Goal: Information Seeking & Learning: Learn about a topic

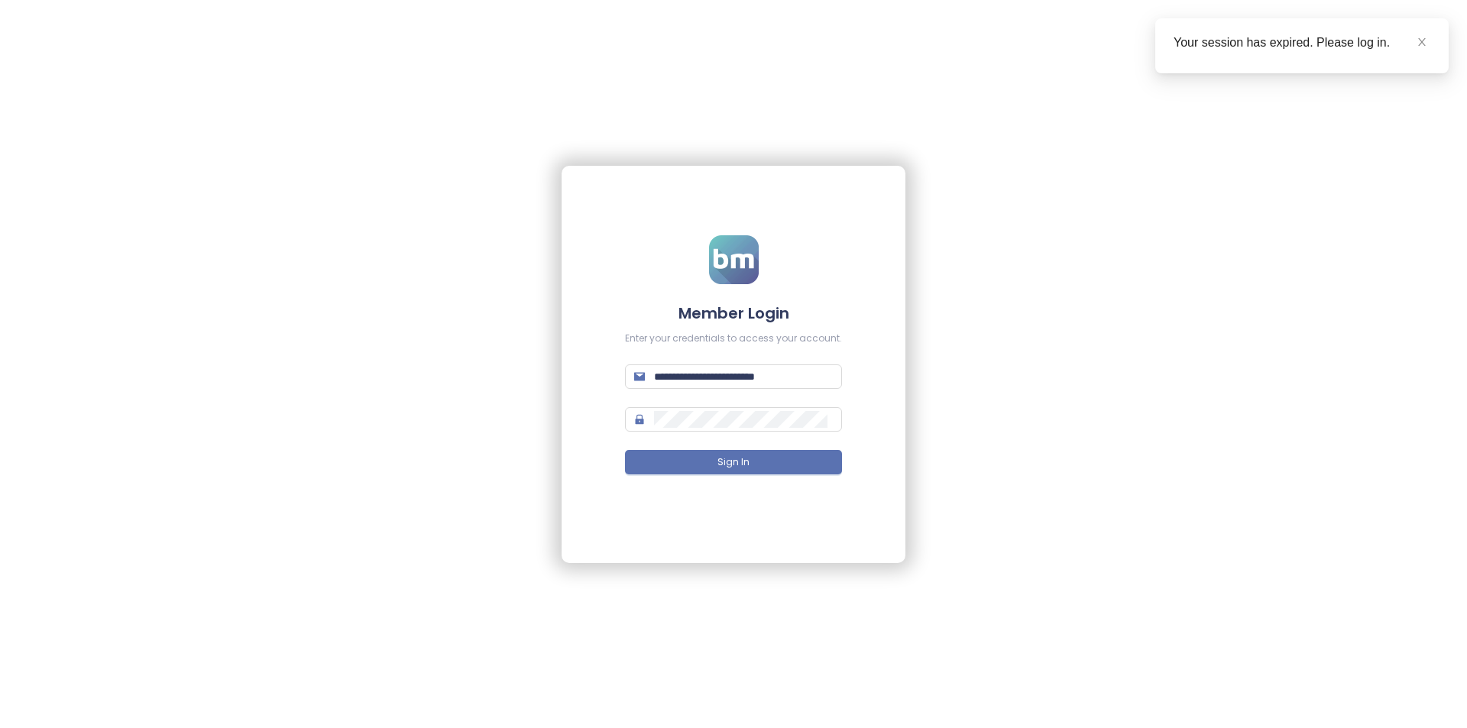
click at [752, 392] on form "**********" at bounding box center [733, 363] width 217 height 257
click at [754, 377] on input "**********" at bounding box center [743, 376] width 179 height 17
type input "**********"
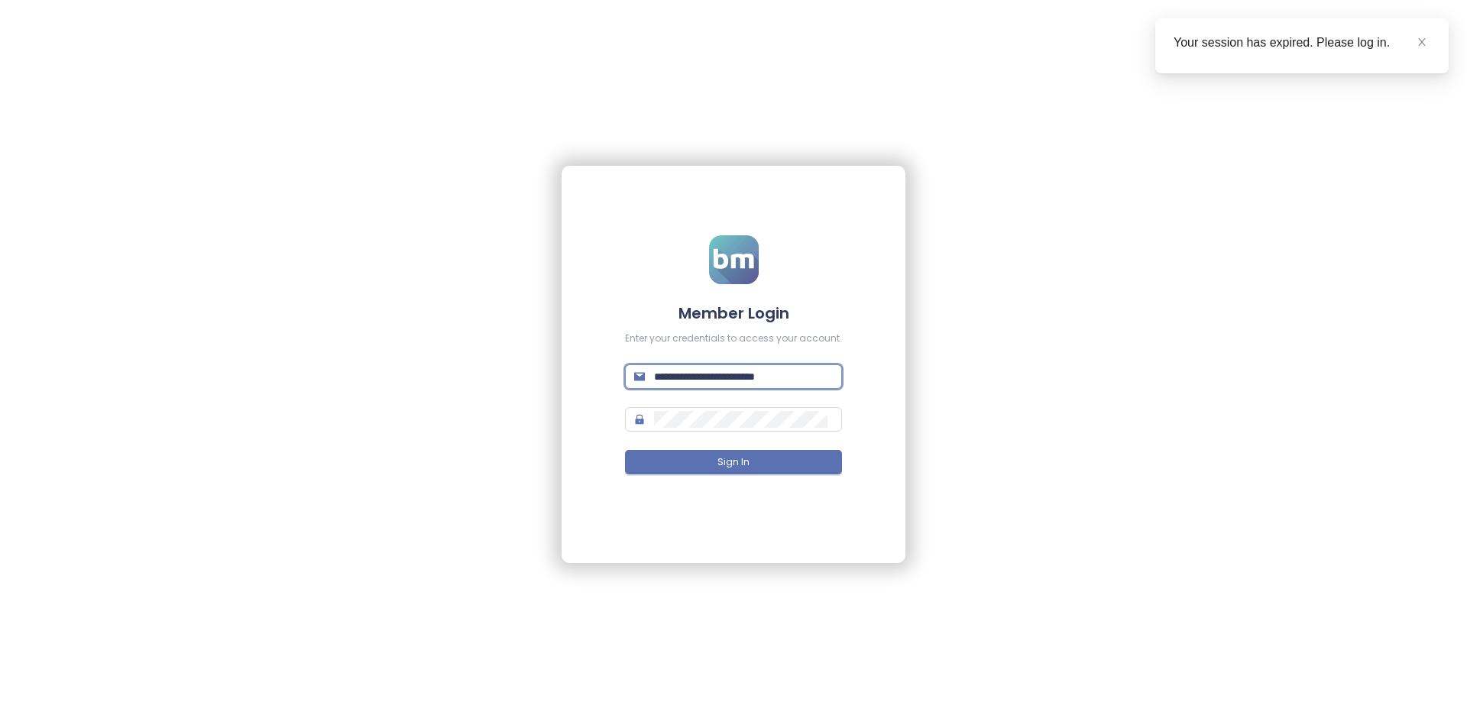
click at [625, 450] on button "Sign In" at bounding box center [733, 462] width 217 height 24
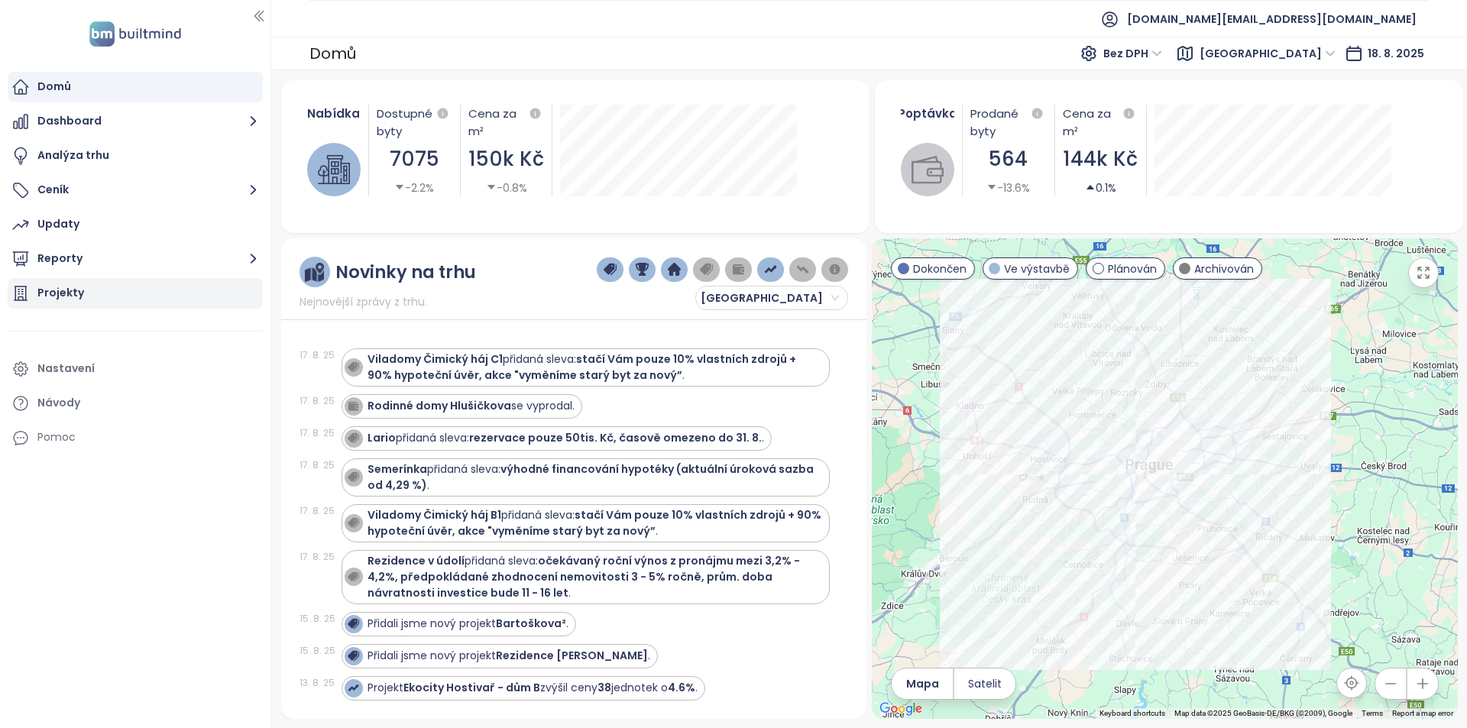
click at [96, 292] on div "Projekty" at bounding box center [135, 293] width 255 height 31
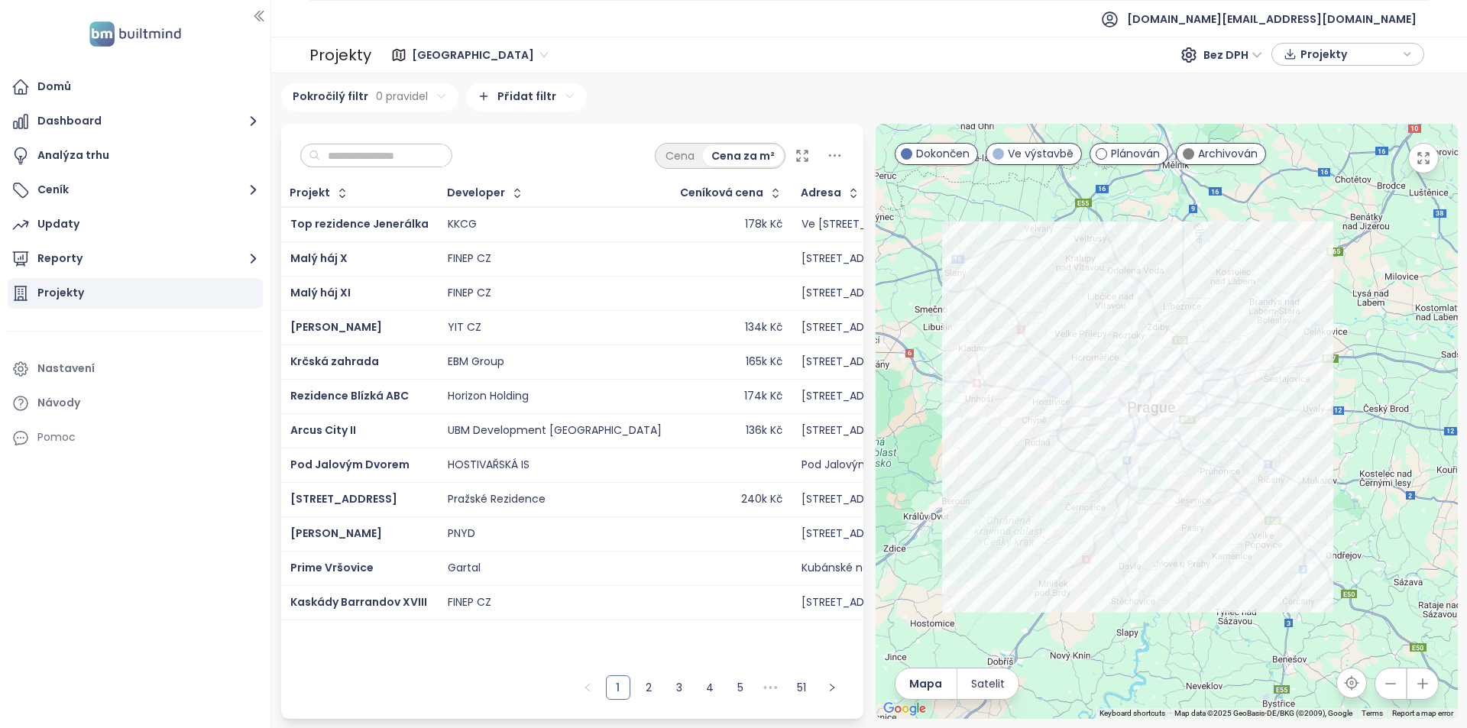
click at [358, 156] on input "text" at bounding box center [382, 155] width 124 height 23
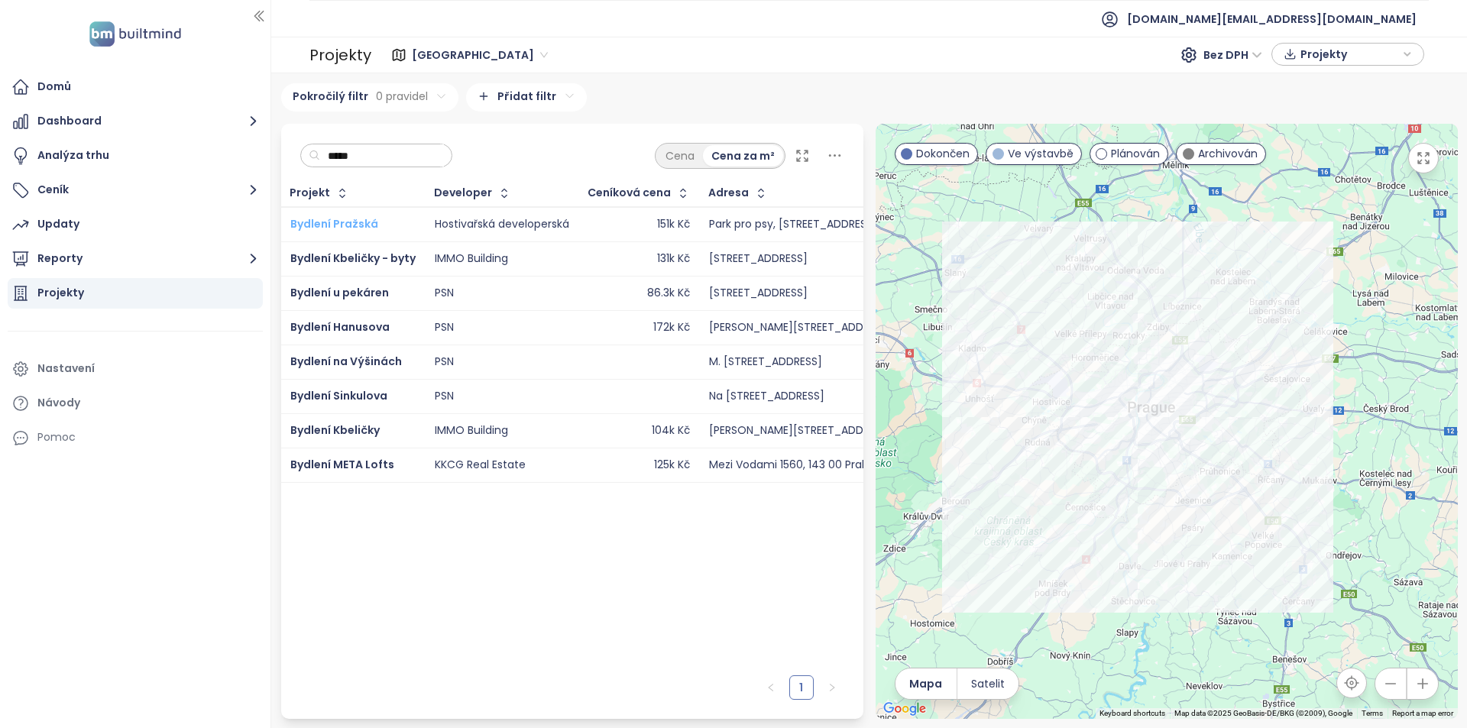
click at [348, 223] on span "Bydlení Pražská" at bounding box center [334, 223] width 88 height 15
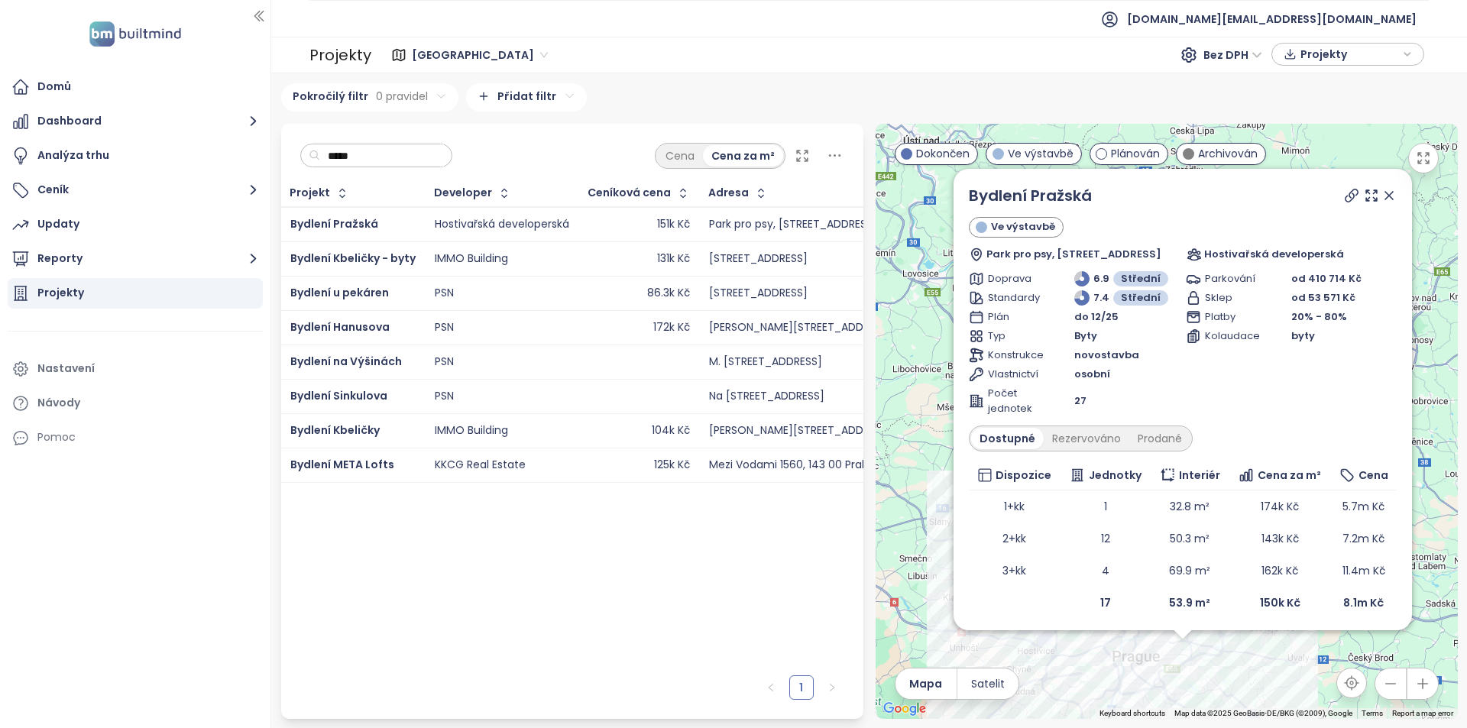
click at [400, 147] on input "*****" at bounding box center [382, 155] width 124 height 23
paste input "**********"
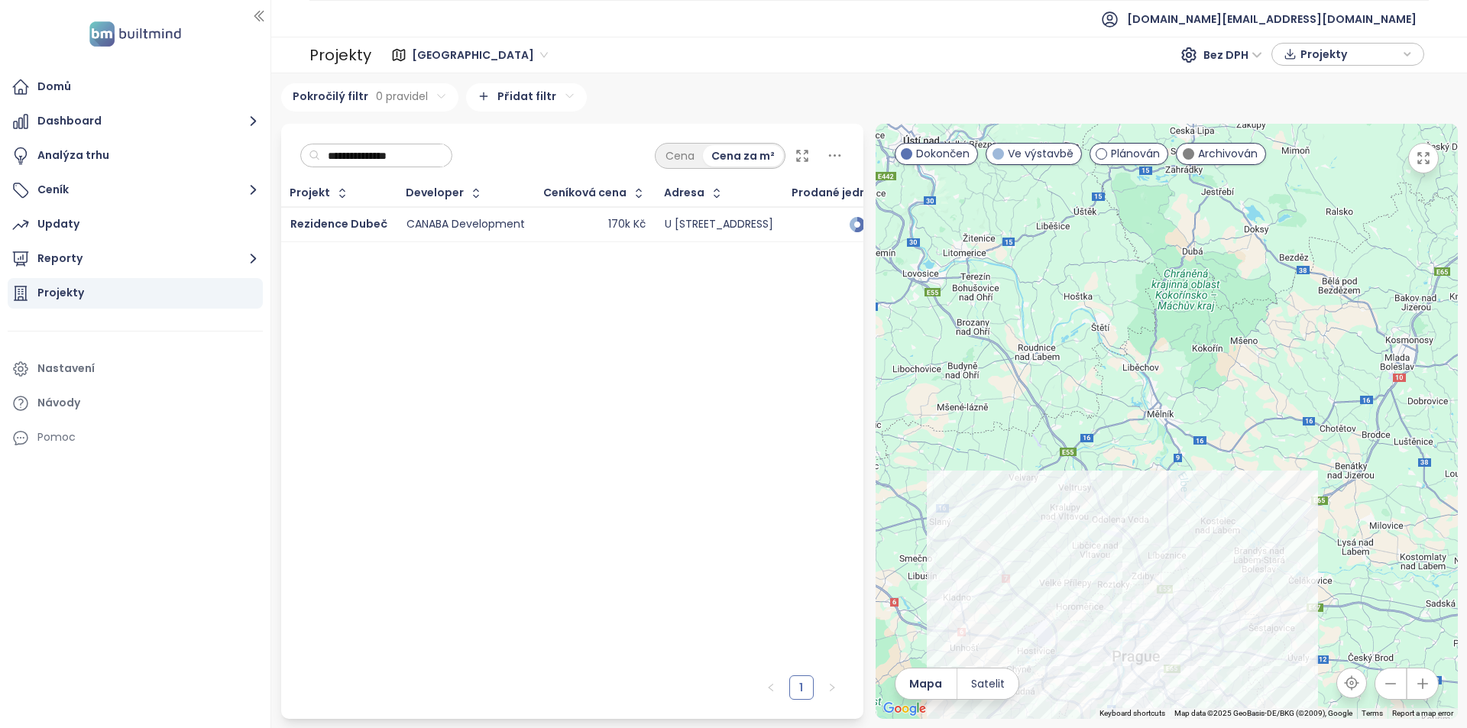
click at [400, 222] on td "CANABA Development" at bounding box center [466, 224] width 138 height 35
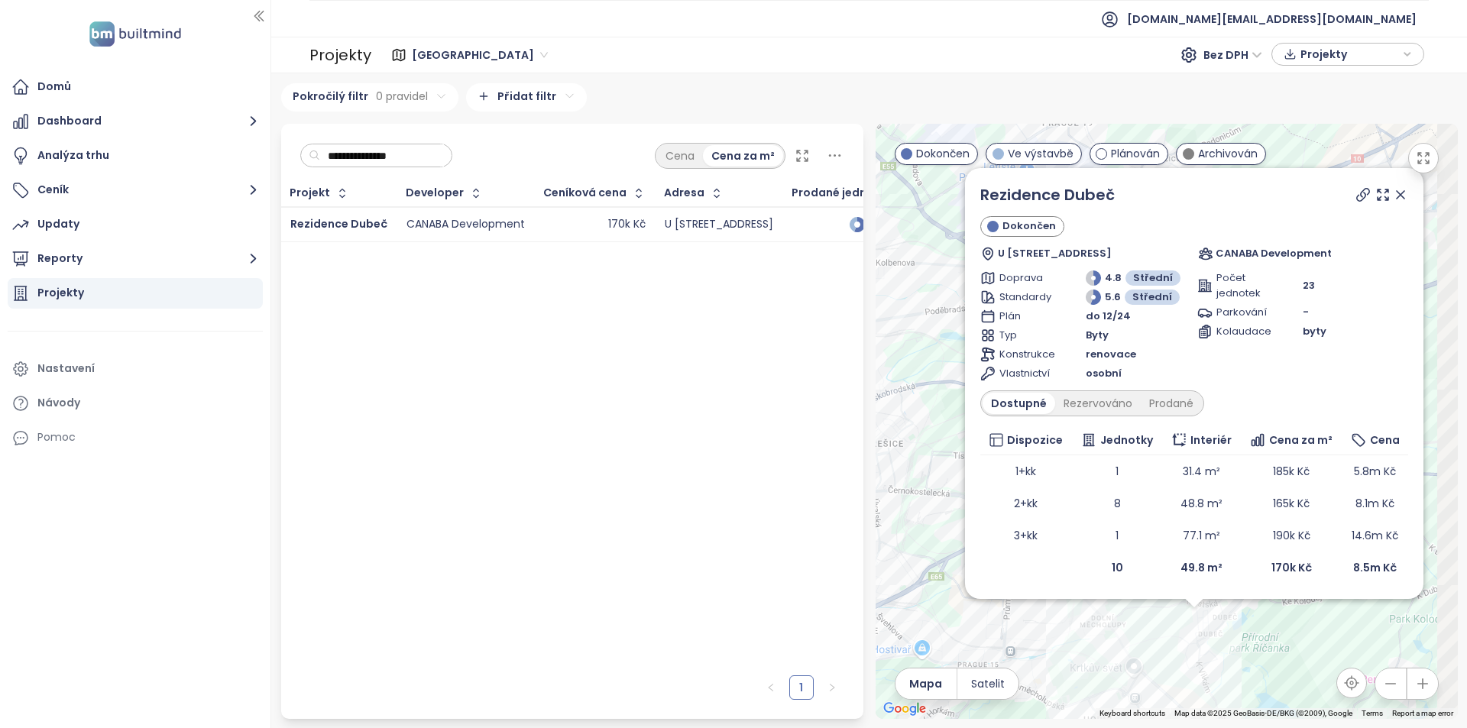
drag, startPoint x: 1213, startPoint y: 640, endPoint x: 1188, endPoint y: 603, distance: 45.1
click at [1144, 682] on div "Rezidence Dubeč Dokončen U Staré studánky 1027/2, 107 00 Praha-Dubeč, Czechia C…" at bounding box center [1167, 421] width 582 height 595
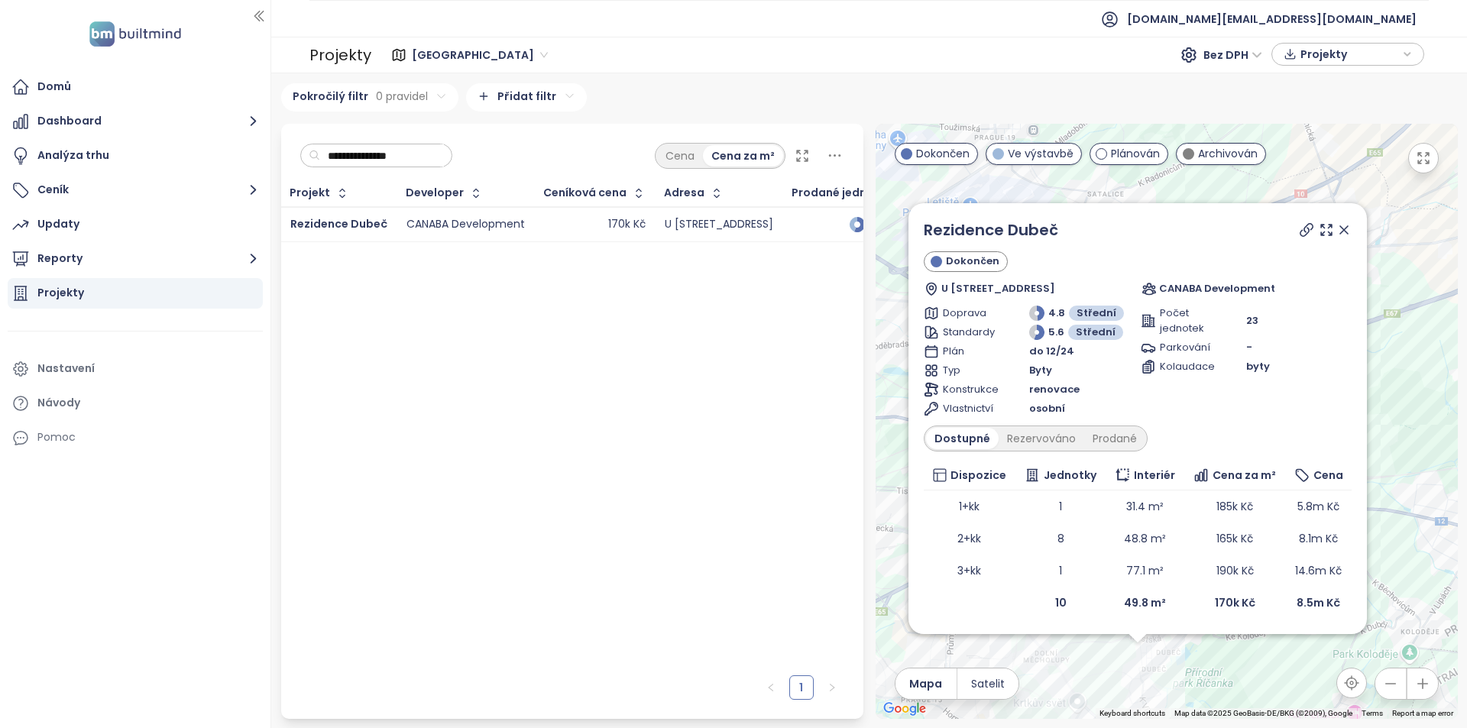
click at [1345, 228] on icon at bounding box center [1344, 230] width 8 height 8
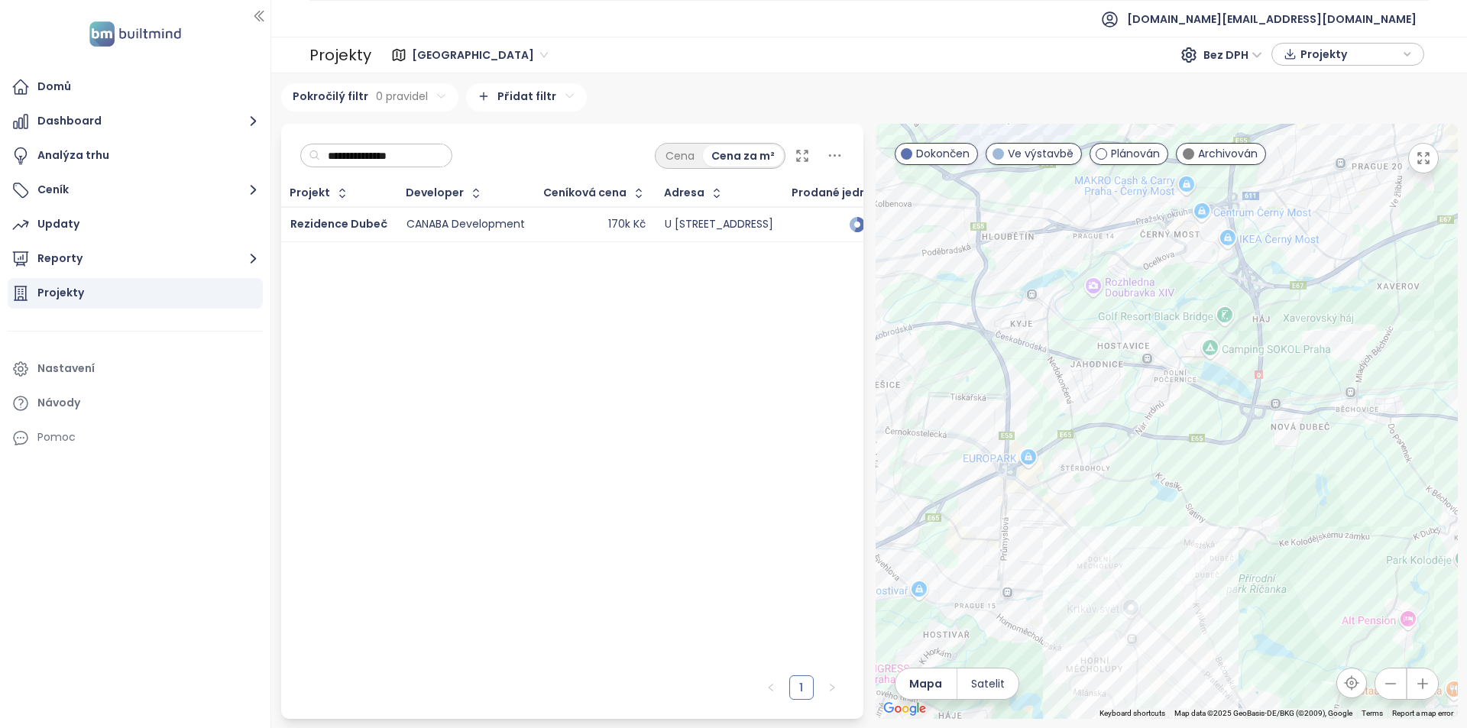
drag, startPoint x: 1067, startPoint y: 589, endPoint x: 1125, endPoint y: 488, distance: 116.0
click at [1125, 488] on div at bounding box center [1167, 421] width 582 height 595
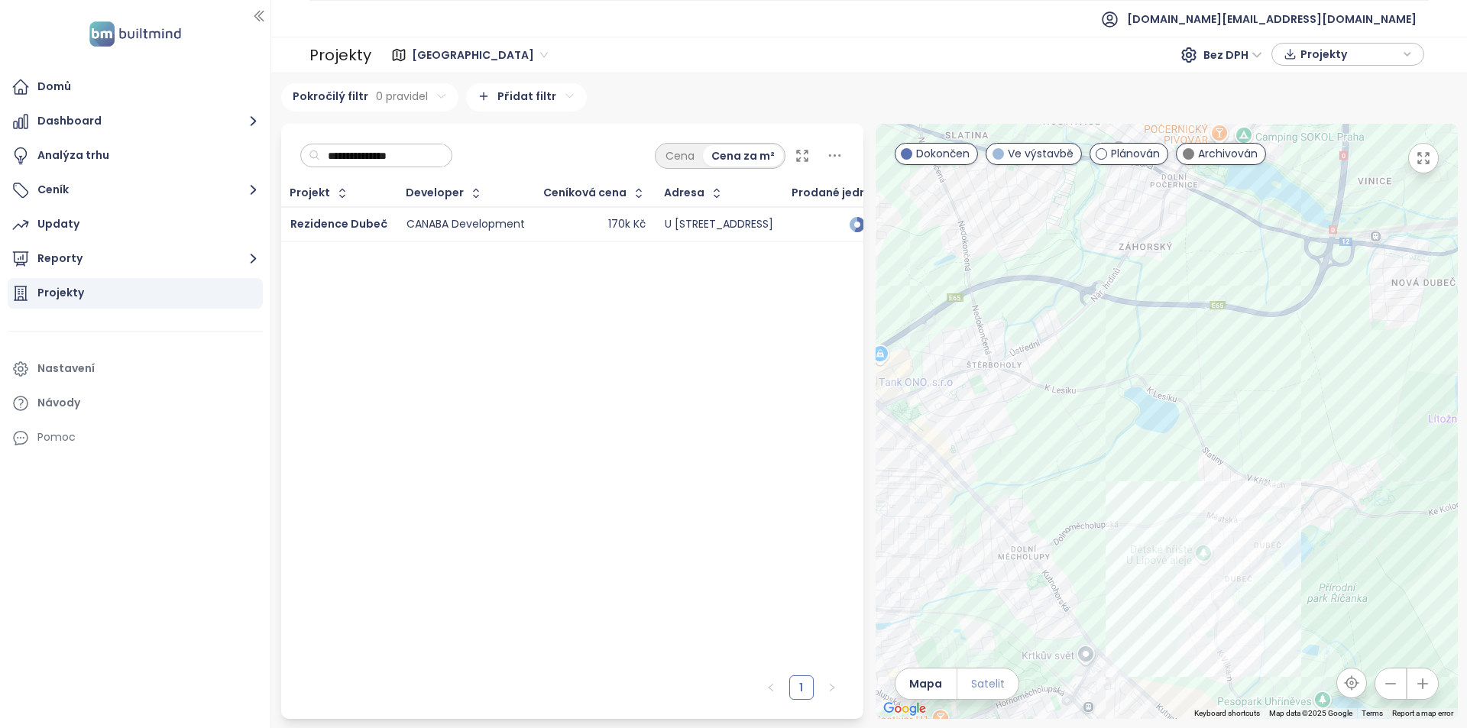
click at [999, 678] on span "Satelit" at bounding box center [988, 683] width 34 height 17
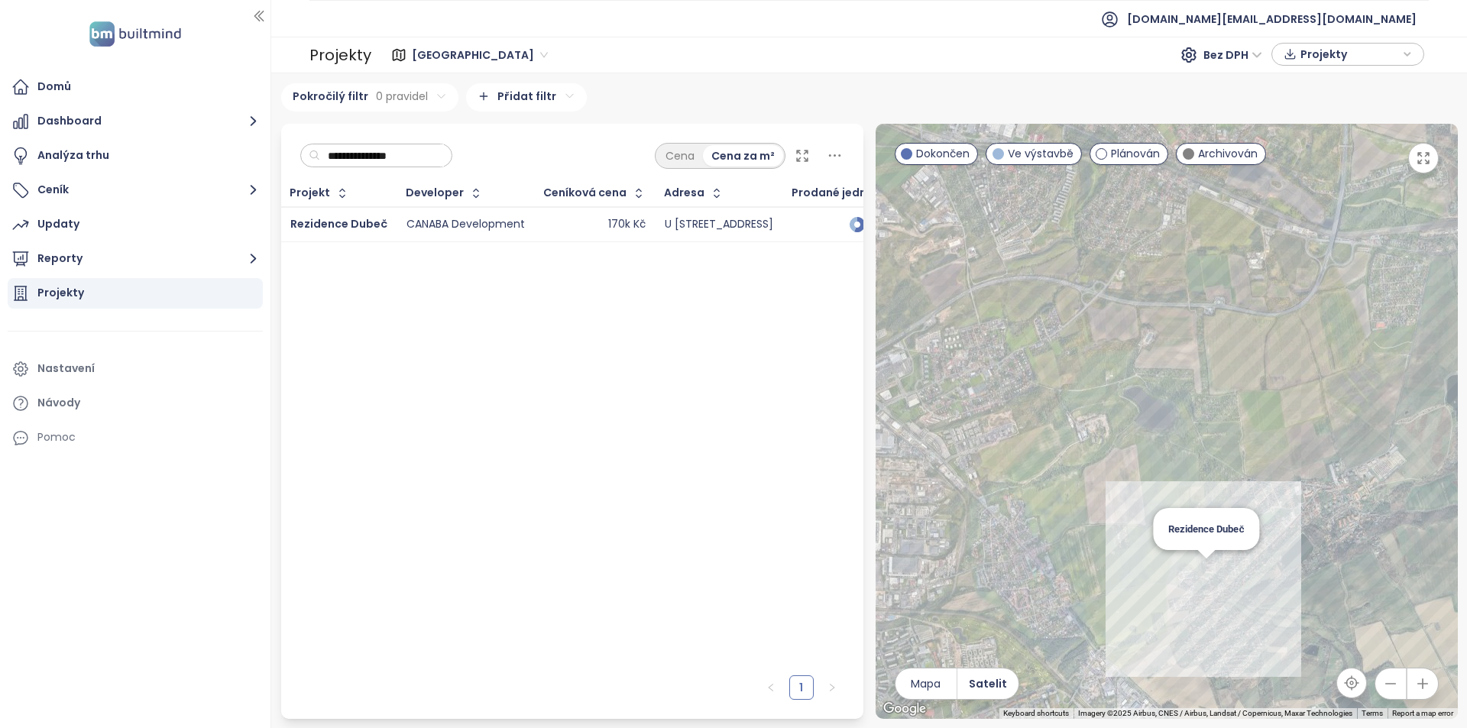
click at [1212, 571] on div "Rezidence Dubeč" at bounding box center [1167, 421] width 582 height 595
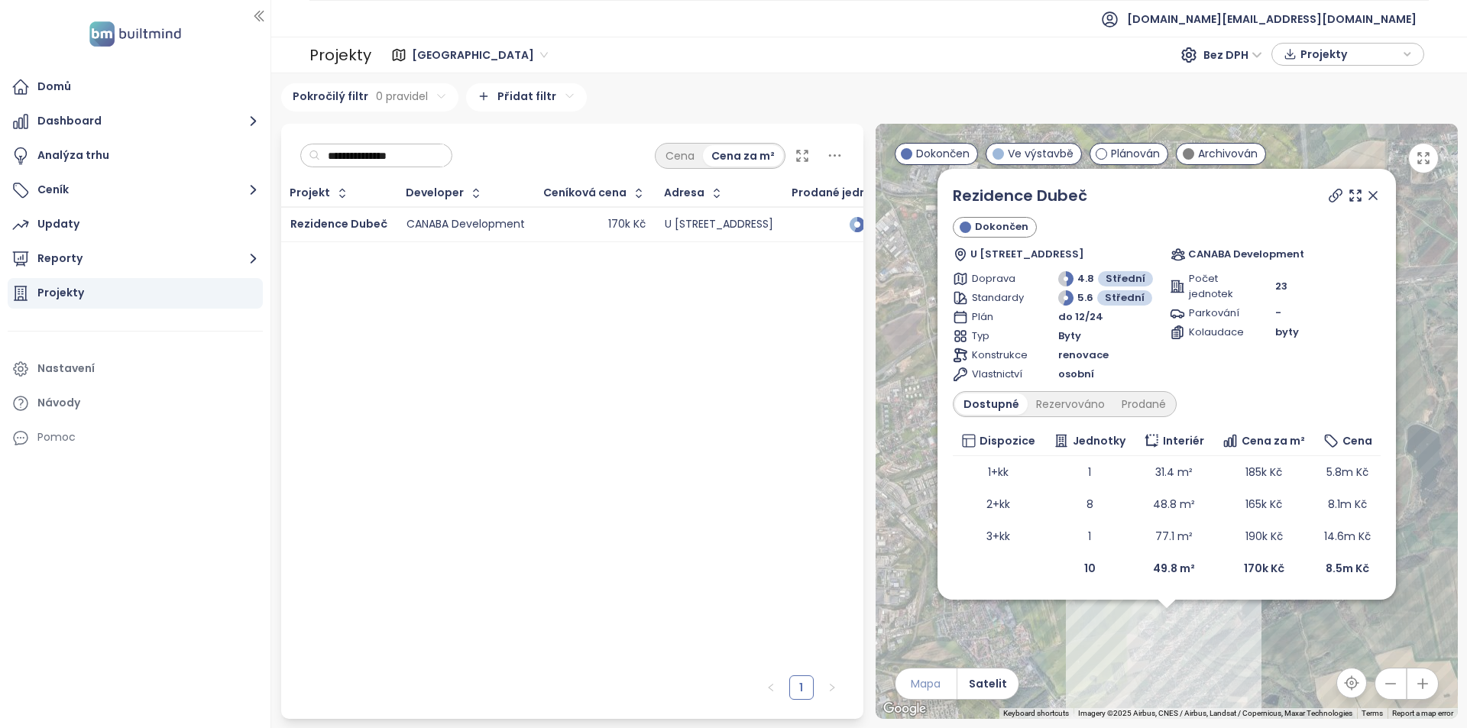
click at [953, 686] on button "Mapa" at bounding box center [925, 684] width 61 height 31
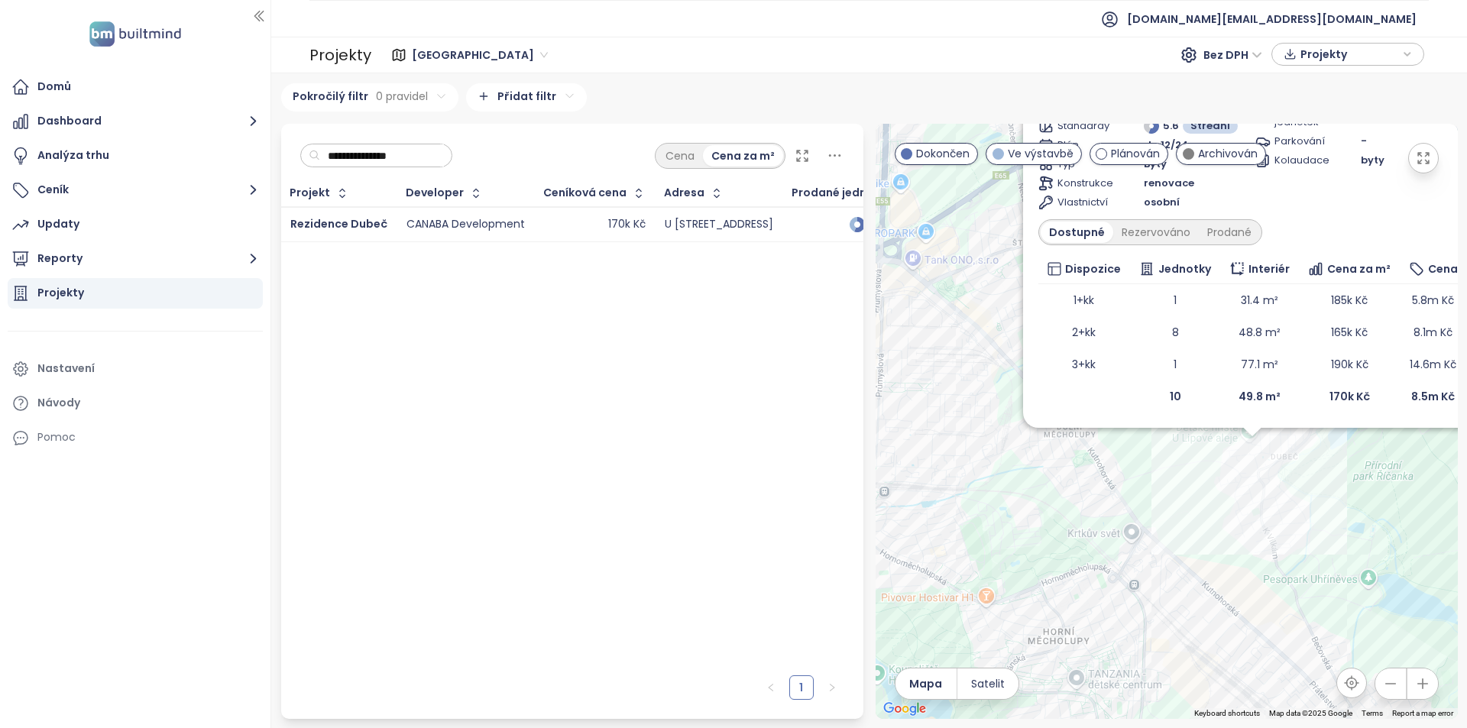
drag, startPoint x: 1076, startPoint y: 656, endPoint x: 1145, endPoint y: 558, distance: 120.0
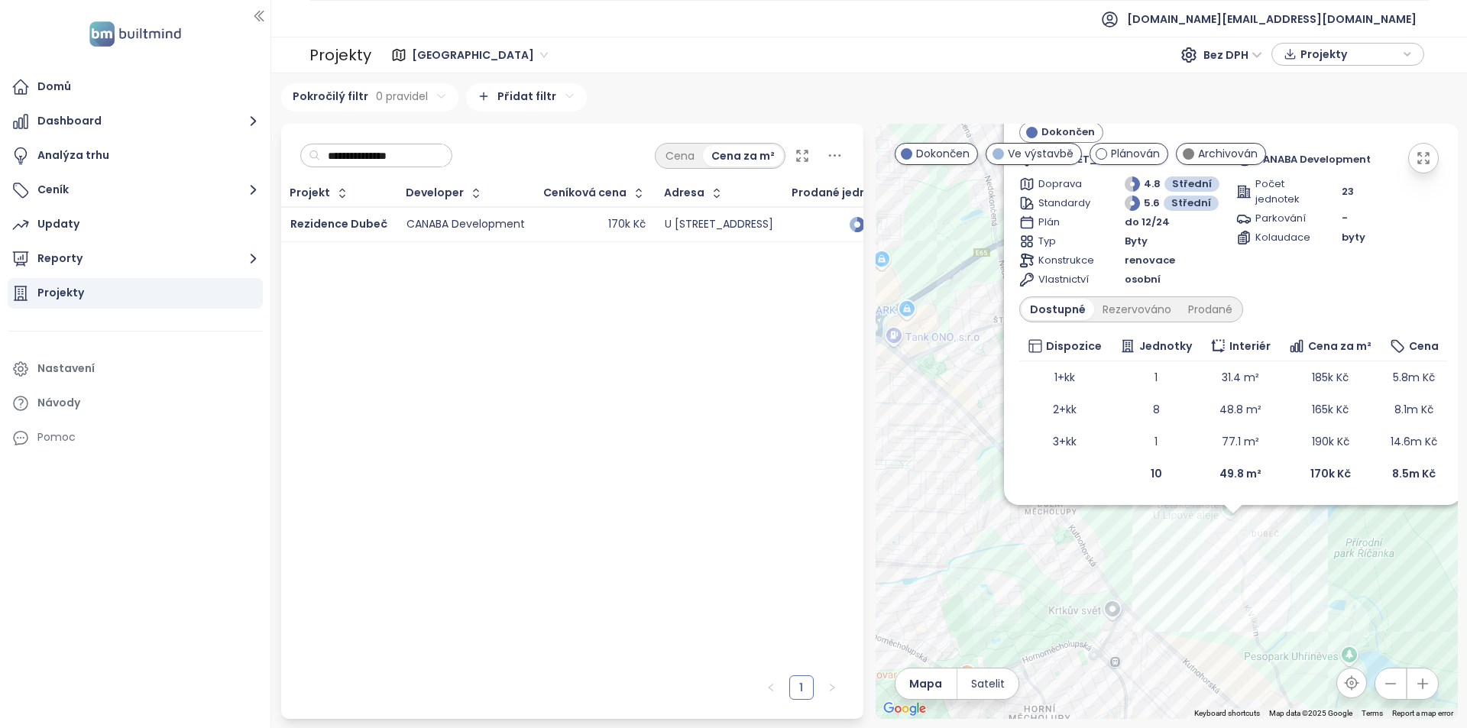
click at [1145, 558] on div "Rezidence Dubeč Dokončen U Staré studánky 1027/2, 107 00 Praha-Dubeč, Czechia C…" at bounding box center [1167, 421] width 582 height 595
click at [1146, 559] on div "Rezidence Dubeč Dokončen U Staré studánky 1027/2, 107 00 Praha-Dubeč, Czechia C…" at bounding box center [1167, 421] width 582 height 595
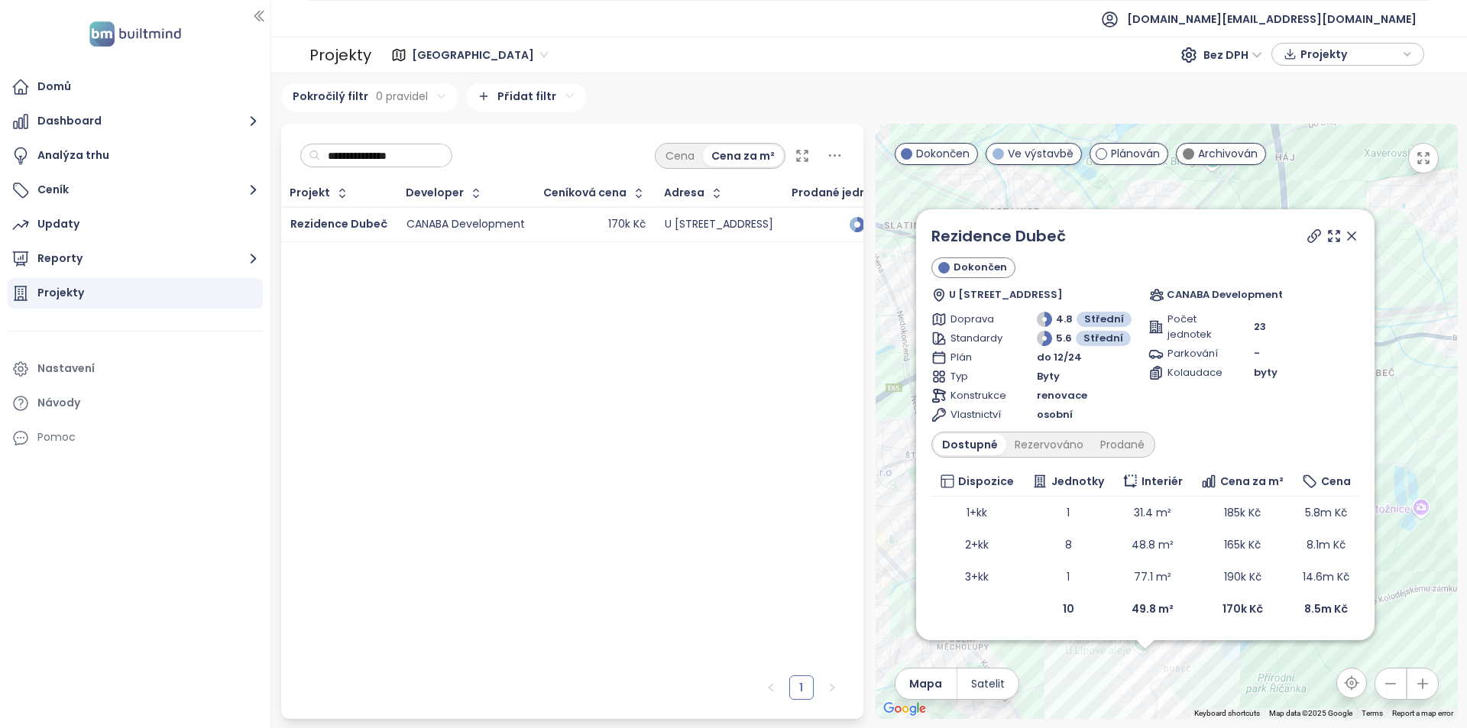
drag, startPoint x: 1187, startPoint y: 556, endPoint x: 1096, endPoint y: 696, distance: 167.2
click at [1096, 696] on div "Rezidence Dubeč Dokončen U Staré studánky 1027/2, 107 00 Praha-Dubeč, Czechia C…" at bounding box center [1167, 421] width 582 height 595
click at [1066, 442] on div "Rezervováno" at bounding box center [1049, 444] width 86 height 21
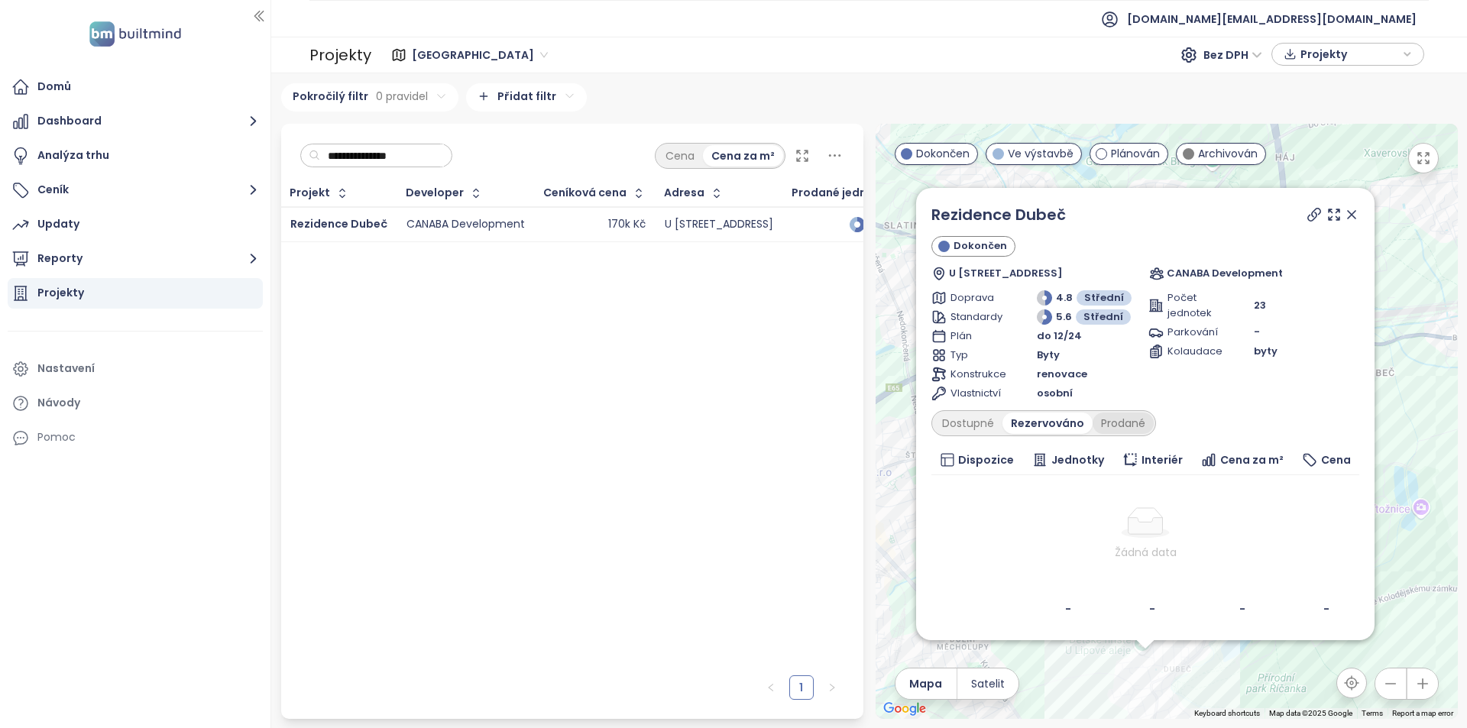
click at [1138, 420] on div "Prodané" at bounding box center [1123, 423] width 61 height 21
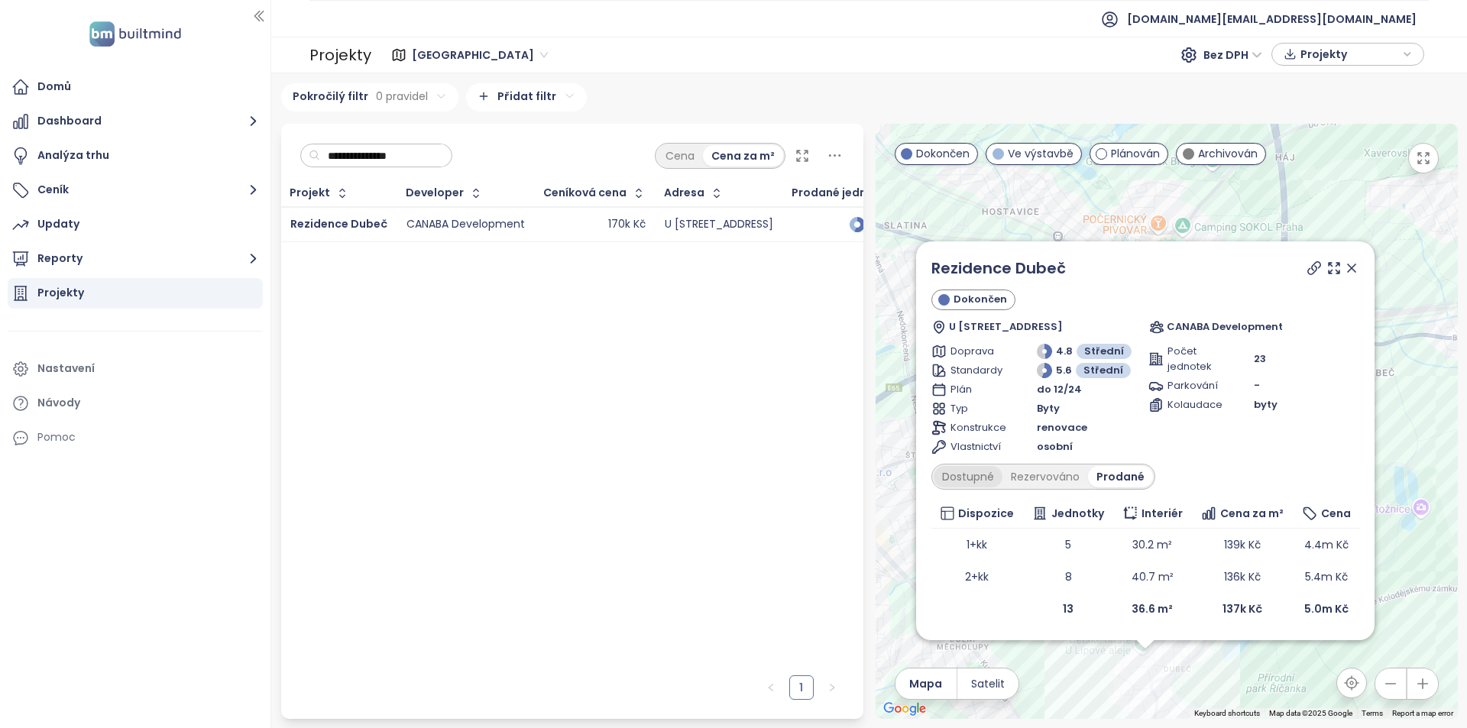
click at [992, 476] on div "Dostupné" at bounding box center [968, 476] width 69 height 21
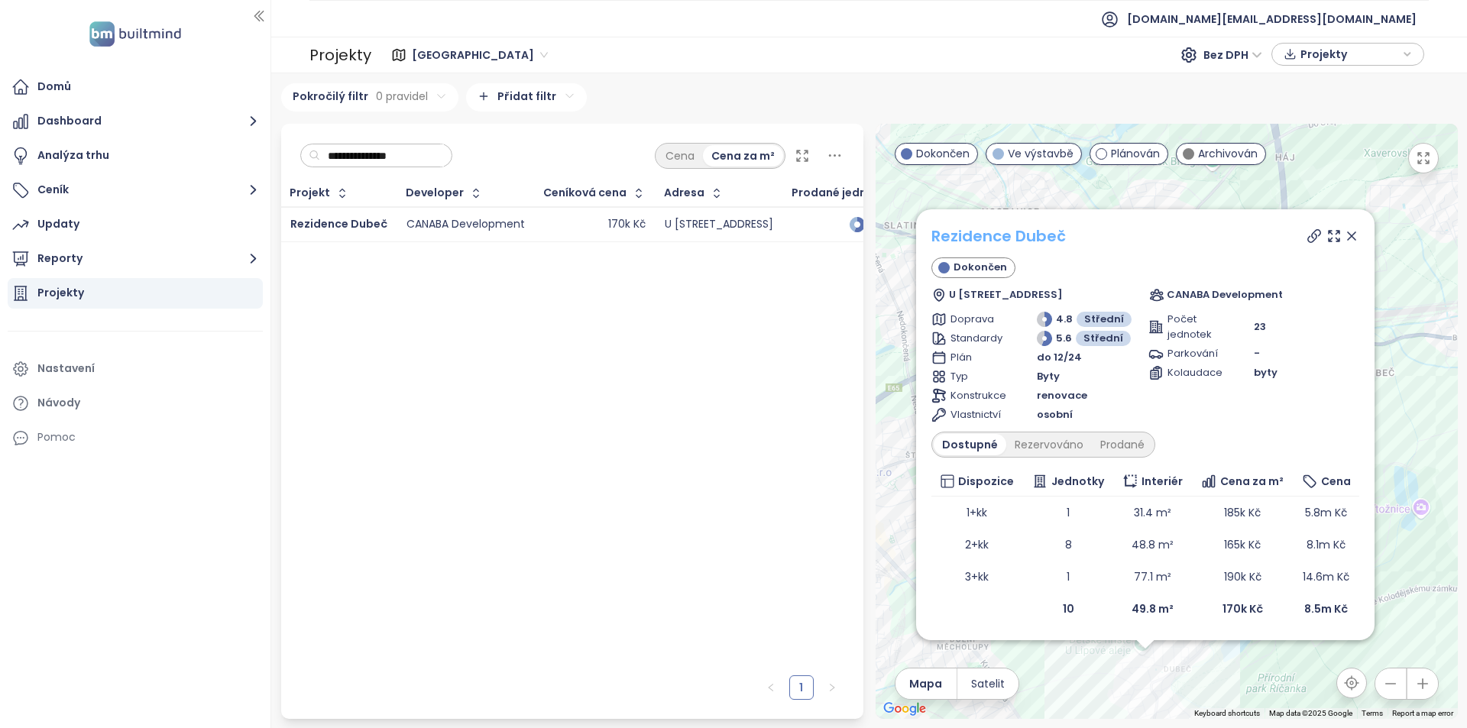
click at [1014, 233] on link "Rezidence Dubeč" at bounding box center [998, 235] width 134 height 21
click at [1350, 235] on icon at bounding box center [1352, 236] width 8 height 8
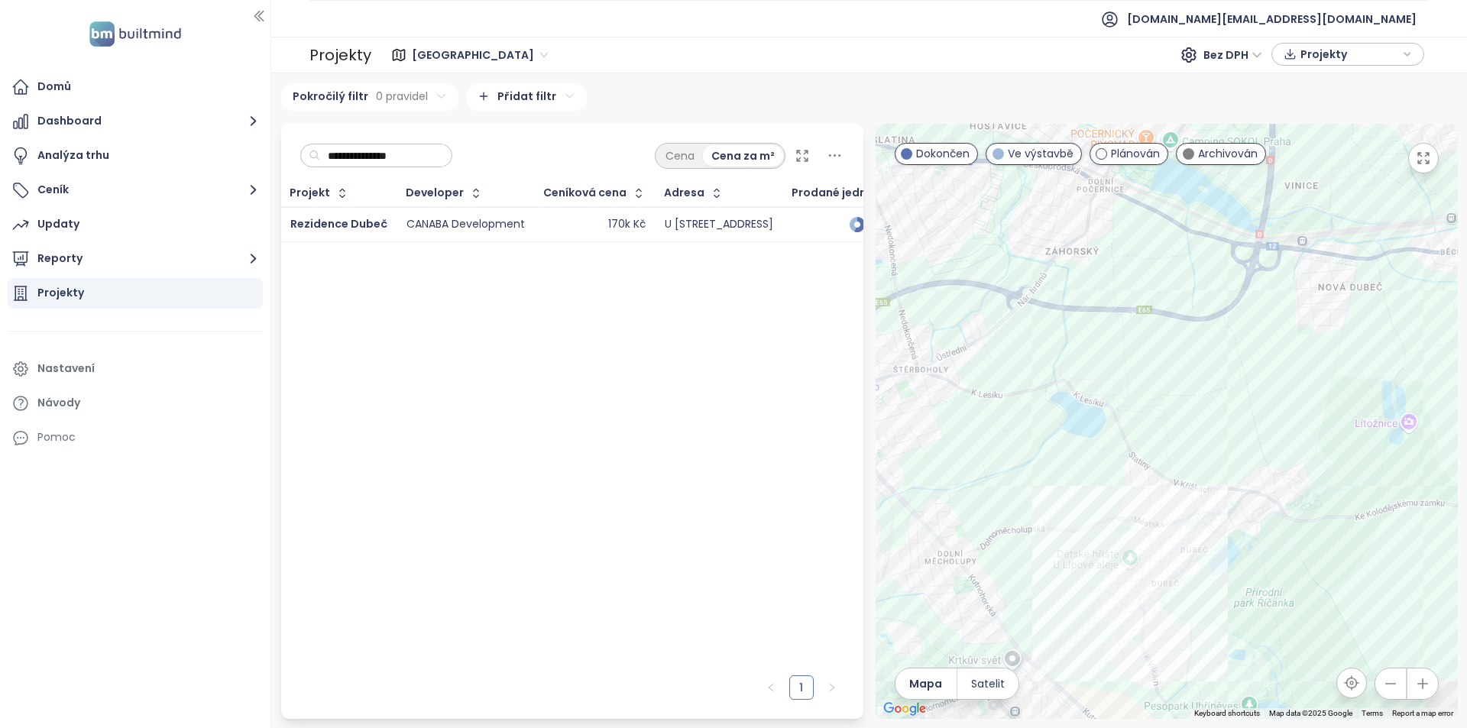
drag, startPoint x: 1193, startPoint y: 673, endPoint x: 1180, endPoint y: 595, distance: 78.9
click at [1180, 595] on div at bounding box center [1167, 421] width 582 height 595
click at [1133, 583] on div "Rezidence Dubeč" at bounding box center [1167, 421] width 582 height 595
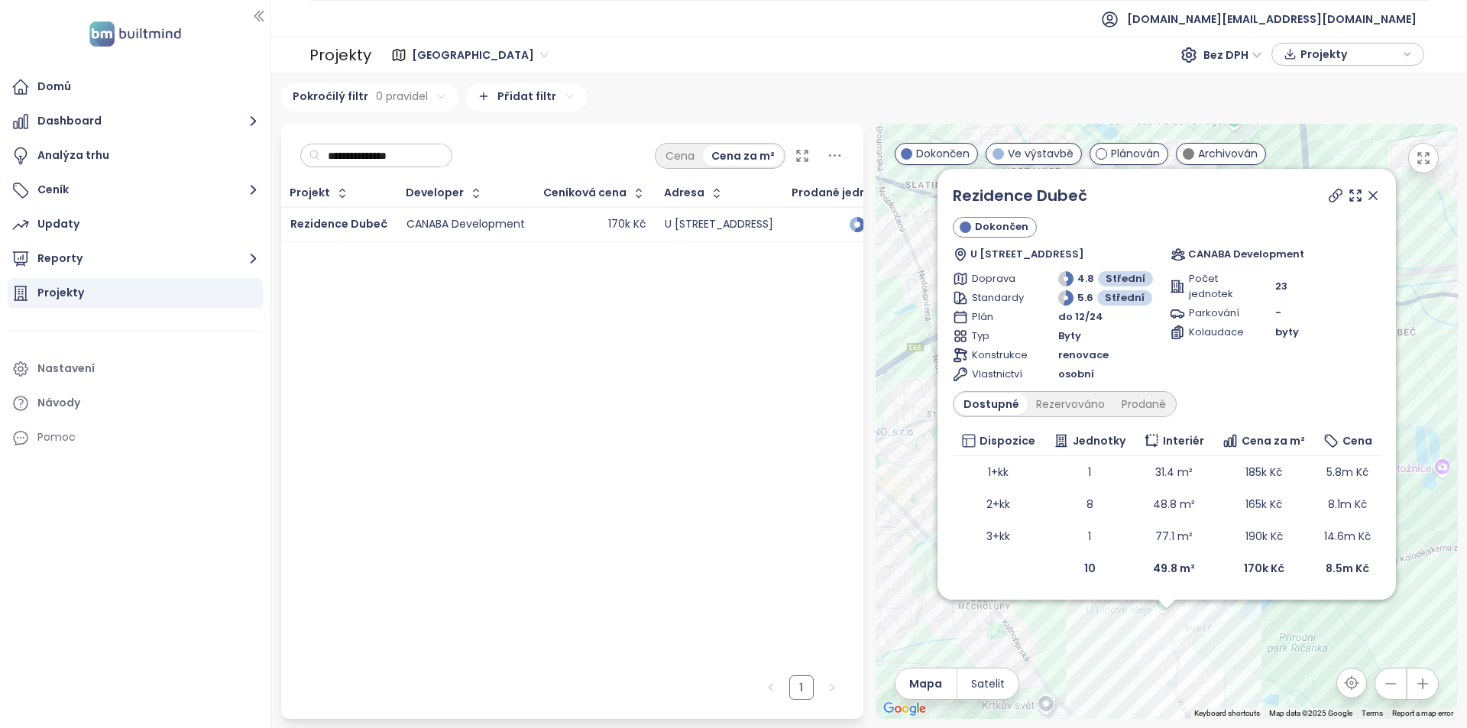
click at [406, 165] on input "**********" at bounding box center [382, 155] width 124 height 23
click at [409, 154] on input "**********" at bounding box center [382, 155] width 124 height 23
paste input "text"
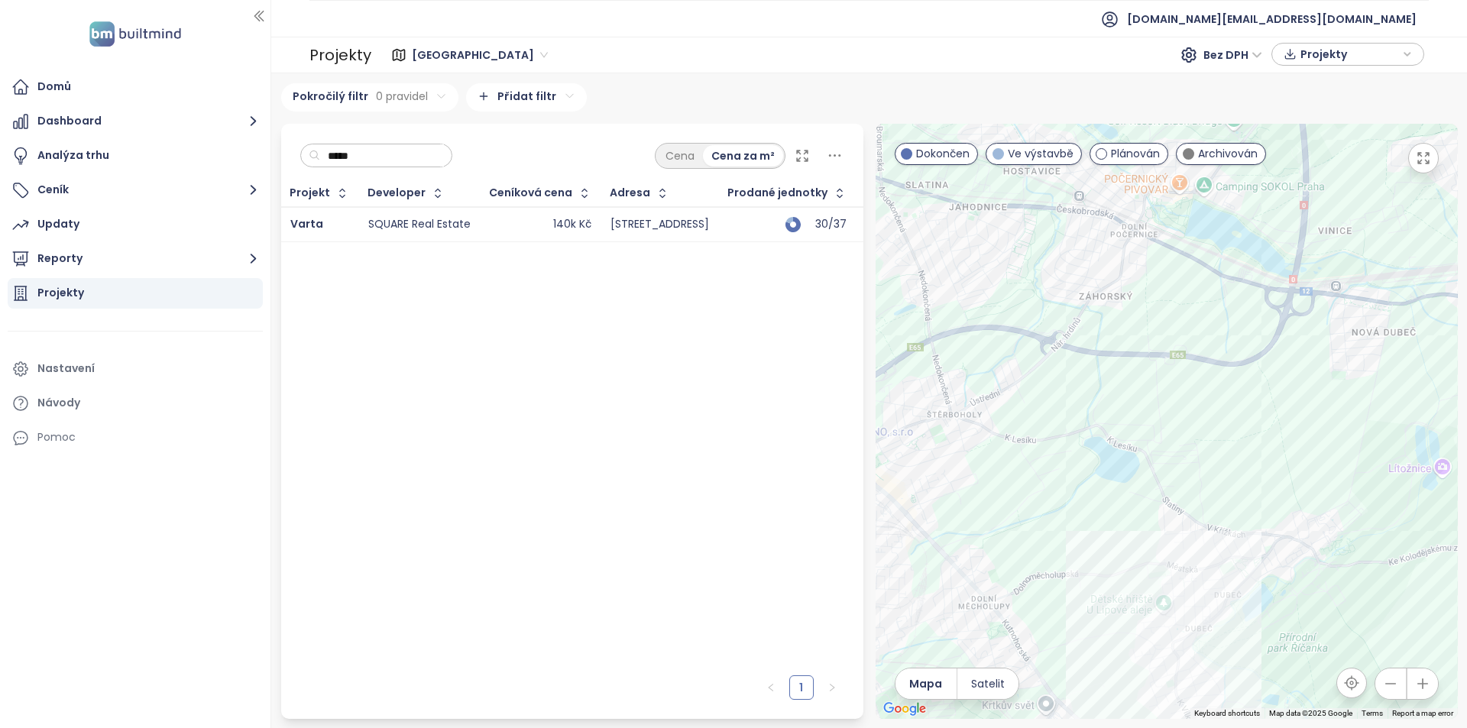
type input "*****"
click at [486, 227] on td "140k Kč" at bounding box center [541, 224] width 121 height 35
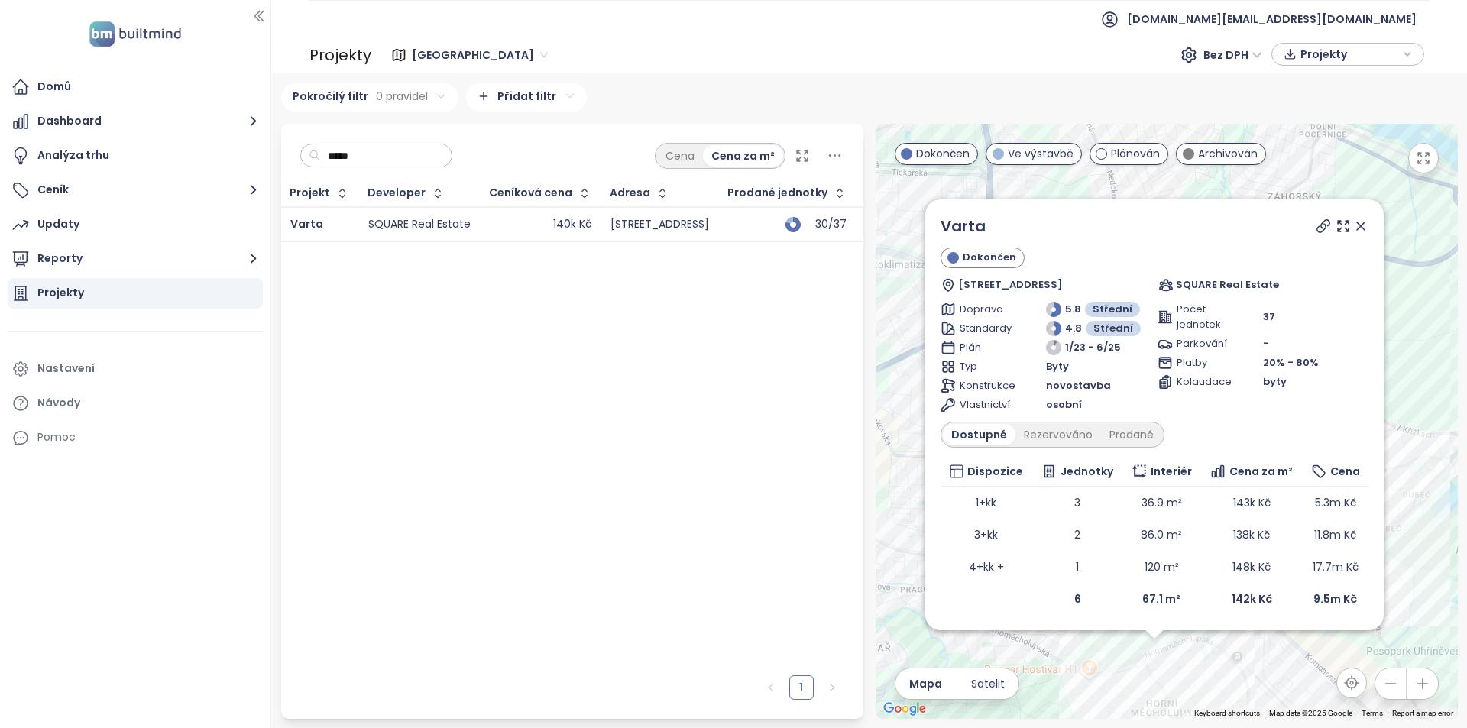
drag, startPoint x: 1370, startPoint y: 222, endPoint x: 1259, endPoint y: 544, distance: 340.2
click at [1368, 222] on icon at bounding box center [1360, 226] width 15 height 15
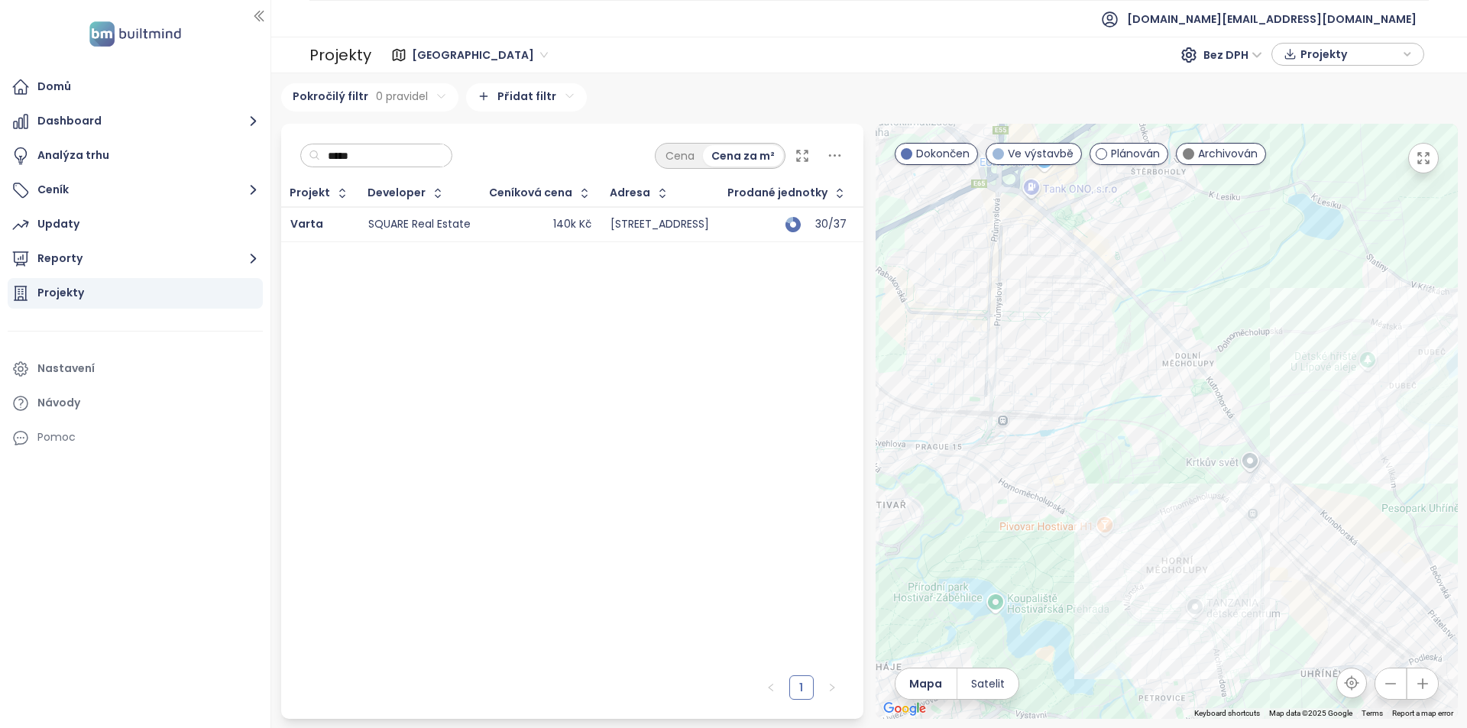
drag, startPoint x: 1264, startPoint y: 467, endPoint x: 1273, endPoint y: 443, distance: 25.4
click at [1273, 443] on div at bounding box center [1167, 421] width 582 height 595
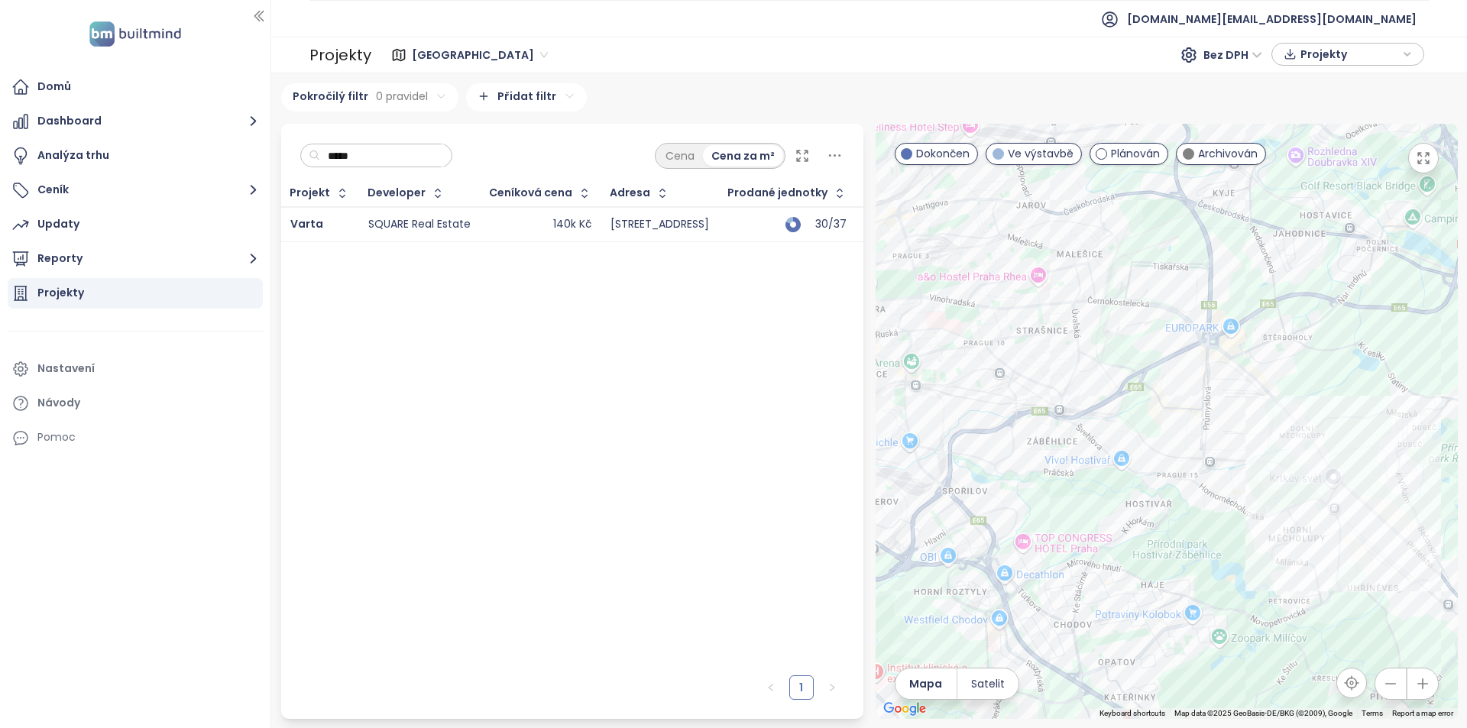
drag, startPoint x: 1180, startPoint y: 548, endPoint x: 1228, endPoint y: 562, distance: 49.3
click at [1228, 562] on div at bounding box center [1167, 421] width 582 height 595
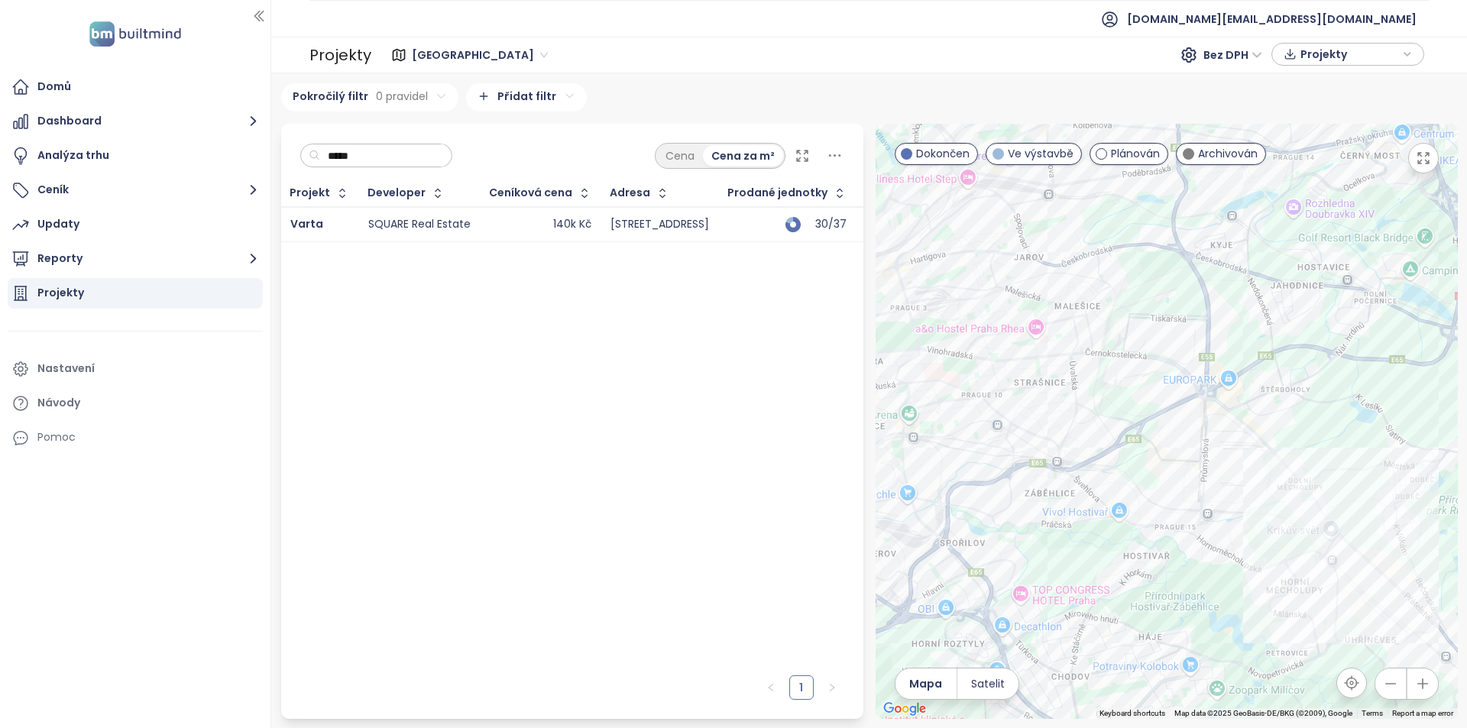
drag, startPoint x: 1112, startPoint y: 529, endPoint x: 1158, endPoint y: 565, distance: 58.2
click at [1158, 565] on div at bounding box center [1167, 421] width 582 height 595
click at [1296, 544] on div "Varta" at bounding box center [1167, 421] width 582 height 595
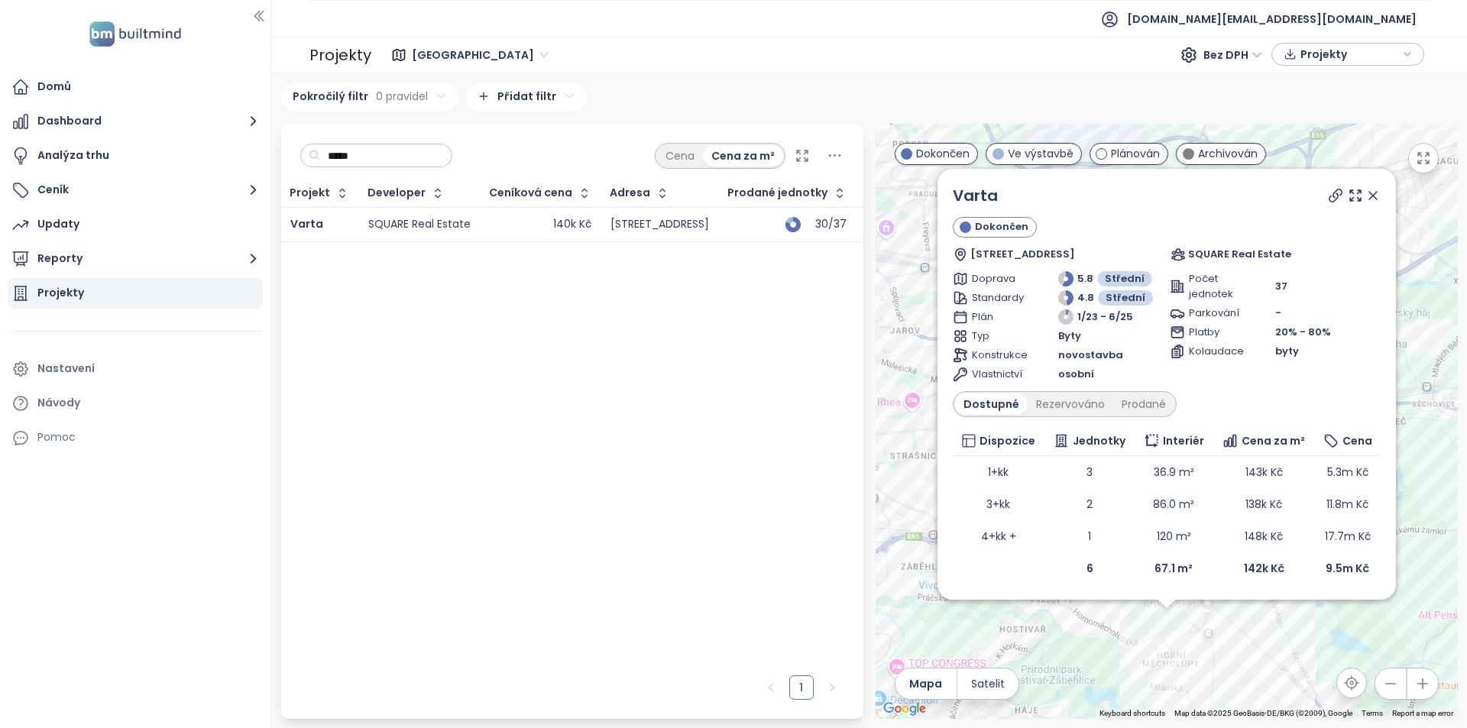
click at [1338, 196] on icon at bounding box center [1335, 195] width 15 height 15
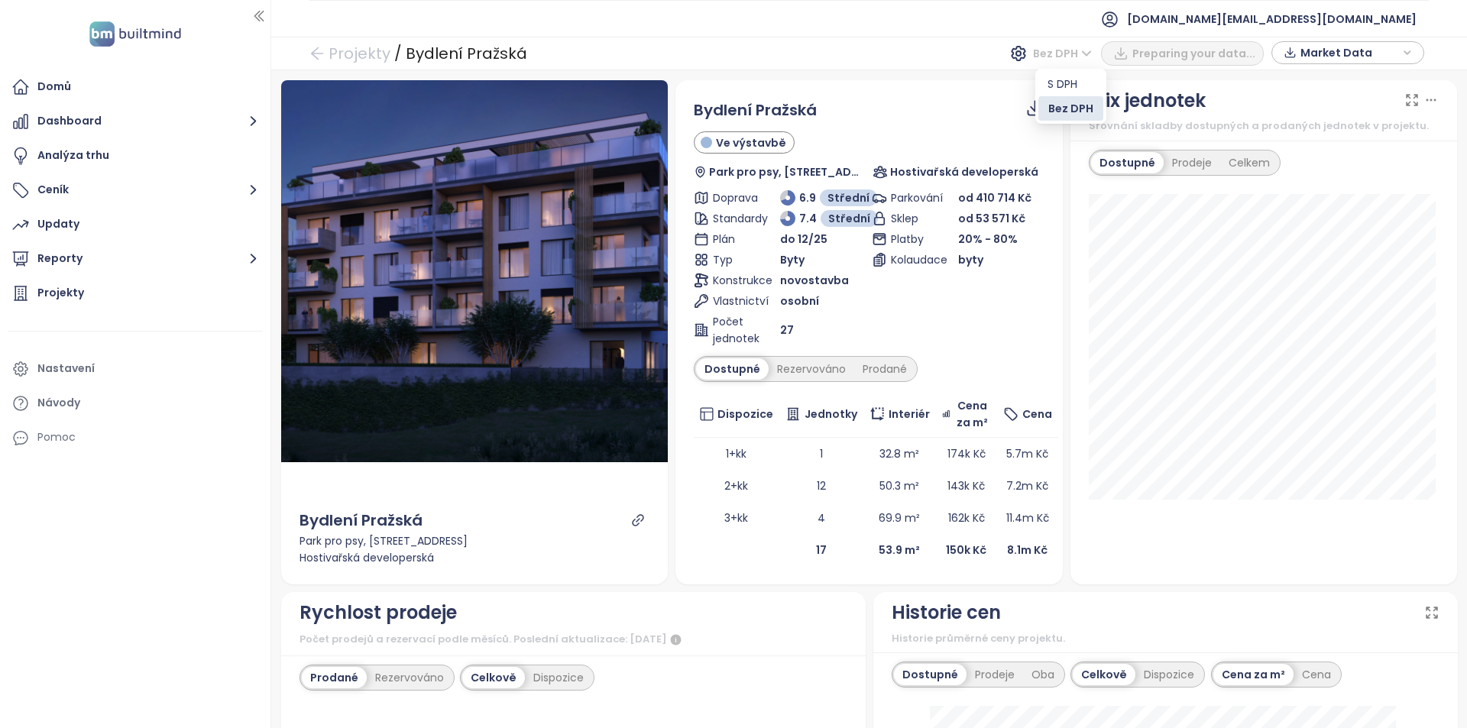
click at [1067, 61] on span "Bez DPH" at bounding box center [1062, 53] width 59 height 23
click at [1066, 86] on div "S DPH" at bounding box center [1071, 84] width 47 height 17
click at [636, 520] on icon "link" at bounding box center [638, 520] width 14 height 14
click at [817, 374] on div "Rezervováno" at bounding box center [812, 368] width 86 height 21
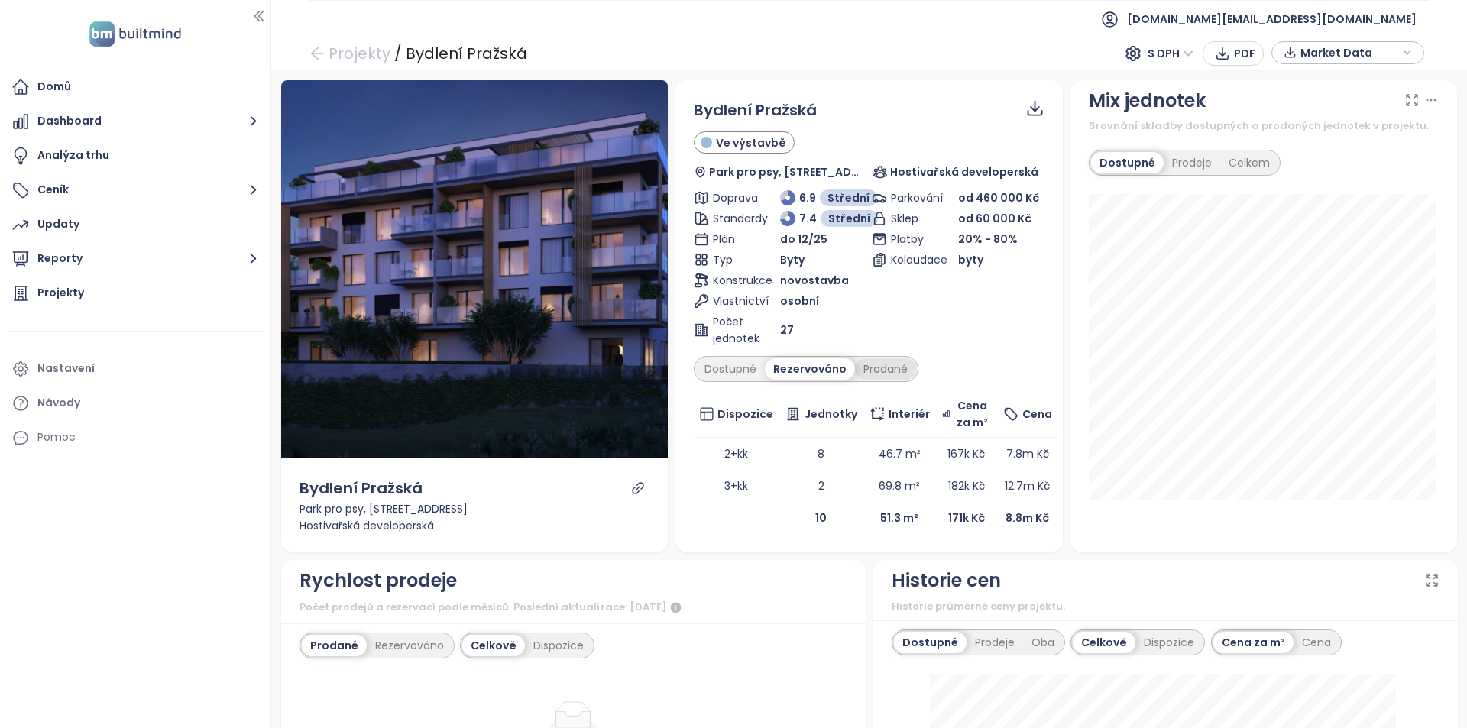
click at [873, 370] on div "Prodané" at bounding box center [885, 368] width 61 height 21
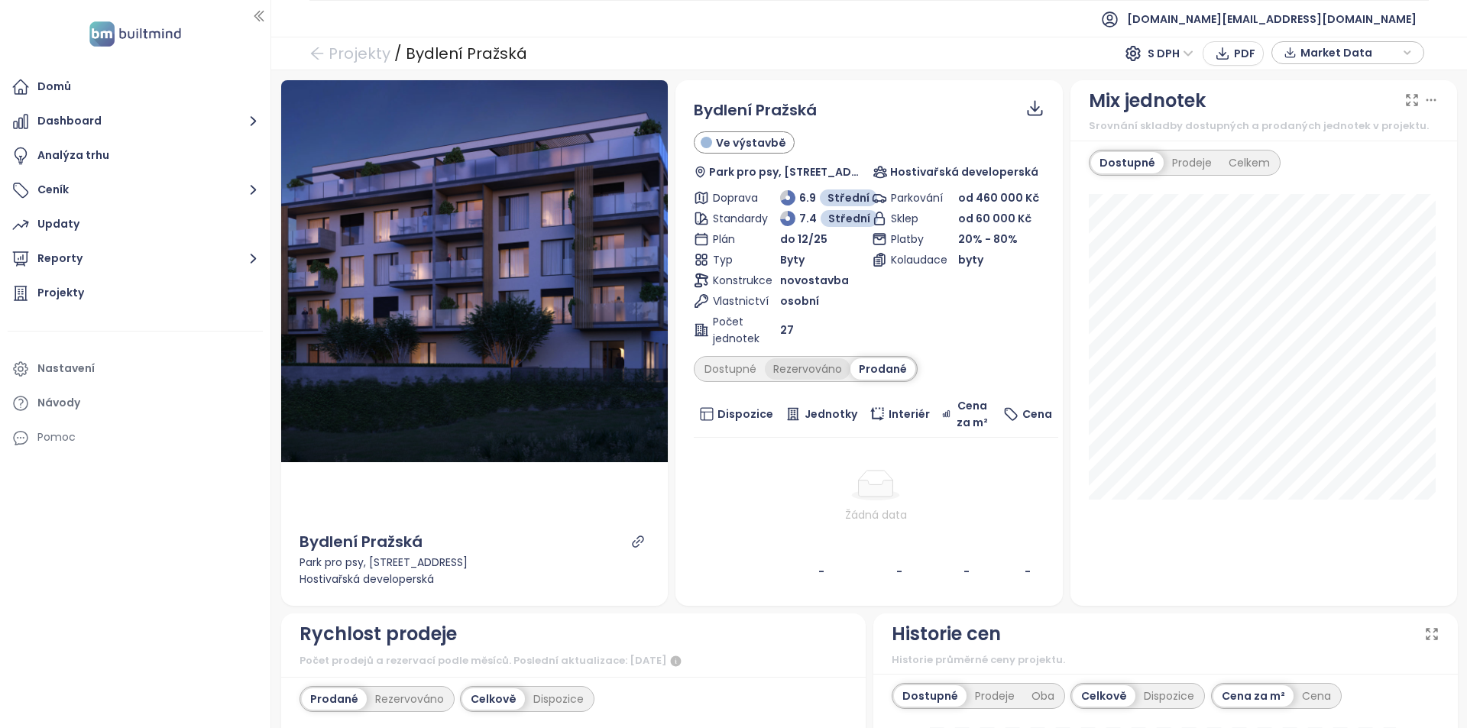
click at [783, 368] on div "Rezervováno" at bounding box center [808, 368] width 86 height 21
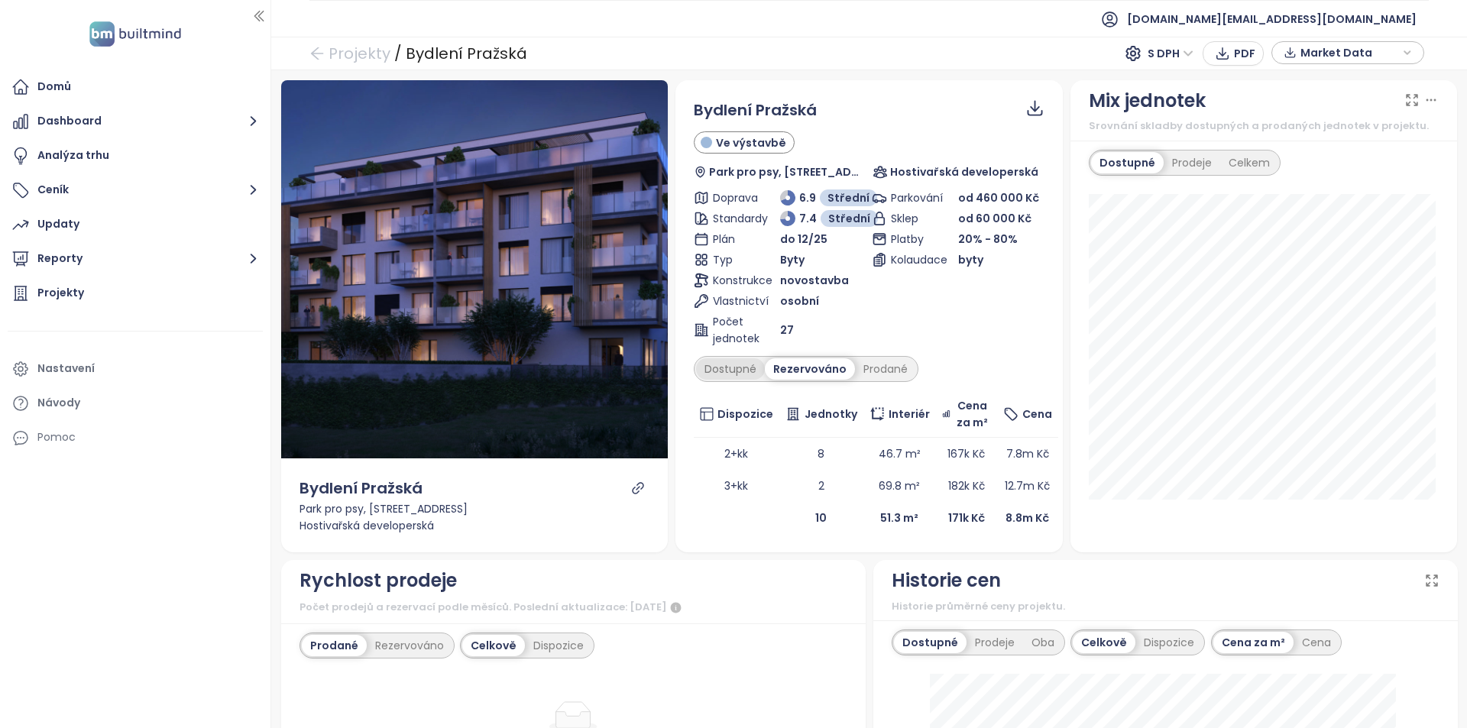
click at [715, 363] on div "Dostupné" at bounding box center [730, 368] width 69 height 21
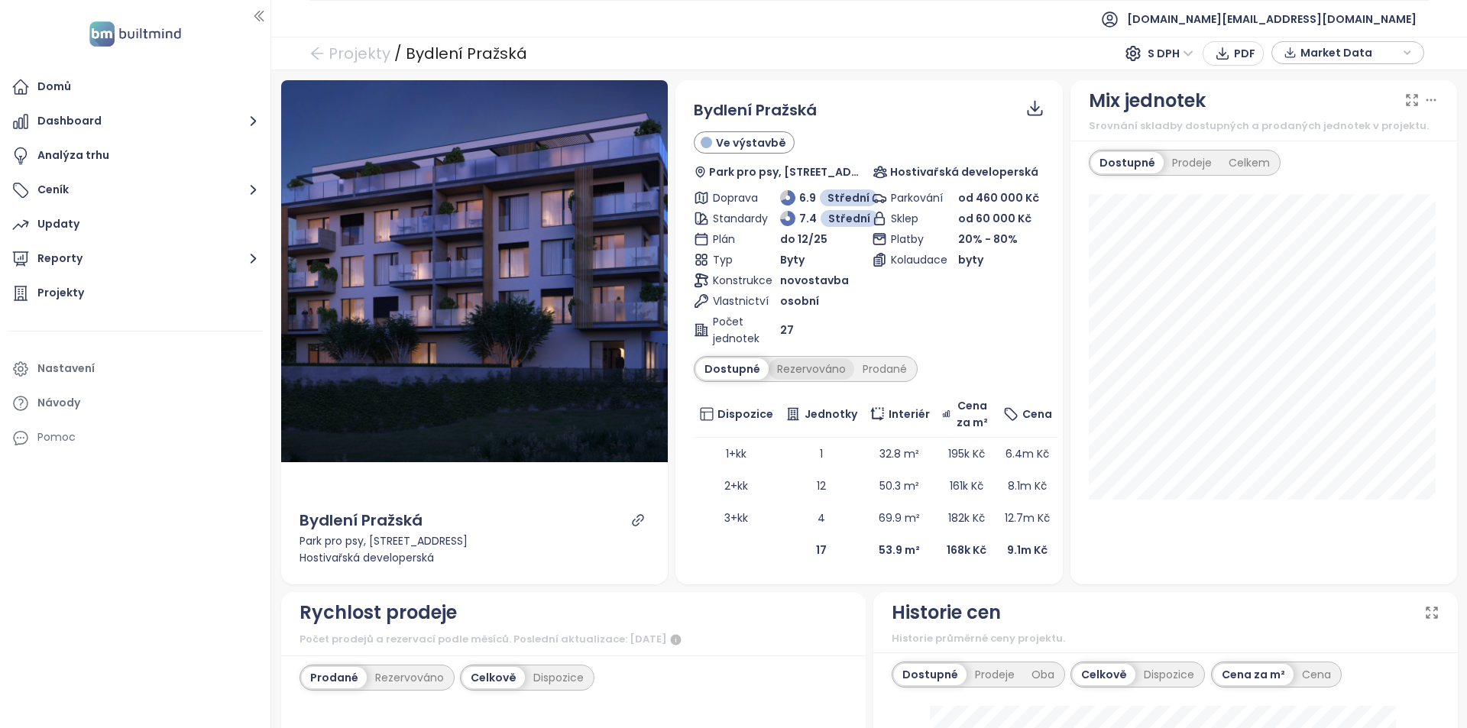
click at [807, 369] on div "Rezervováno" at bounding box center [812, 368] width 86 height 21
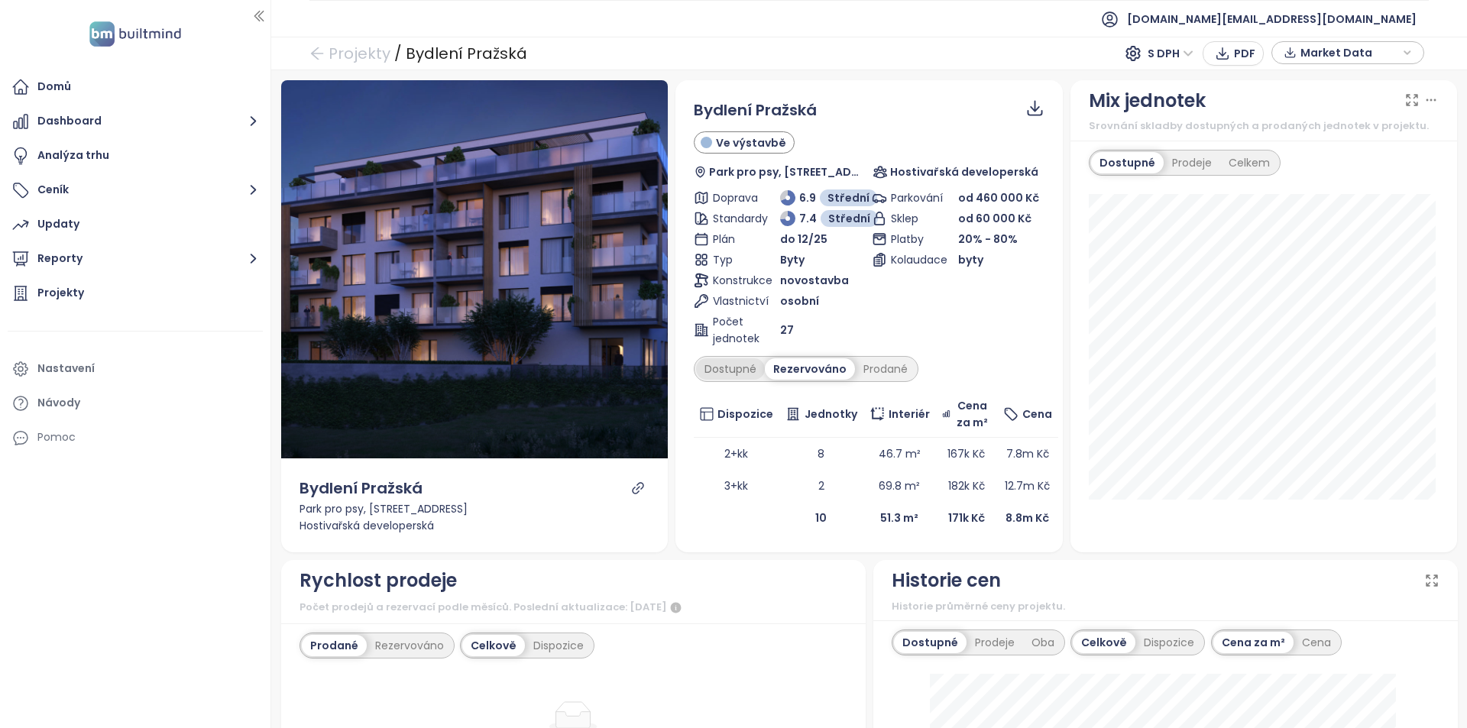
click at [702, 368] on div "Dostupné" at bounding box center [730, 368] width 69 height 21
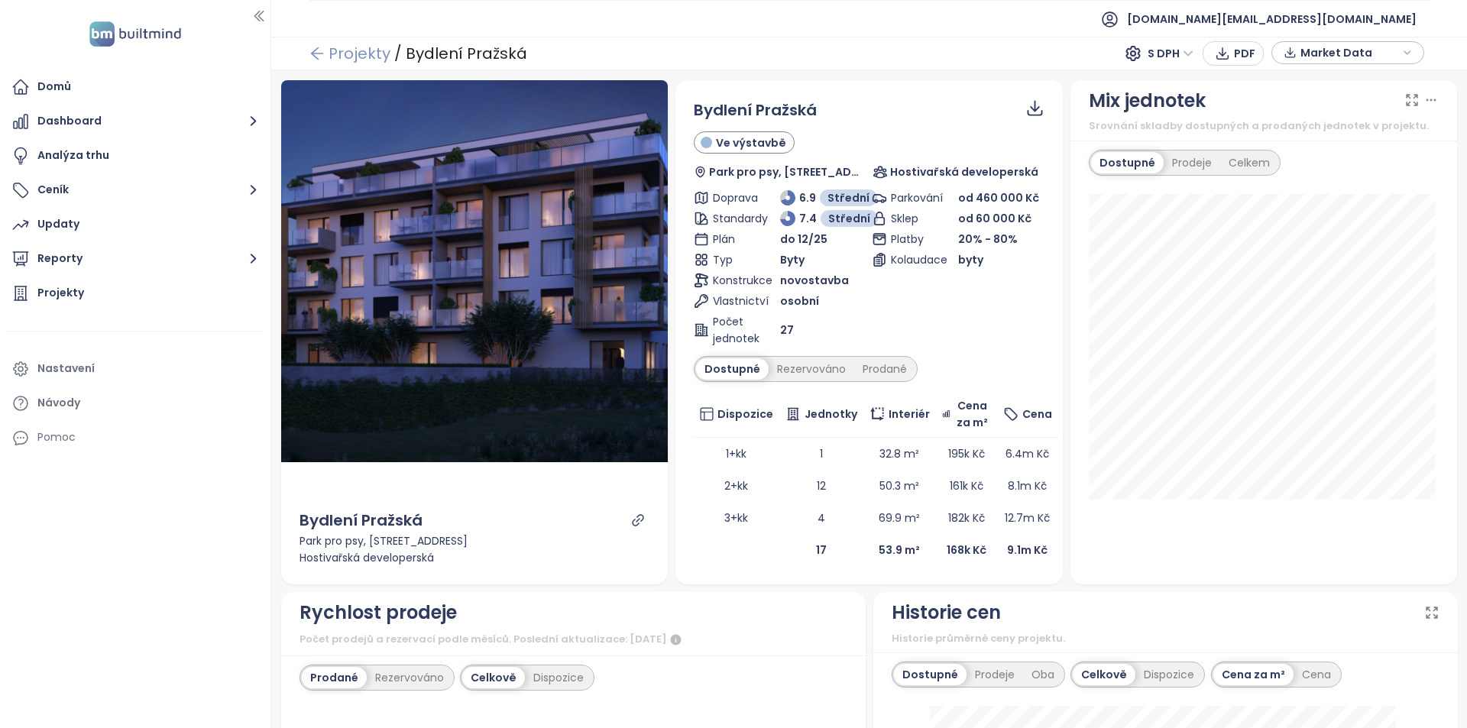
click at [357, 55] on link "Projekty" at bounding box center [349, 54] width 81 height 28
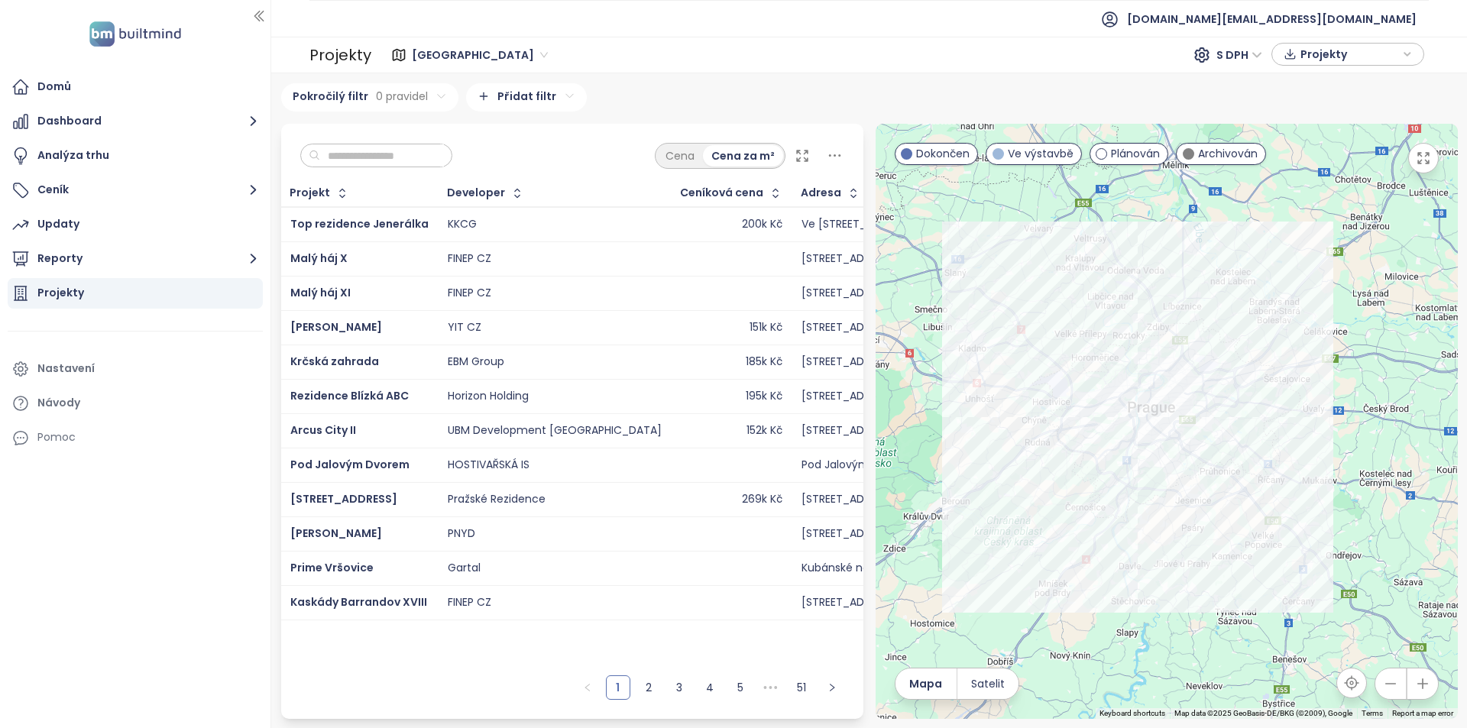
click at [399, 148] on input "text" at bounding box center [382, 155] width 124 height 23
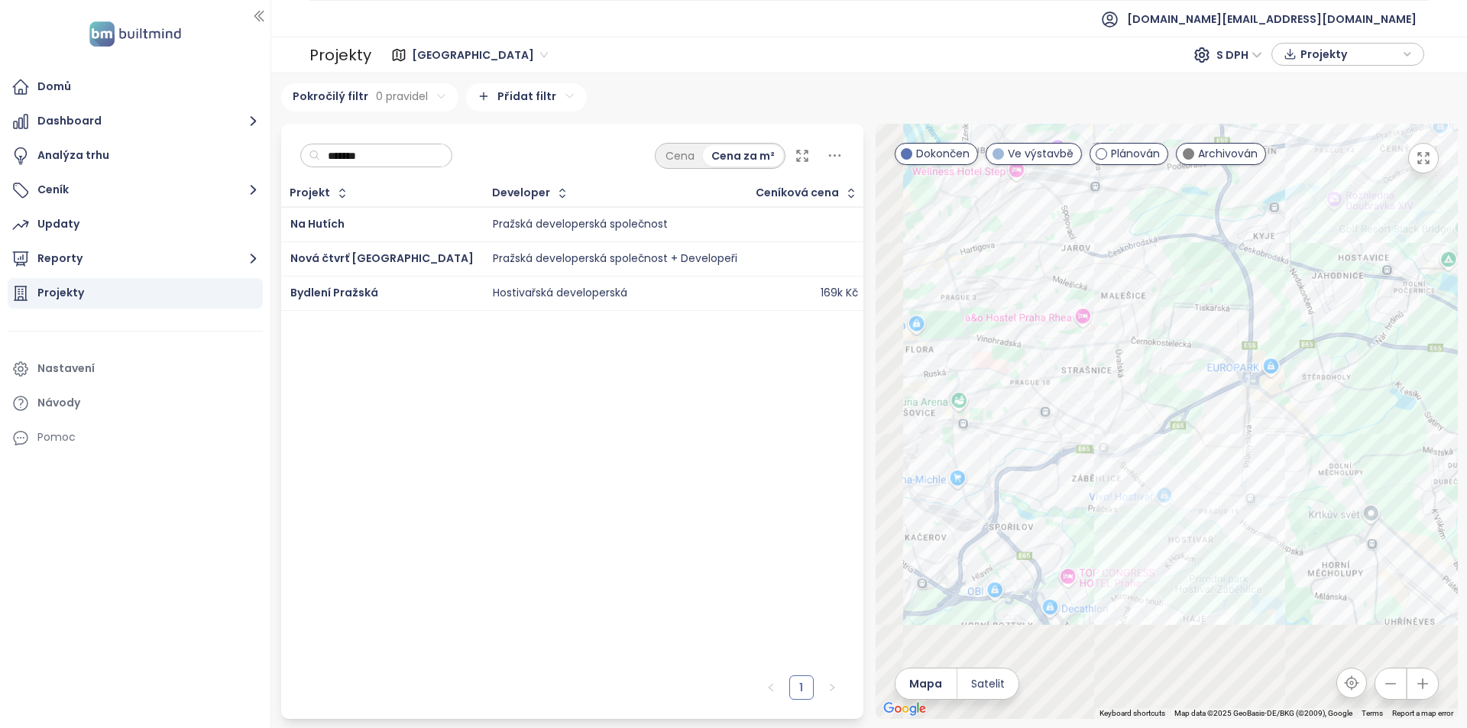
drag, startPoint x: 1183, startPoint y: 515, endPoint x: 1290, endPoint y: 308, distance: 233.4
click at [1290, 308] on div at bounding box center [1167, 421] width 582 height 595
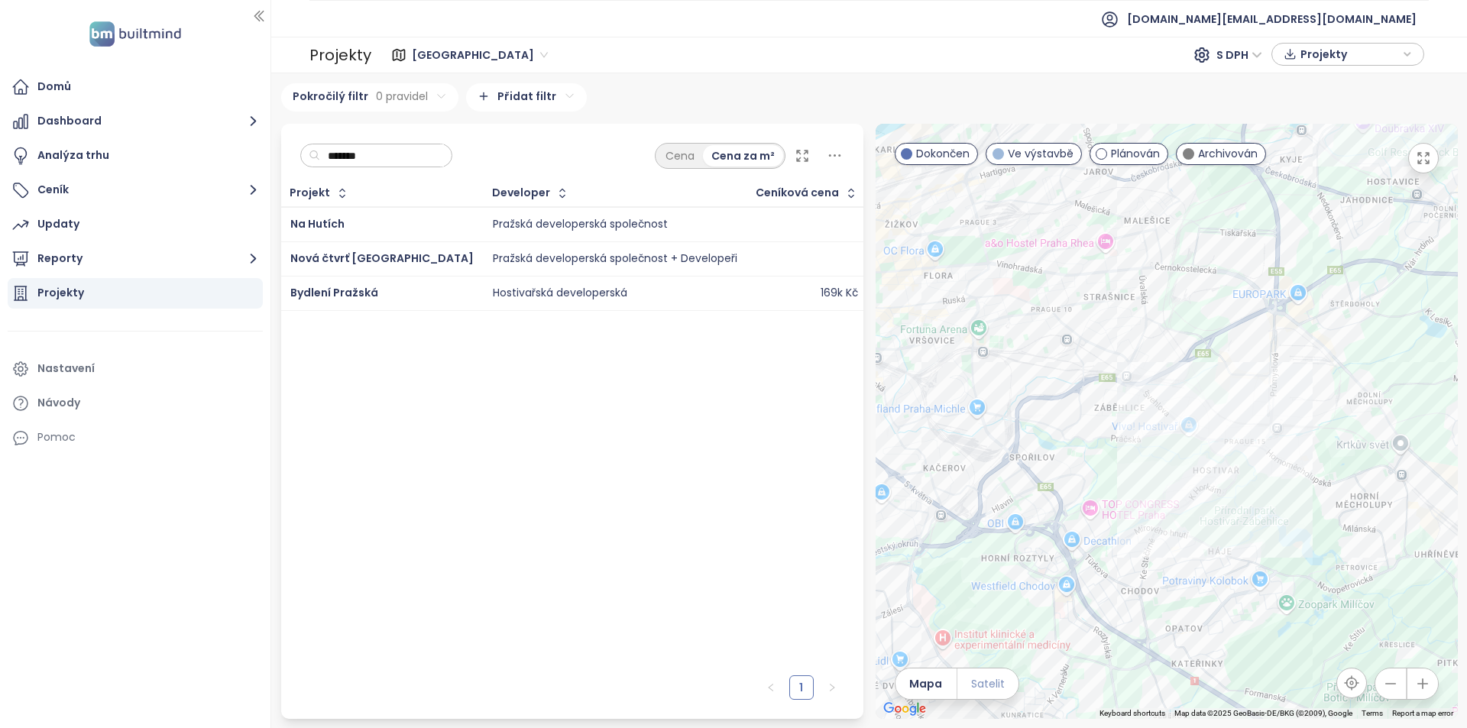
click at [989, 677] on span "Satelit" at bounding box center [988, 683] width 34 height 17
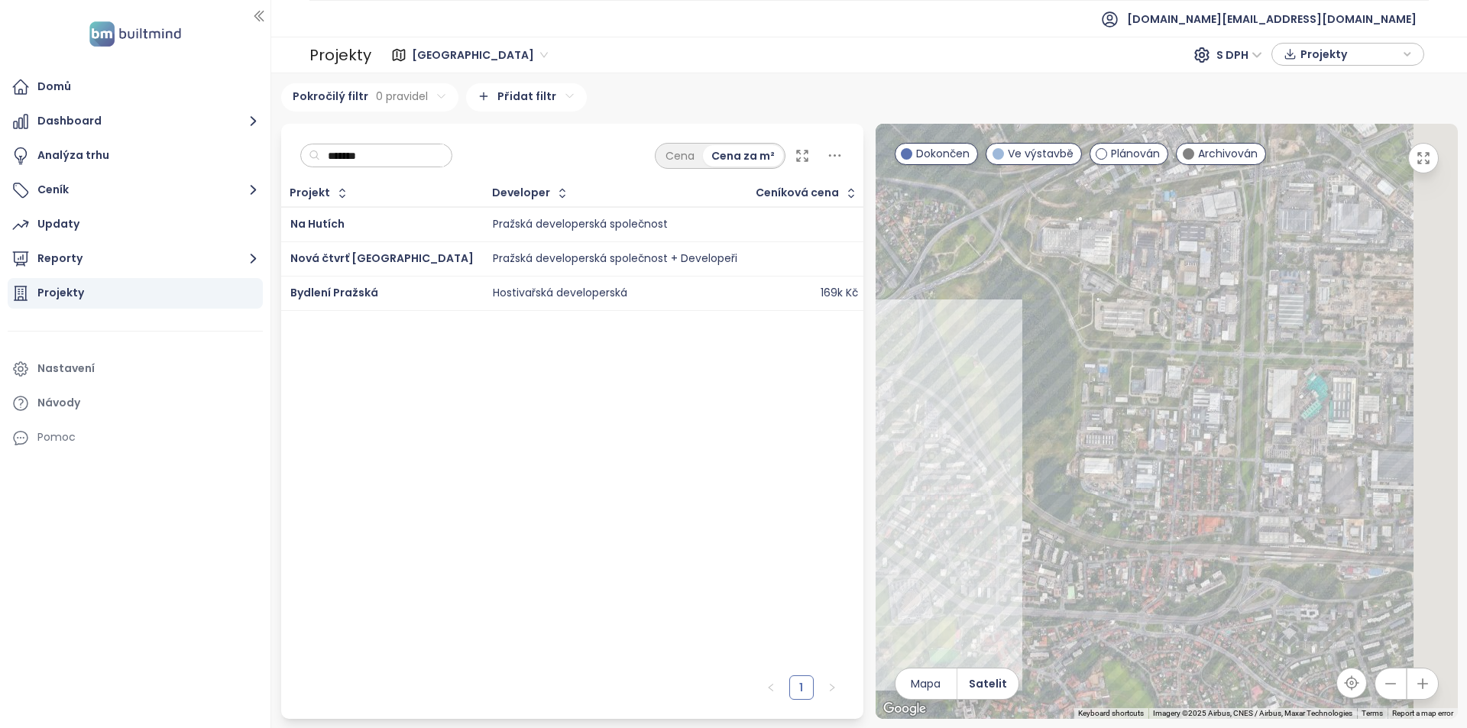
drag, startPoint x: 1195, startPoint y: 517, endPoint x: 1078, endPoint y: 541, distance: 119.3
click at [1078, 541] on div at bounding box center [1167, 421] width 582 height 595
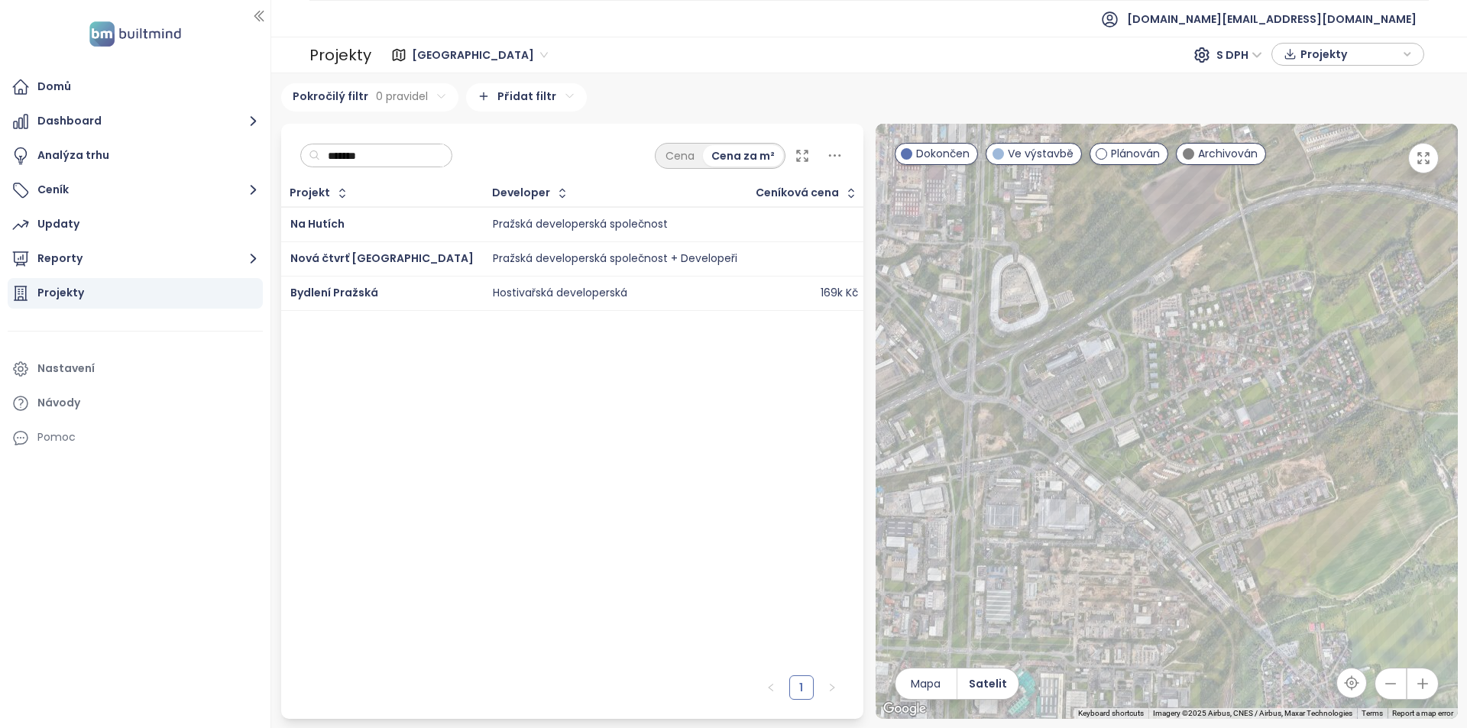
drag, startPoint x: 1342, startPoint y: 395, endPoint x: 1202, endPoint y: 309, distance: 165.0
click at [1202, 309] on div at bounding box center [1167, 421] width 582 height 595
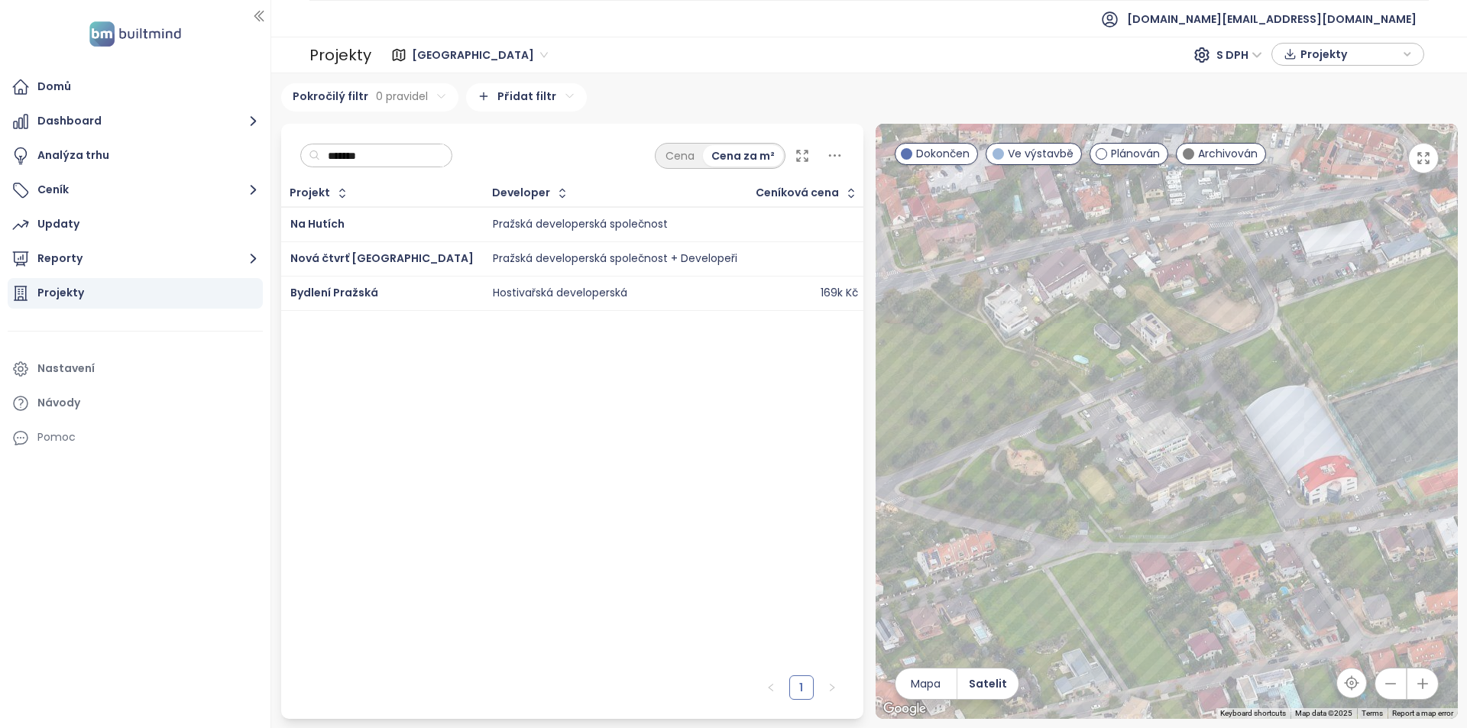
drag, startPoint x: 1263, startPoint y: 414, endPoint x: 1368, endPoint y: 433, distance: 106.4
click at [1466, 414] on html "Domů Dashboard Analýza trhu Ceník Updaty Reporty Projekty Nastavení Návody Pomo…" at bounding box center [733, 364] width 1467 height 728
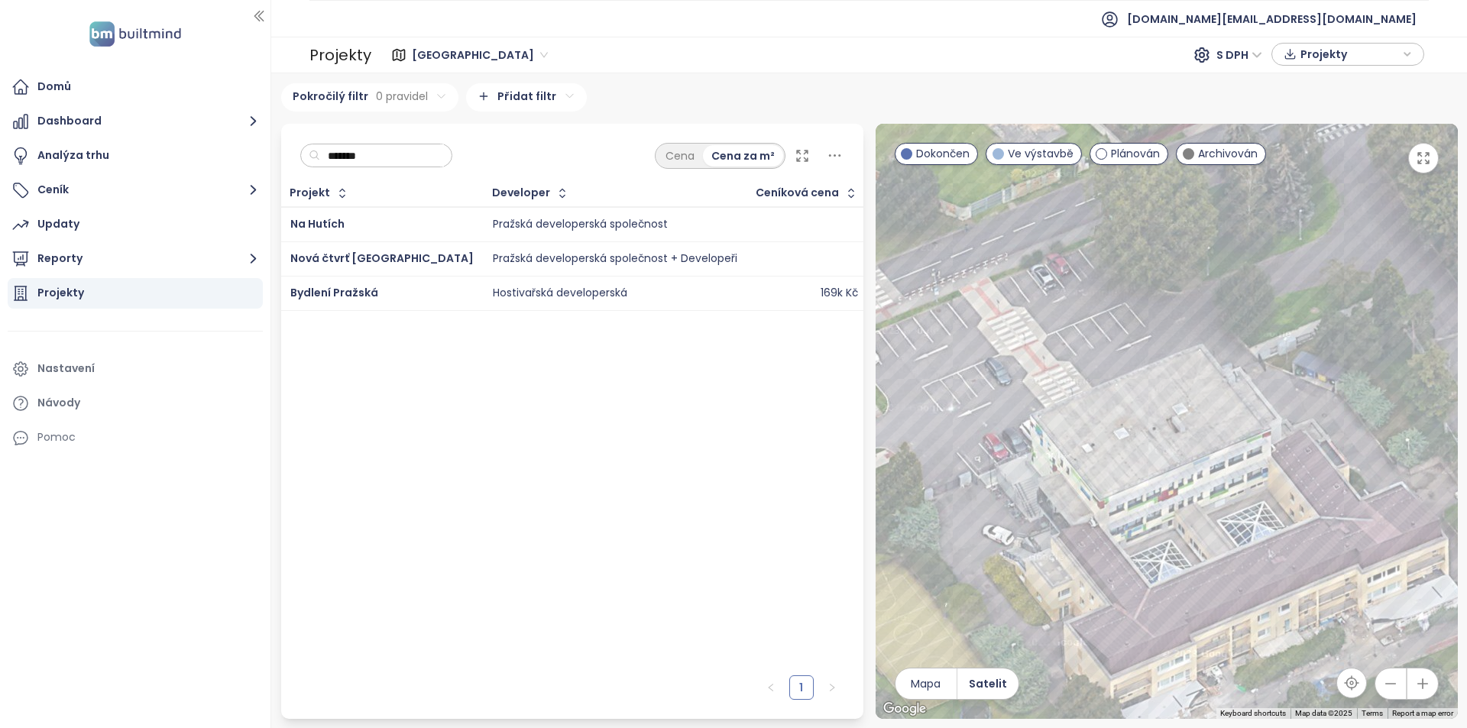
drag, startPoint x: 1267, startPoint y: 515, endPoint x: 1305, endPoint y: 636, distance: 126.6
click at [1305, 636] on div at bounding box center [1167, 421] width 582 height 595
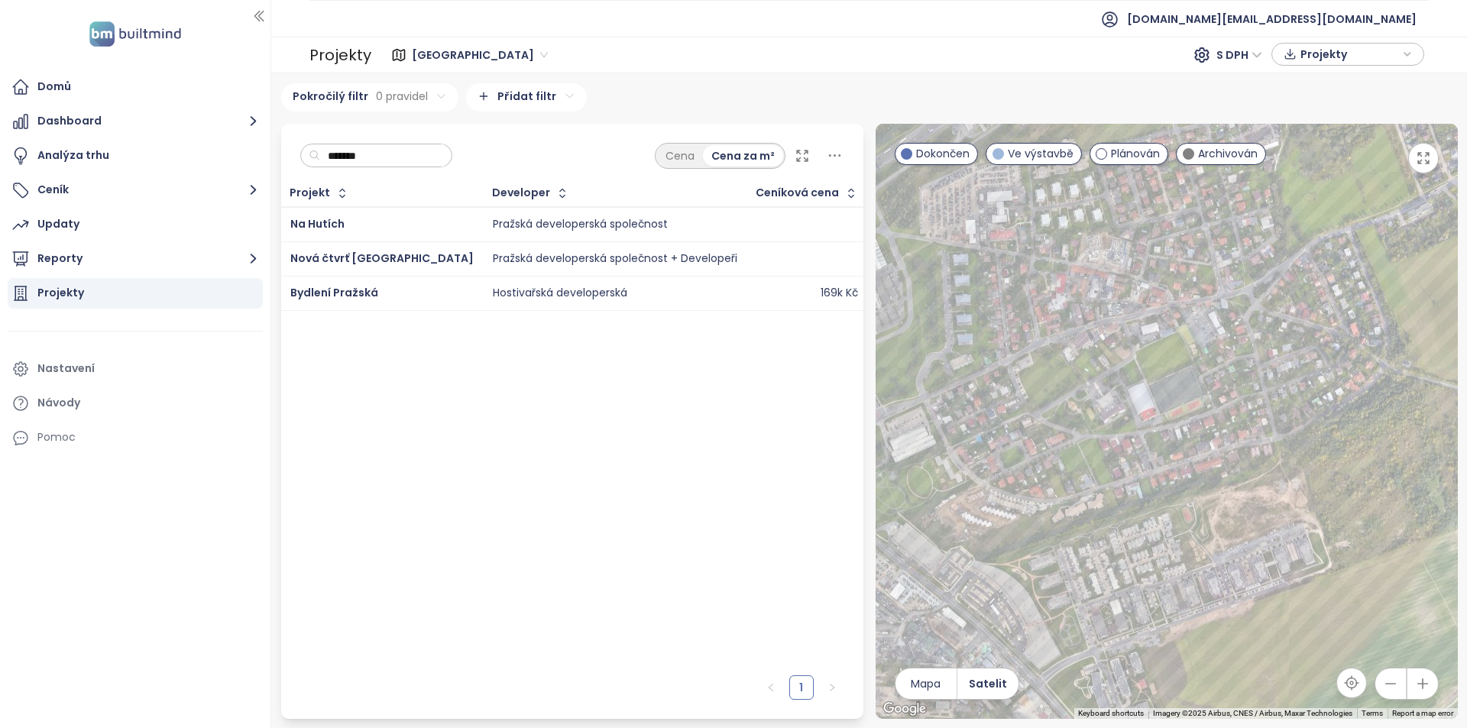
drag, startPoint x: 1281, startPoint y: 511, endPoint x: 1127, endPoint y: 329, distance: 239.1
click at [1127, 329] on div at bounding box center [1167, 421] width 582 height 595
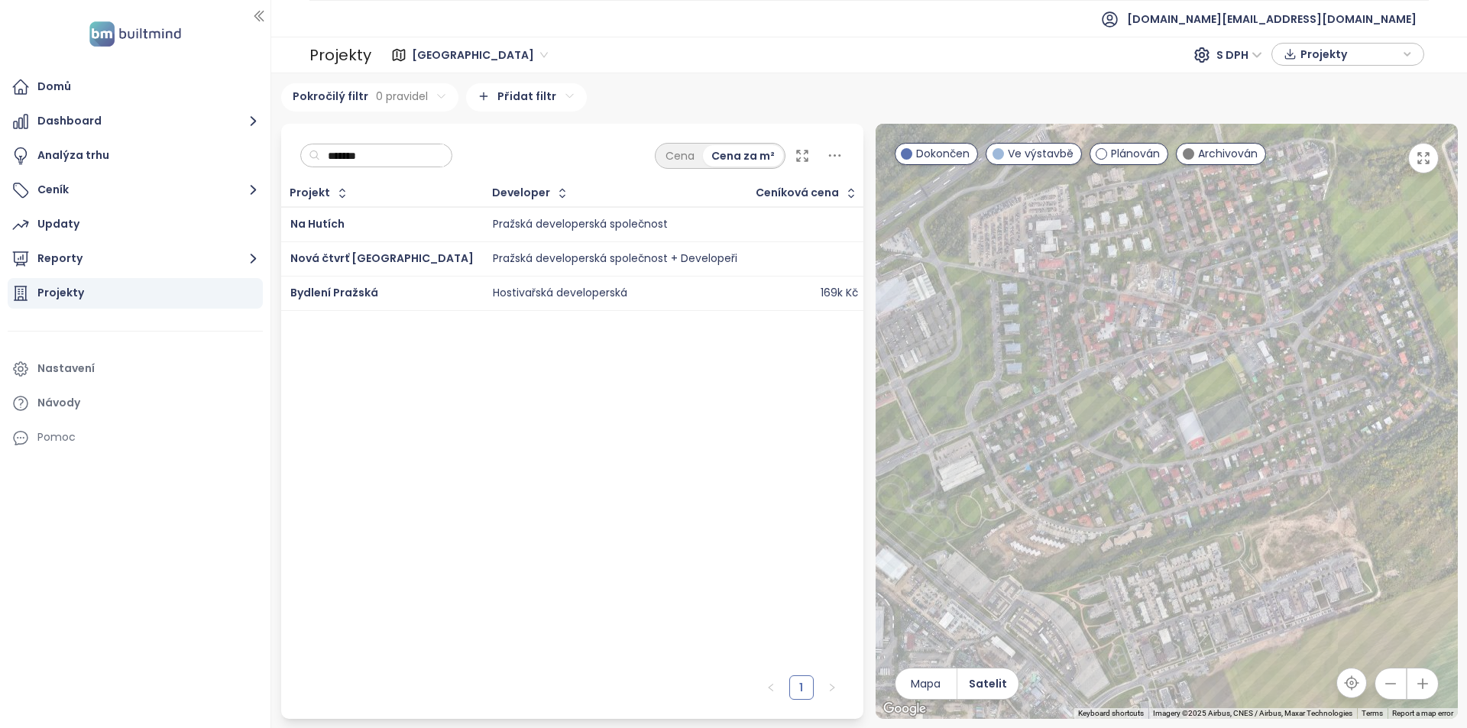
drag, startPoint x: 980, startPoint y: 414, endPoint x: 1070, endPoint y: 486, distance: 114.7
click at [1070, 486] on div at bounding box center [1167, 421] width 582 height 595
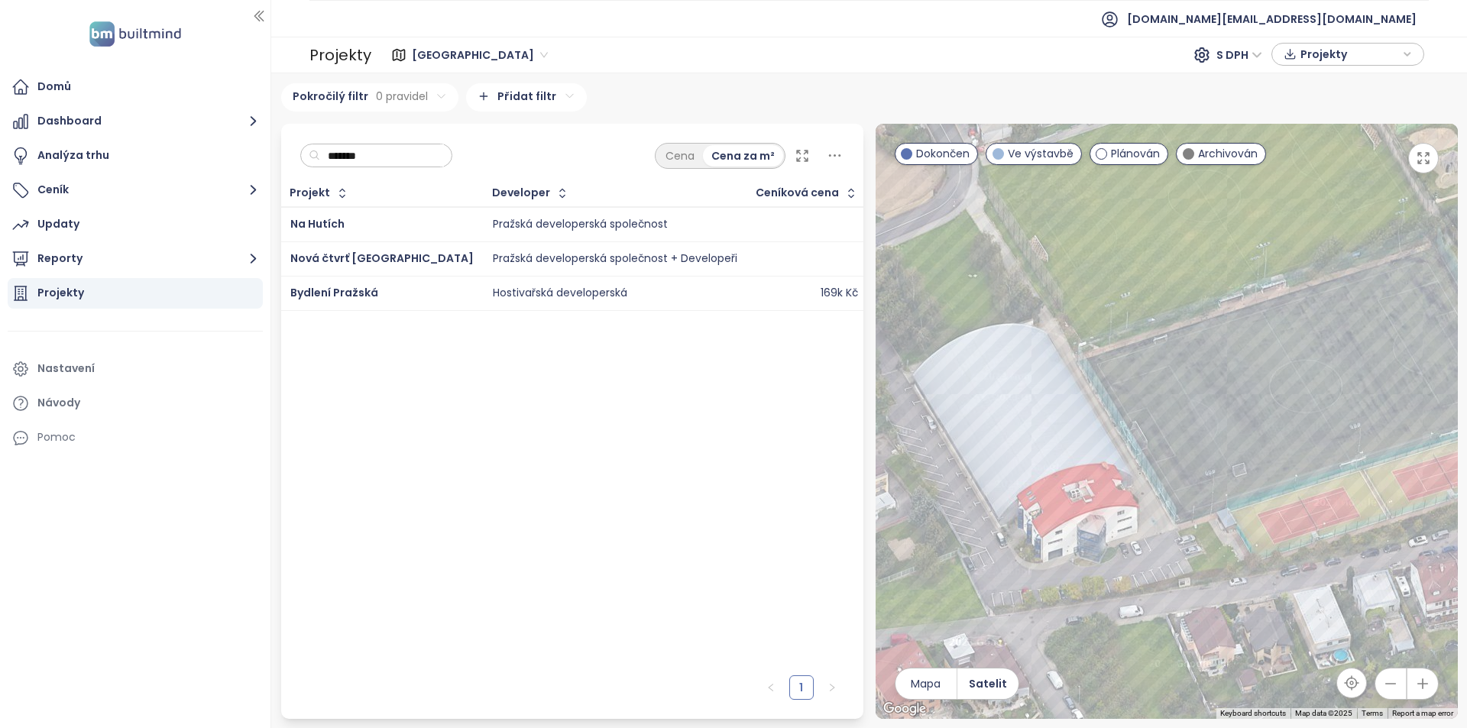
drag, startPoint x: 1311, startPoint y: 411, endPoint x: 1217, endPoint y: 202, distance: 228.8
click at [1221, 202] on div at bounding box center [1167, 421] width 582 height 595
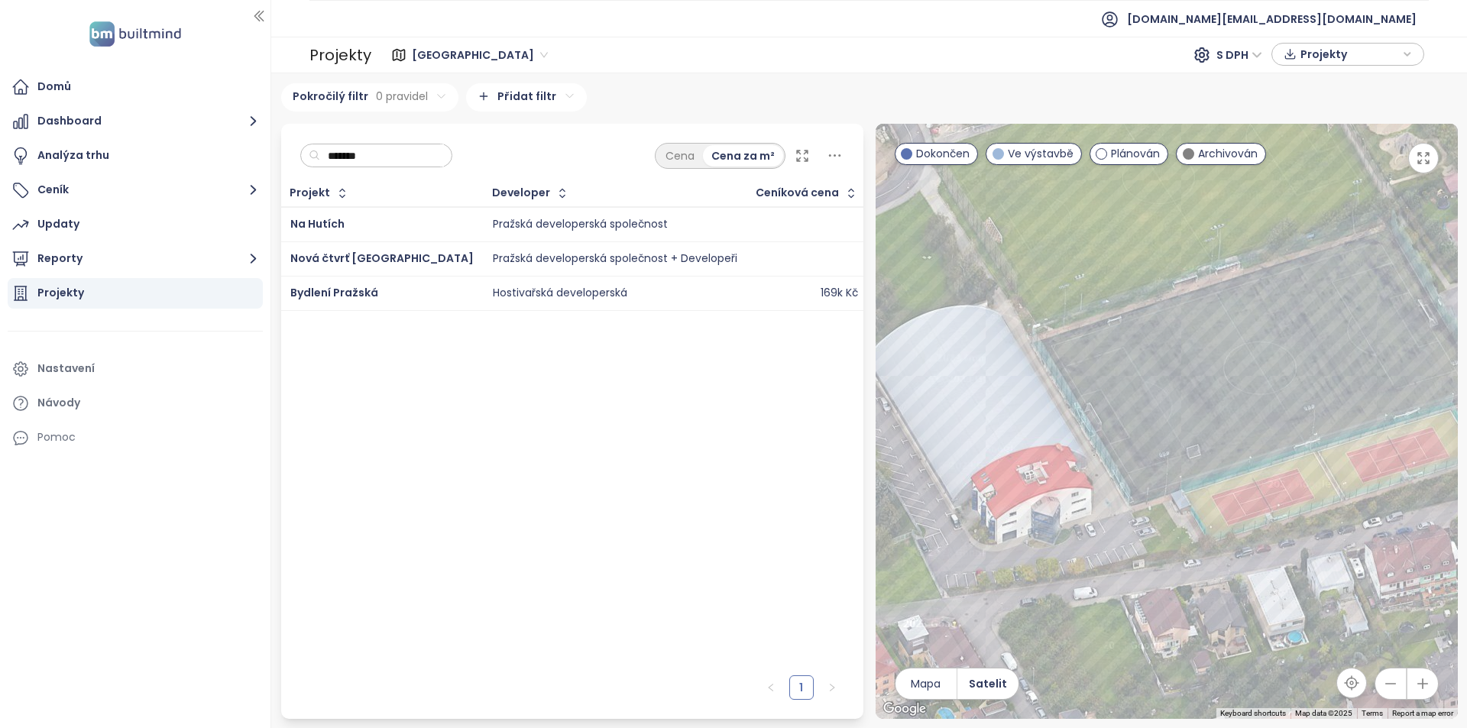
drag, startPoint x: 1182, startPoint y: 303, endPoint x: 1171, endPoint y: 375, distance: 72.6
click at [1171, 375] on div at bounding box center [1167, 421] width 582 height 595
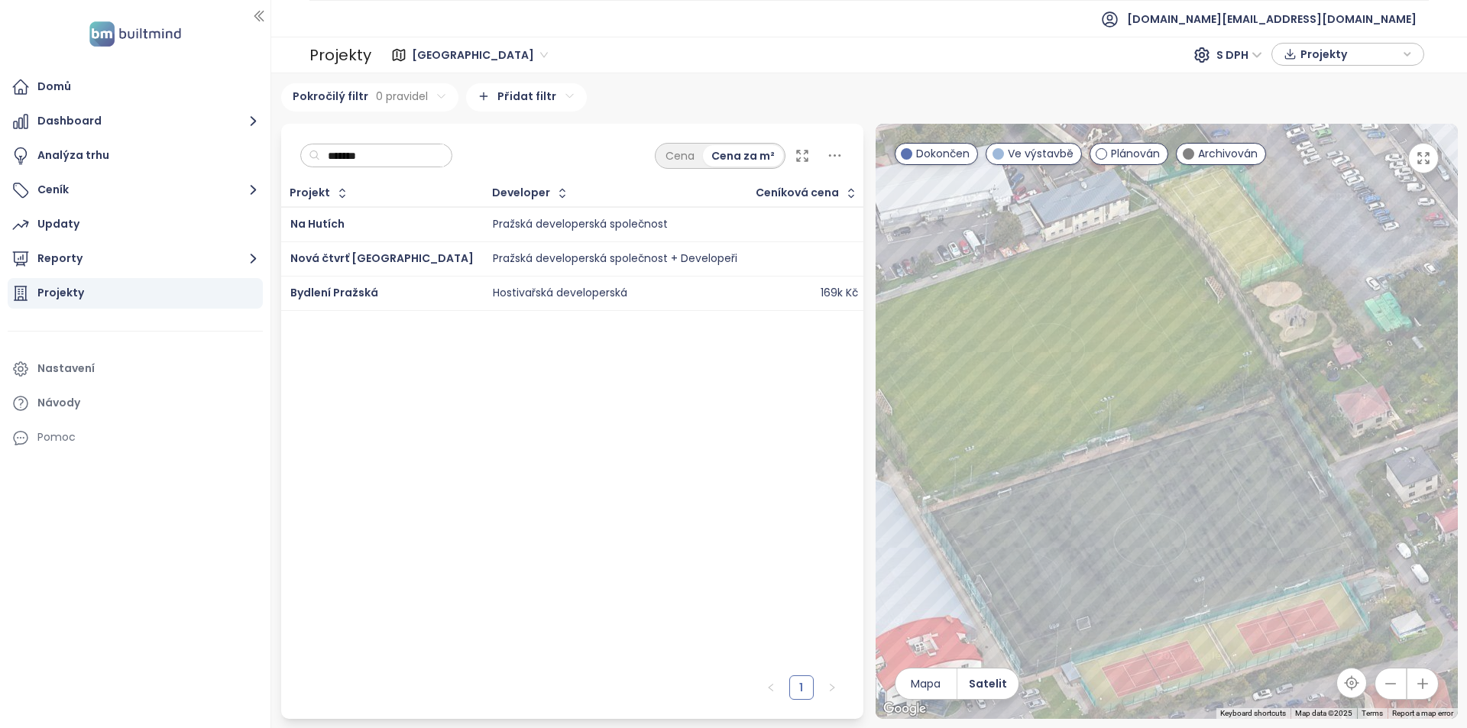
drag, startPoint x: 1144, startPoint y: 410, endPoint x: 1041, endPoint y: 568, distance: 188.8
click at [1041, 568] on div at bounding box center [1167, 421] width 582 height 595
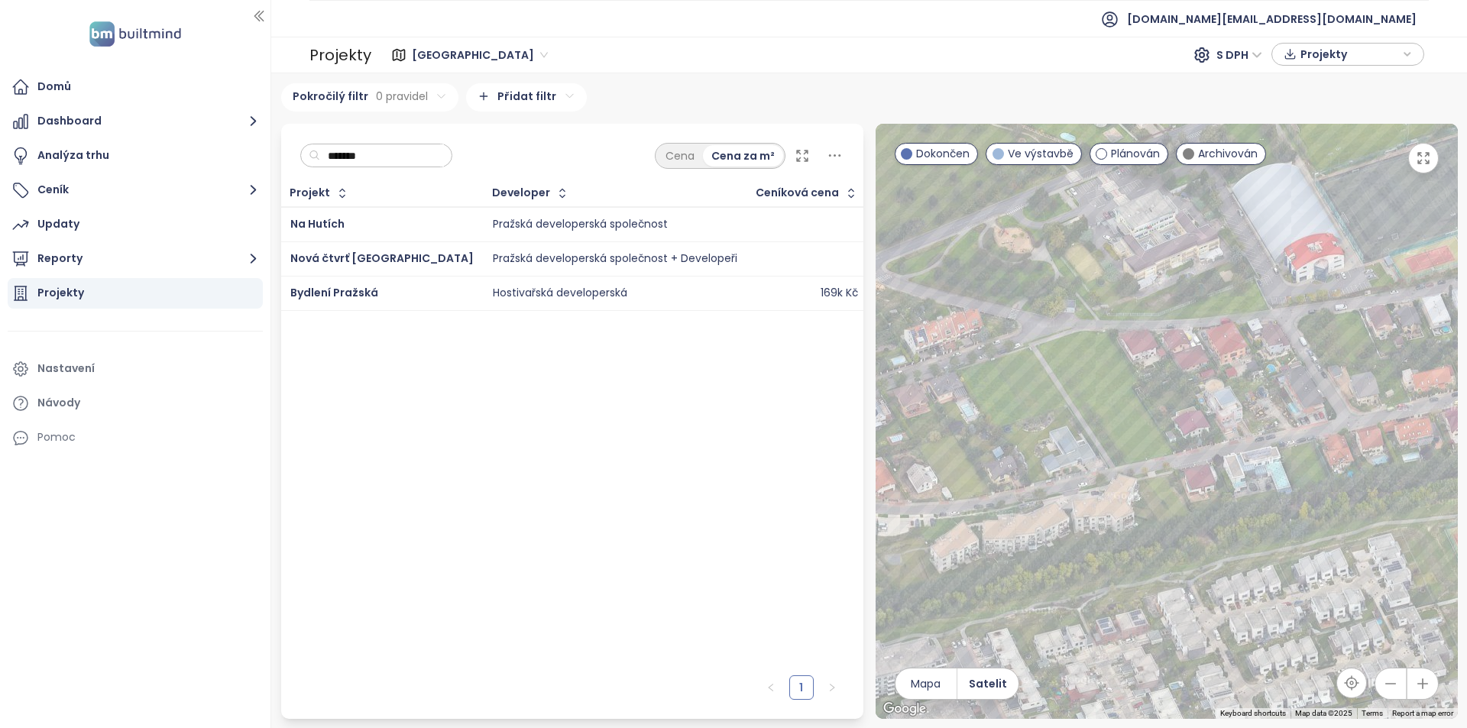
drag, startPoint x: 1183, startPoint y: 487, endPoint x: 1364, endPoint y: 180, distance: 356.6
click at [1364, 180] on div at bounding box center [1167, 421] width 582 height 595
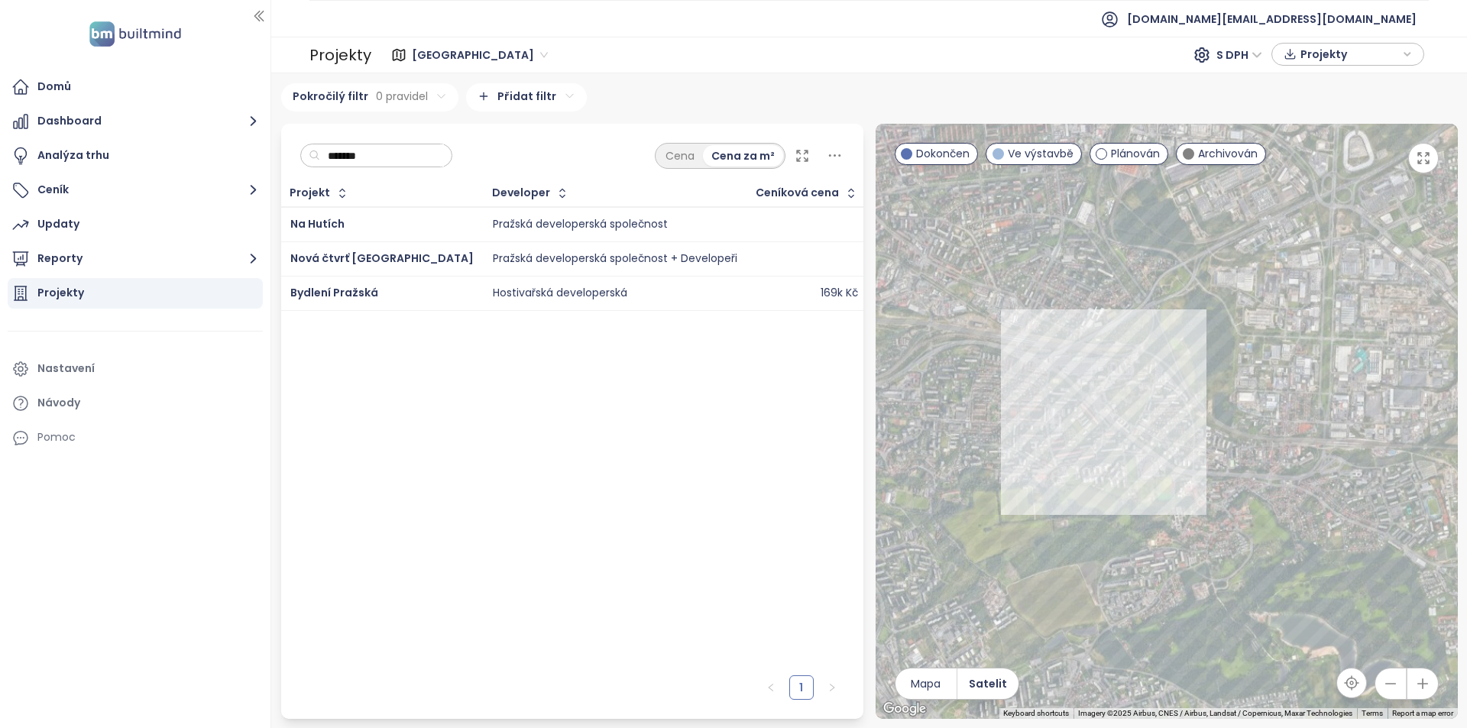
drag, startPoint x: 1121, startPoint y: 504, endPoint x: 1453, endPoint y: 222, distance: 435.8
click at [1453, 222] on div at bounding box center [1167, 421] width 582 height 595
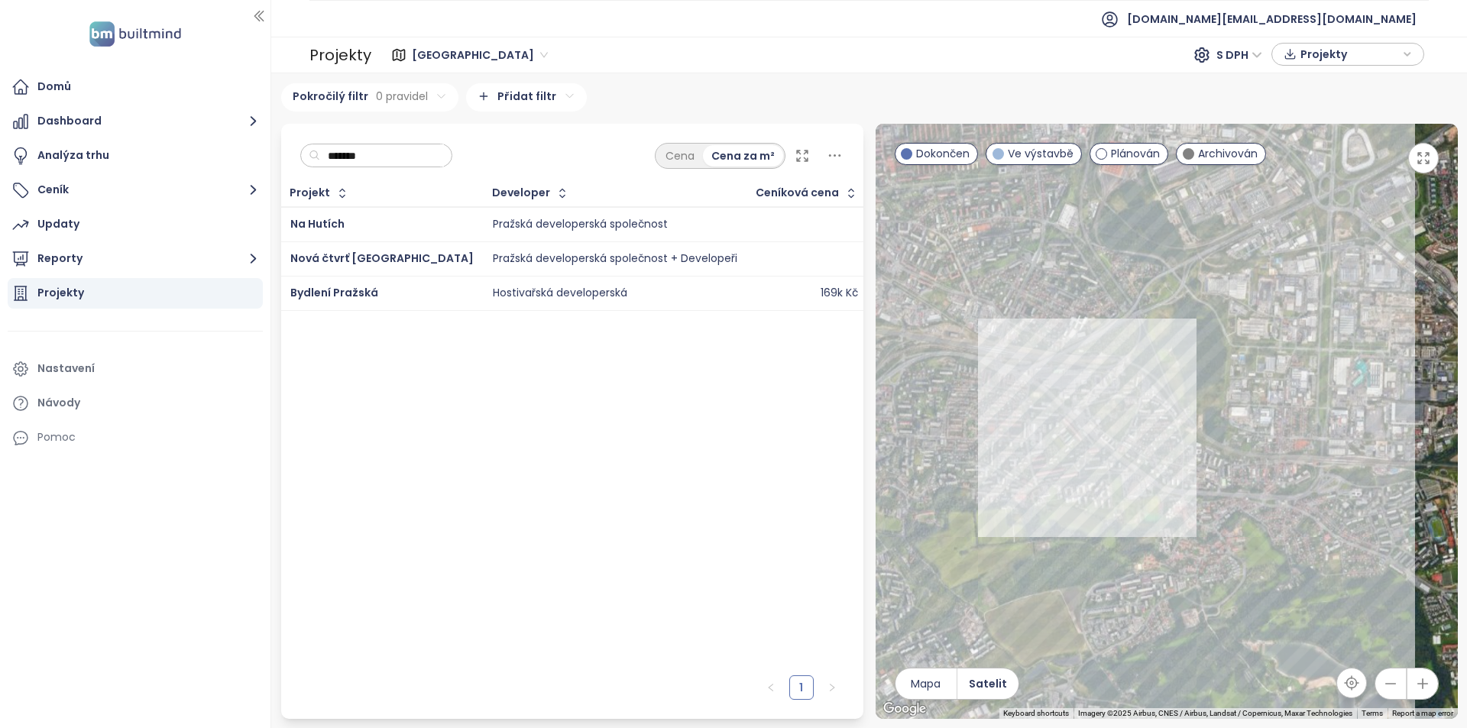
drag, startPoint x: 1300, startPoint y: 299, endPoint x: 1248, endPoint y: 337, distance: 64.5
click at [1248, 338] on div at bounding box center [1167, 421] width 582 height 595
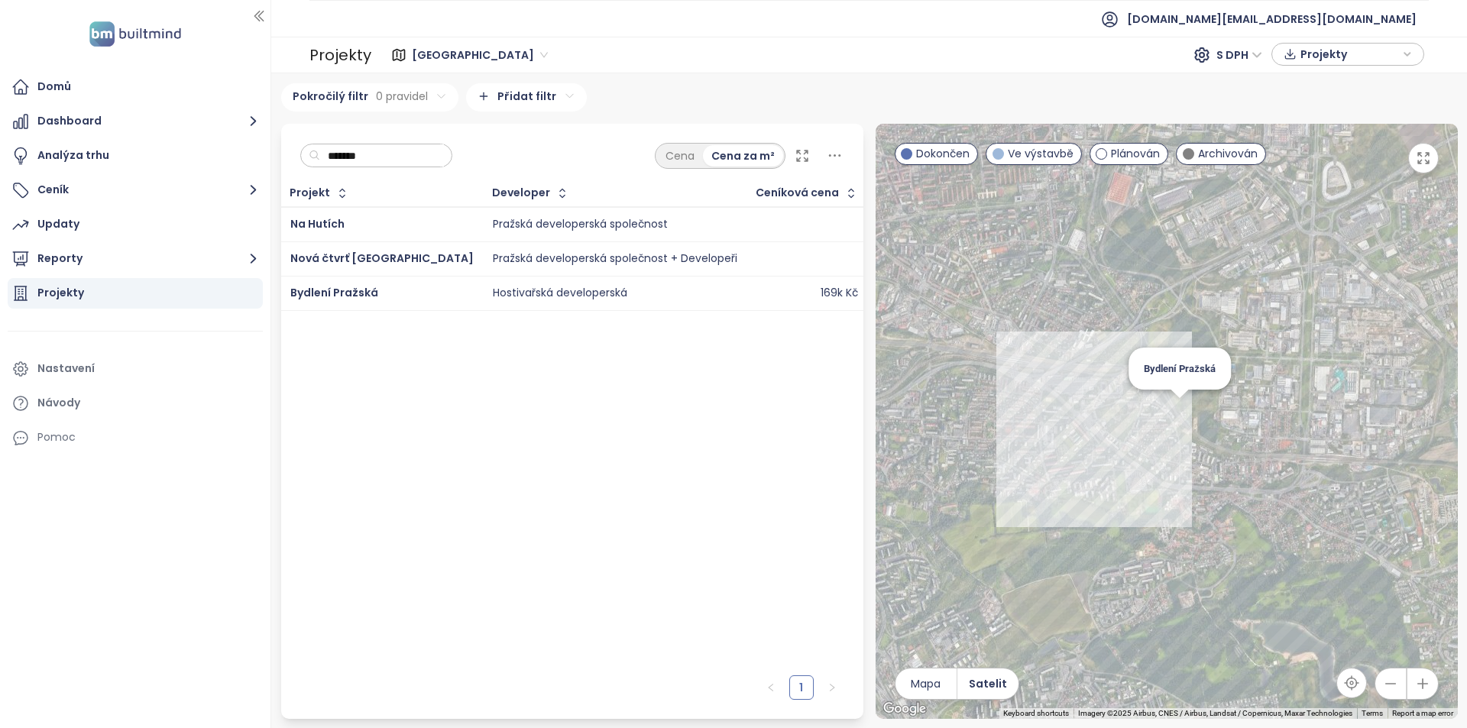
click at [1185, 413] on div "Bydlení Pražská" at bounding box center [1167, 421] width 582 height 595
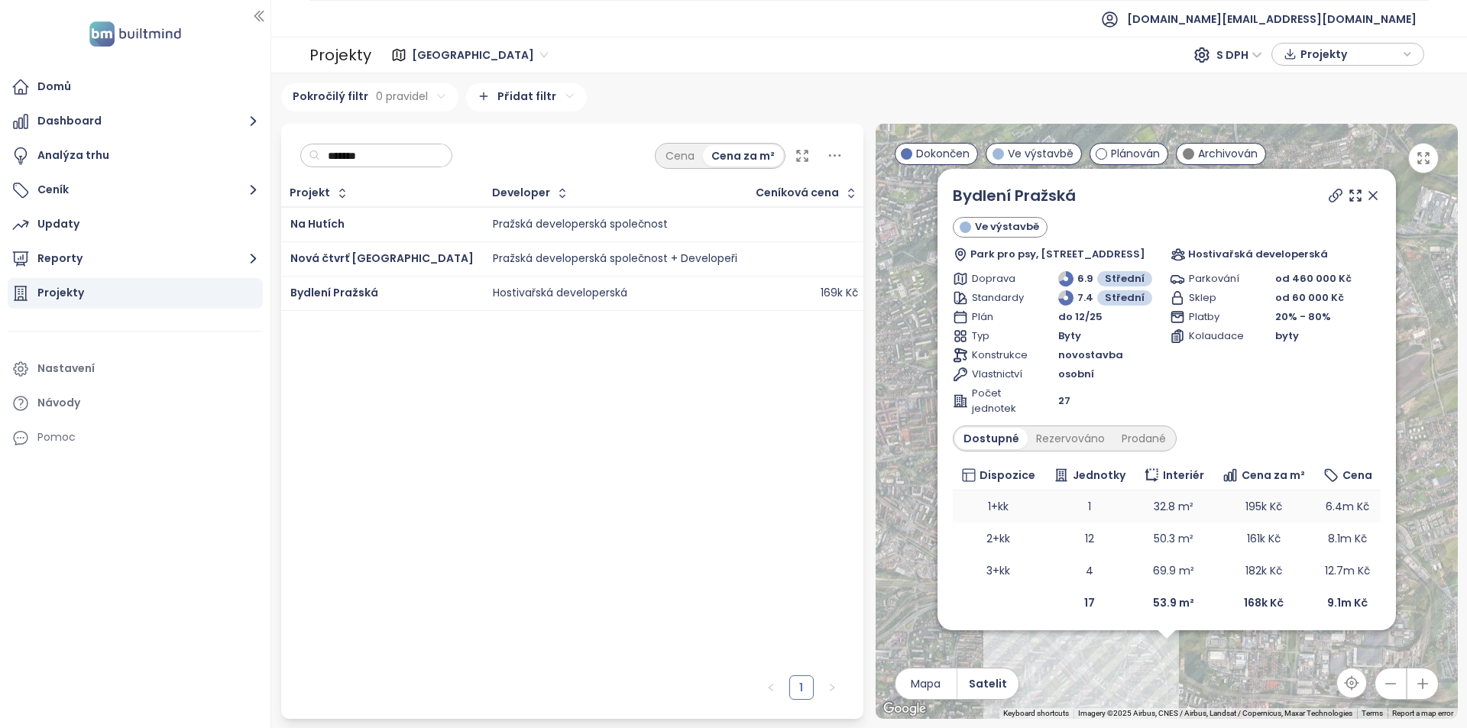
scroll to position [4, 0]
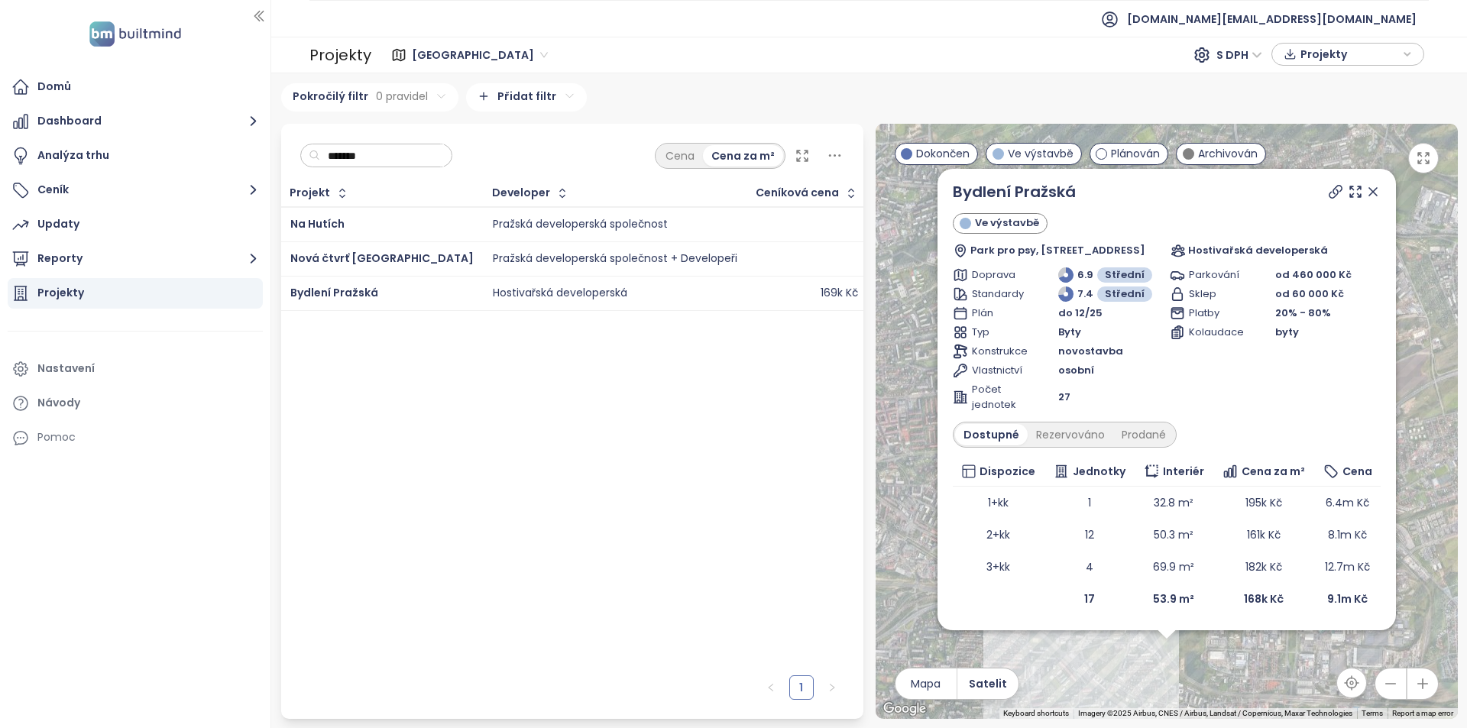
click at [413, 162] on input "*******" at bounding box center [382, 155] width 124 height 23
click at [413, 160] on input "*******" at bounding box center [382, 155] width 124 height 23
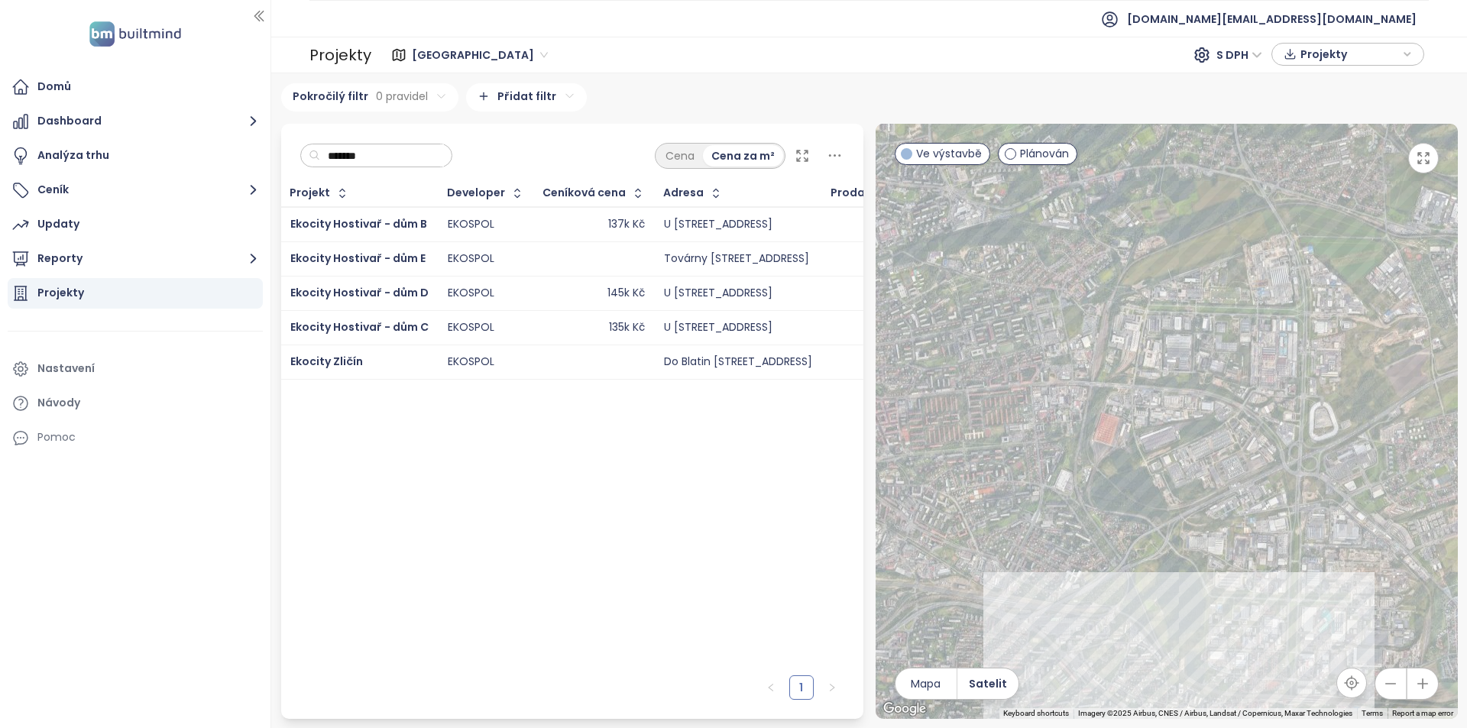
click at [565, 228] on div "137k Kč" at bounding box center [594, 224] width 102 height 18
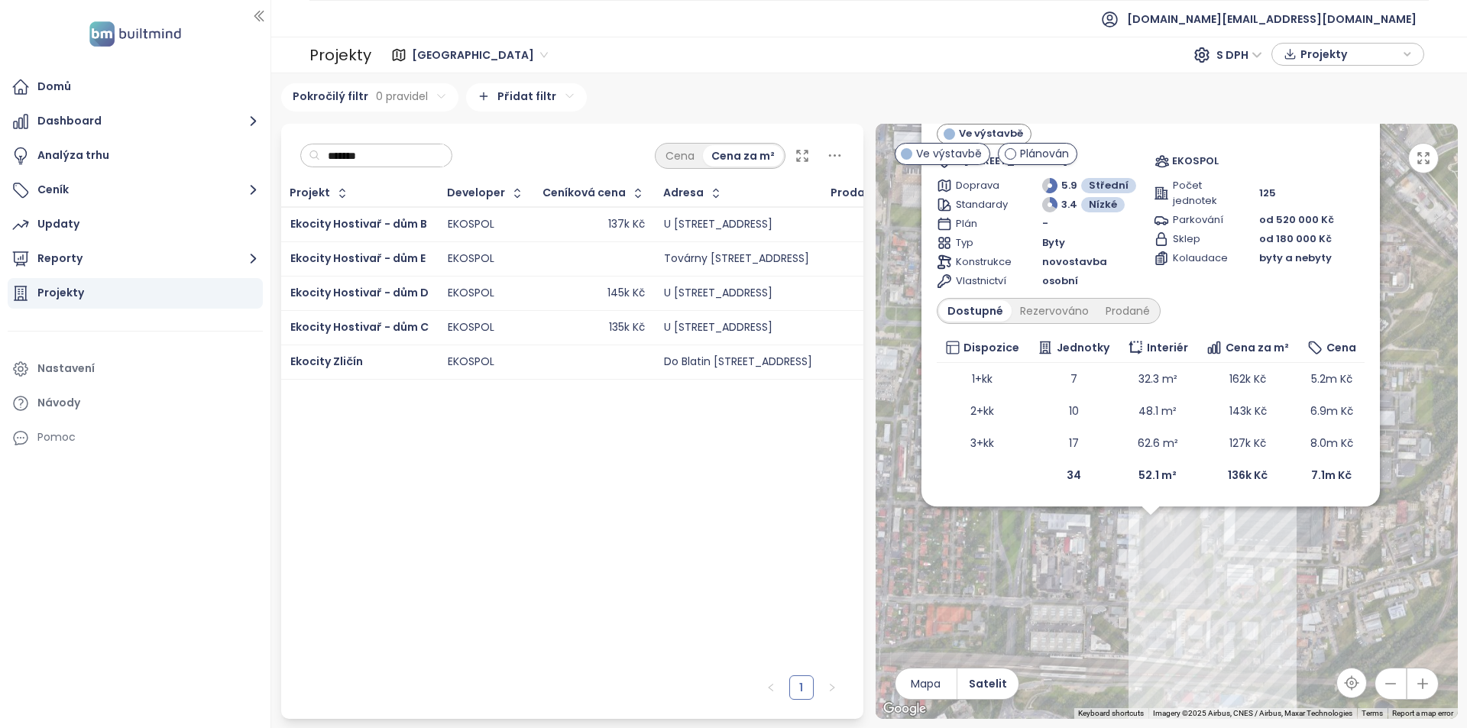
drag, startPoint x: 1206, startPoint y: 659, endPoint x: 1113, endPoint y: 604, distance: 107.2
click at [1113, 604] on div "Ekocity Hostivař - dům B Ve výstavbě U Továren 262/27b, 102 00 Praha 10, Czechi…" at bounding box center [1167, 421] width 582 height 595
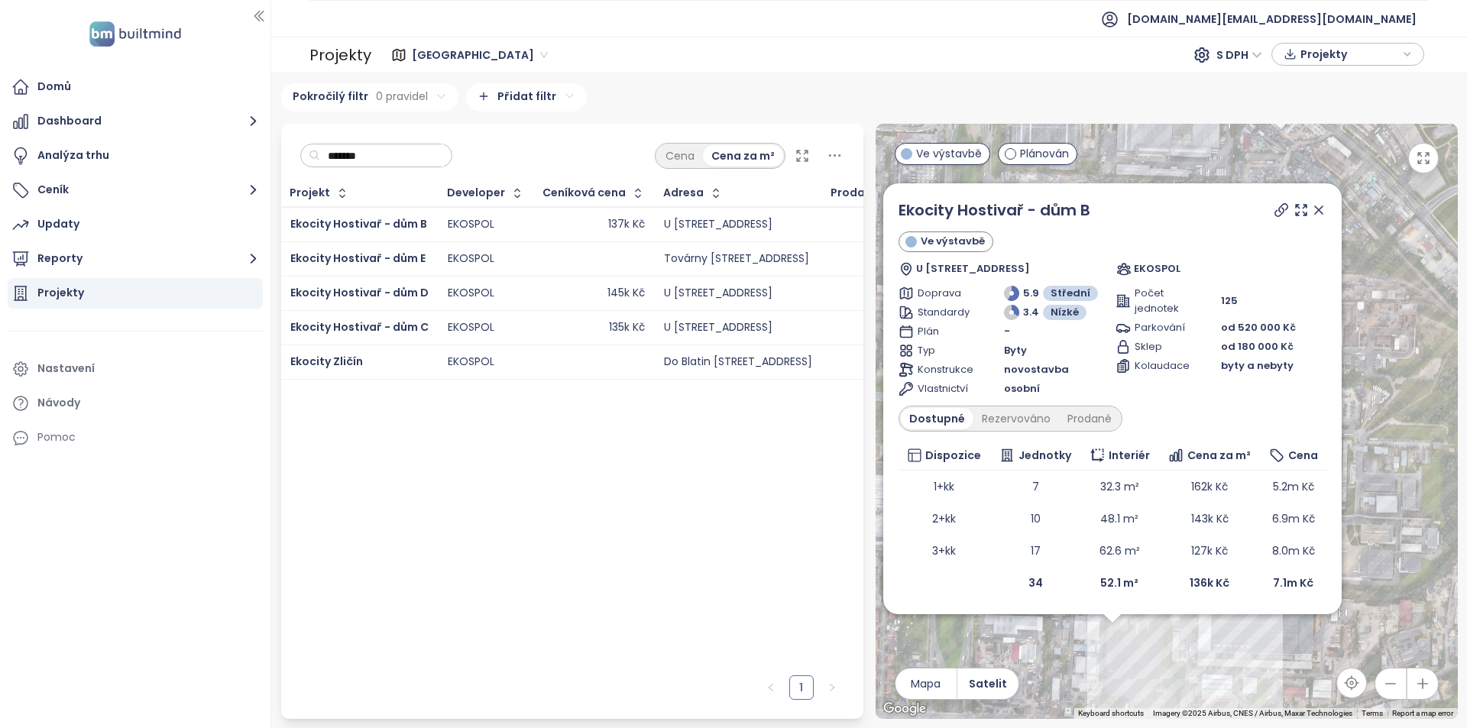
drag, startPoint x: 1423, startPoint y: 300, endPoint x: 1399, endPoint y: 353, distance: 57.8
click at [1399, 361] on div "Ekocity Hostivař - dům B Ve výstavbě U Továren 262/27b, 102 00 Praha 10, Czechi…" at bounding box center [1167, 421] width 582 height 595
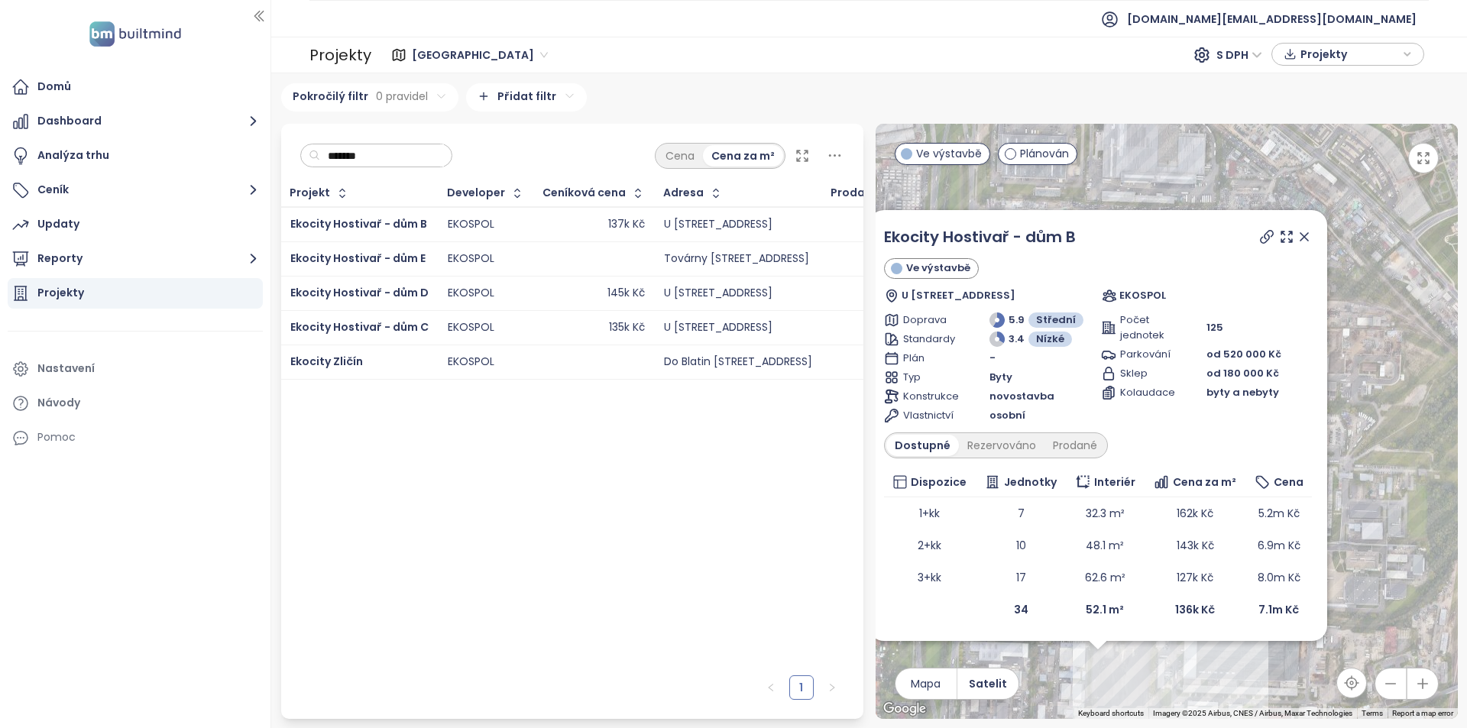
click at [1303, 243] on div at bounding box center [1284, 236] width 55 height 23
click at [1303, 239] on icon at bounding box center [1304, 236] width 15 height 15
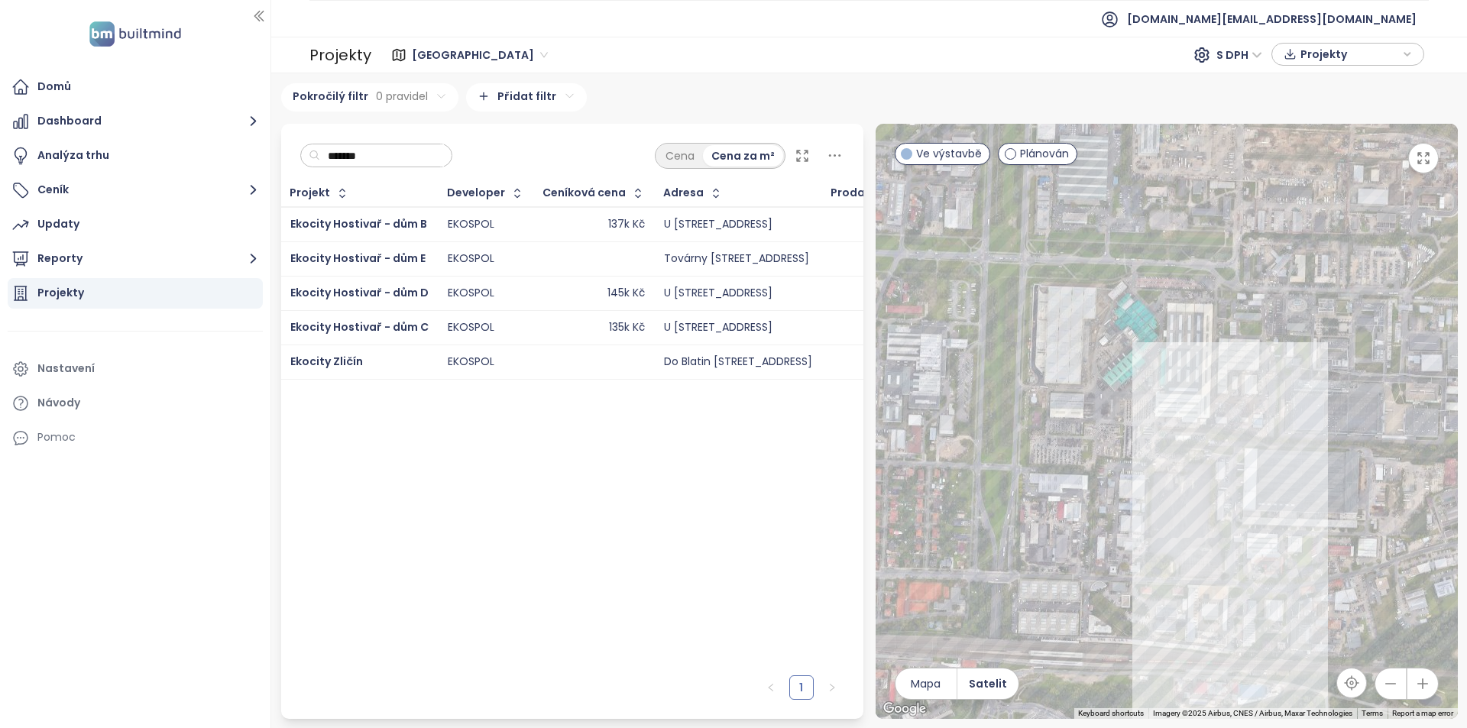
drag, startPoint x: 1248, startPoint y: 583, endPoint x: 1306, endPoint y: 421, distance: 171.8
click at [1306, 421] on div at bounding box center [1167, 421] width 582 height 595
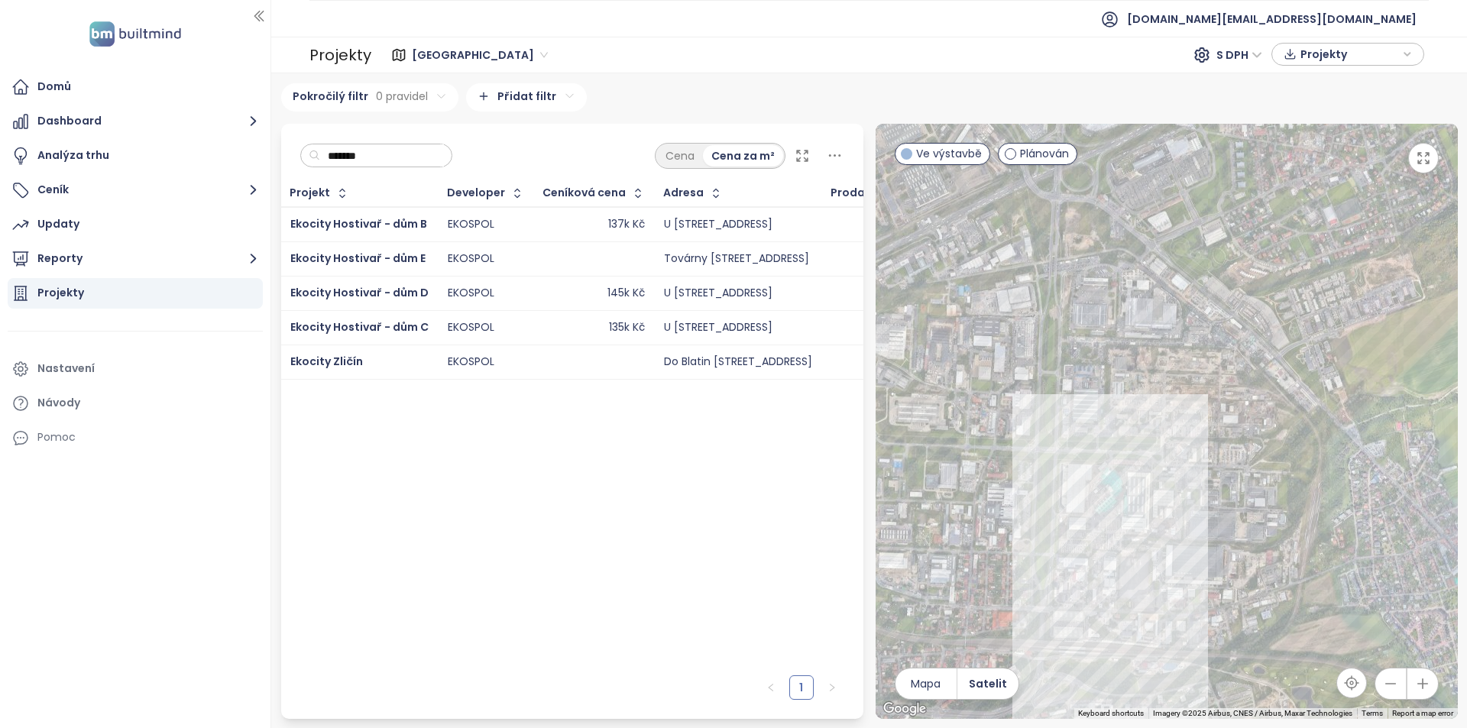
drag, startPoint x: 1326, startPoint y: 520, endPoint x: 1229, endPoint y: 621, distance: 140.5
click at [1229, 621] on div at bounding box center [1167, 421] width 582 height 595
click at [550, 217] on div "137k Kč" at bounding box center [594, 224] width 102 height 18
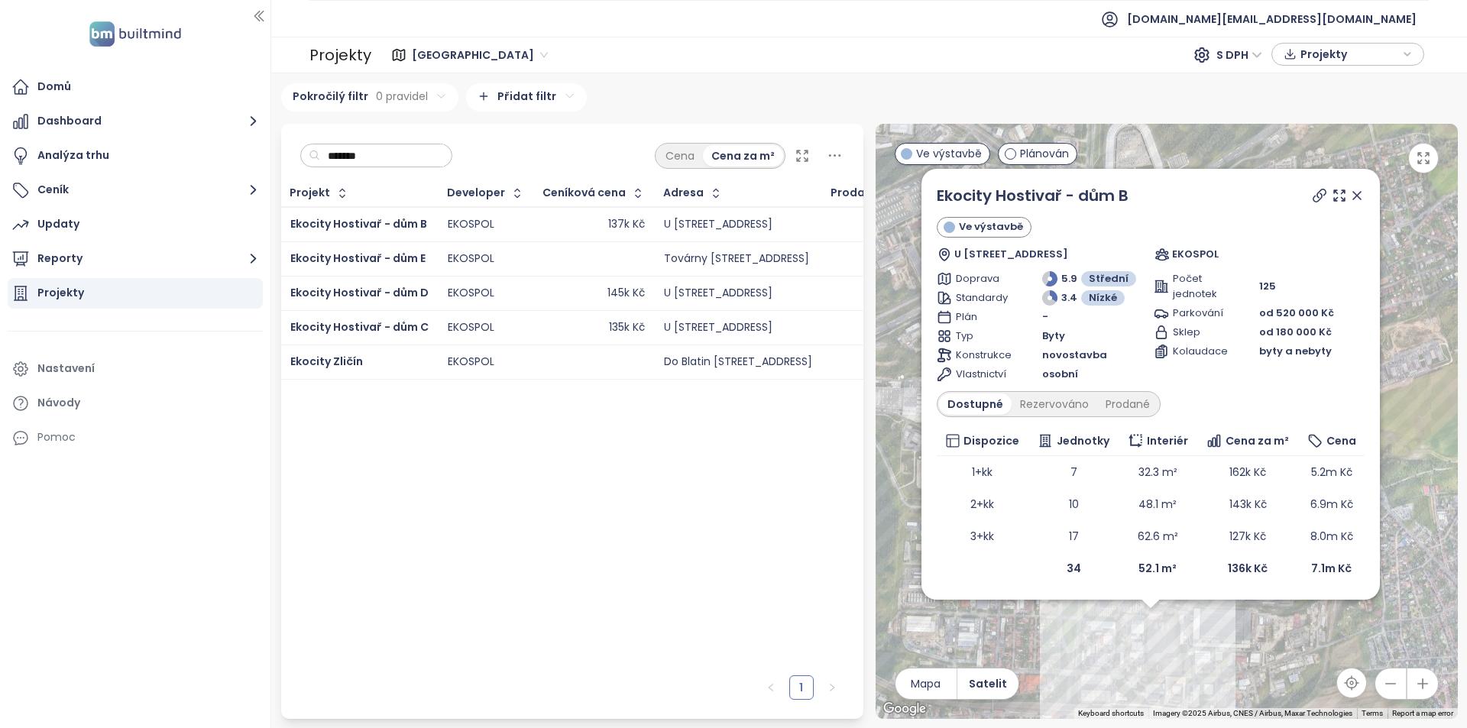
click at [439, 333] on td "EKOSPOL" at bounding box center [487, 327] width 96 height 34
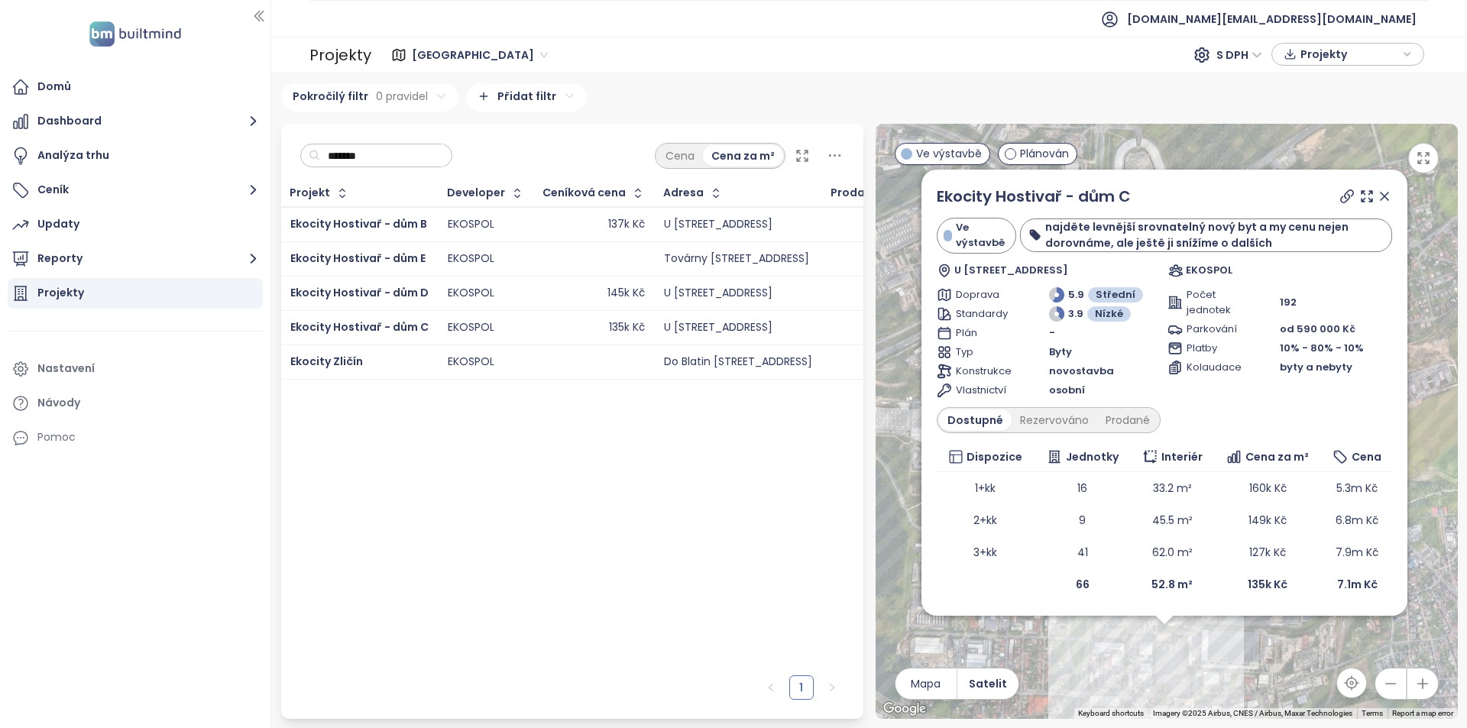
click at [444, 148] on input "*******" at bounding box center [382, 155] width 124 height 23
paste input "********"
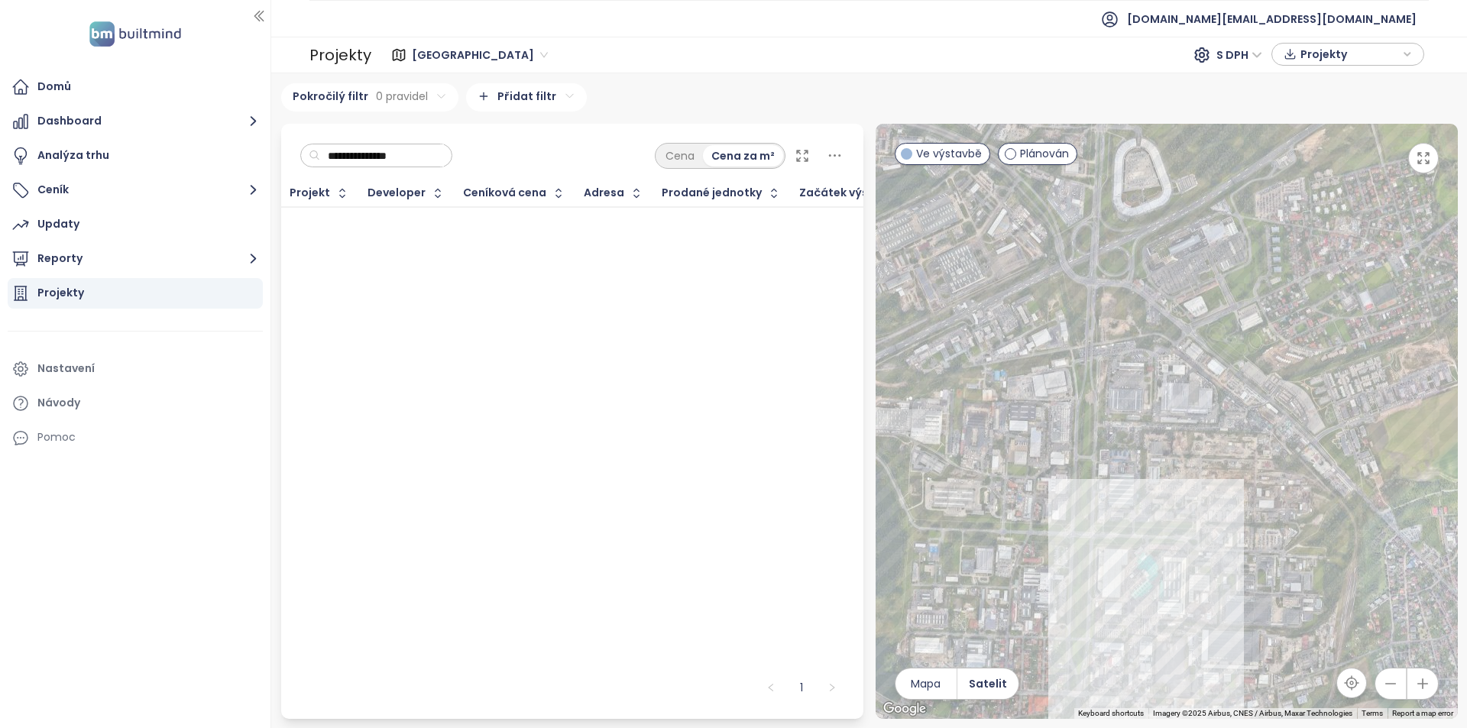
click at [381, 155] on input "**********" at bounding box center [382, 155] width 124 height 23
click at [368, 153] on input "**********" at bounding box center [382, 155] width 124 height 23
drag, startPoint x: 384, startPoint y: 157, endPoint x: 255, endPoint y: 165, distance: 128.6
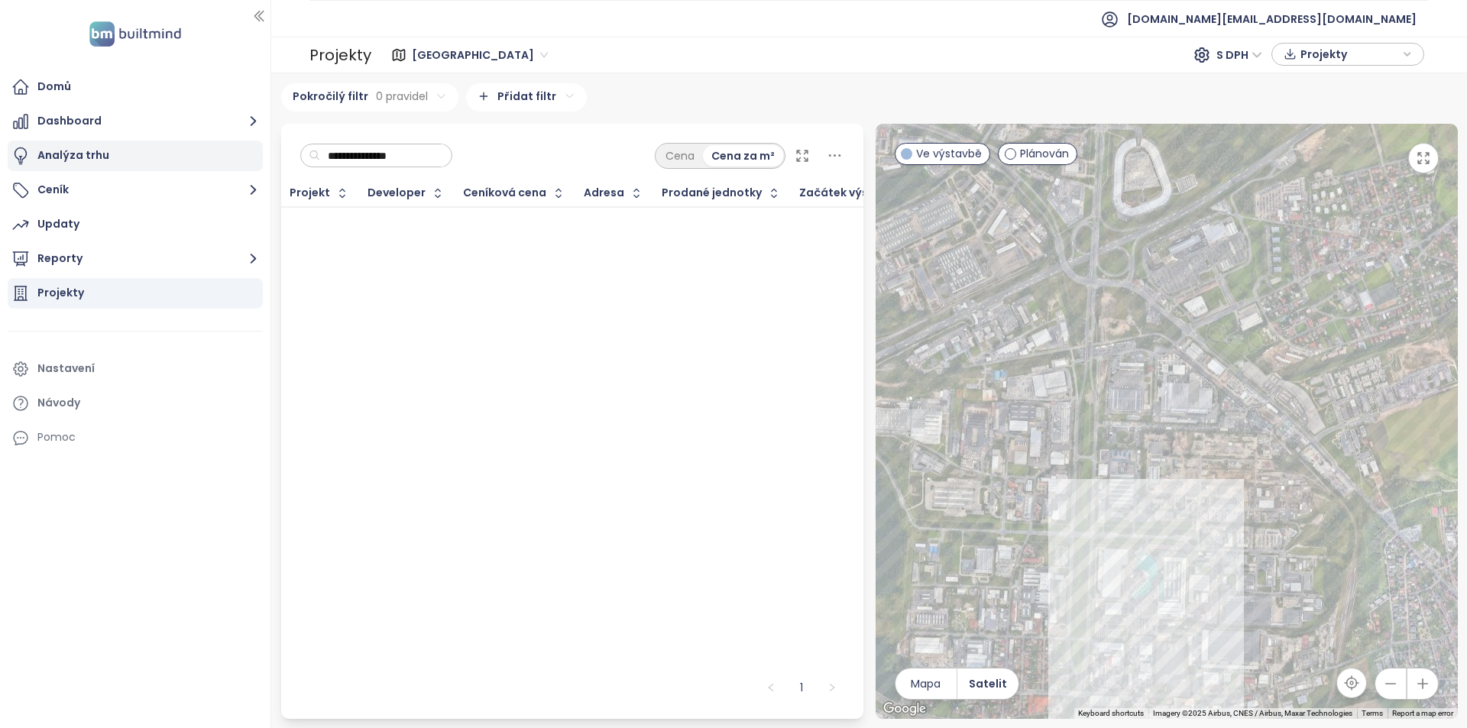
click at [255, 165] on section "Domů Dashboard Analýza trhu Ceník Updaty Reporty Projekty Nastavení Návody Pomo…" at bounding box center [733, 364] width 1467 height 728
click at [383, 144] on input "*****" at bounding box center [382, 155] width 124 height 23
type input "*"
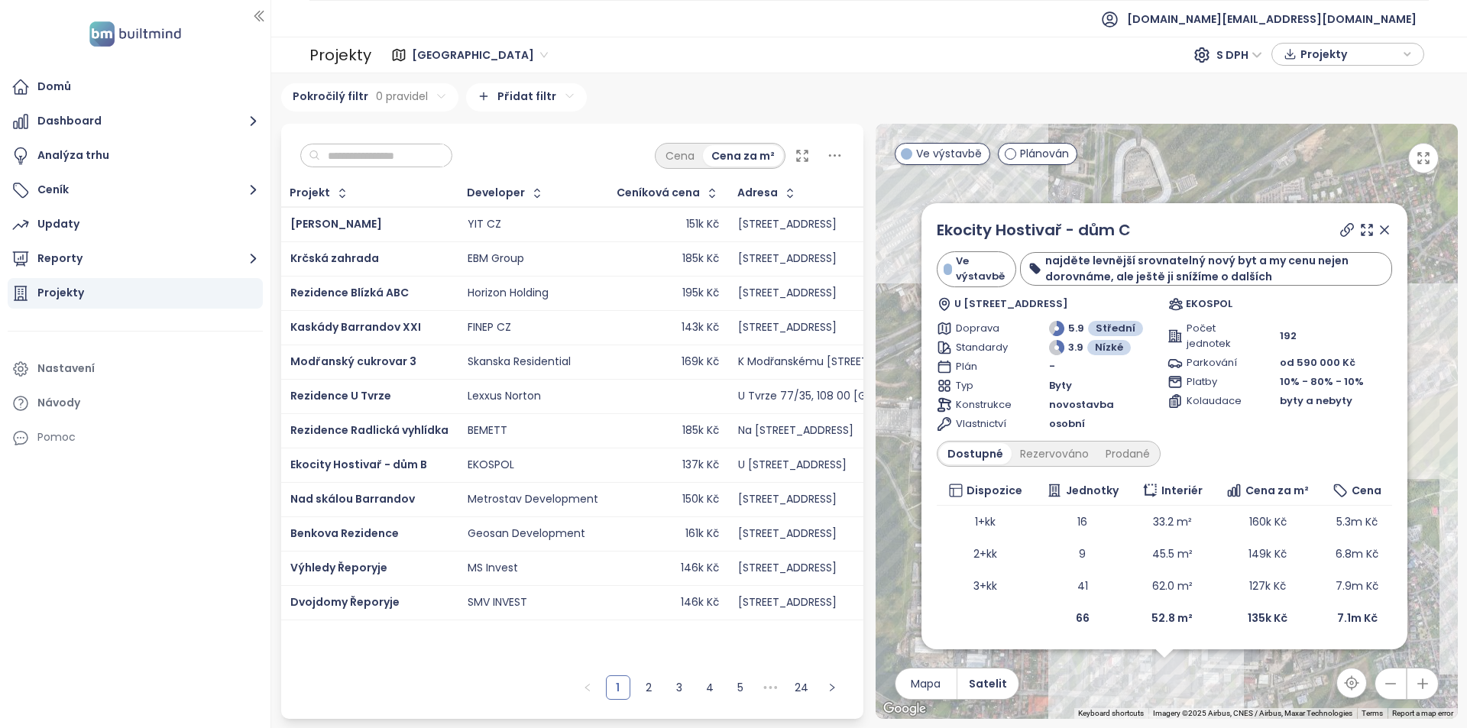
click at [1387, 231] on icon at bounding box center [1384, 229] width 15 height 15
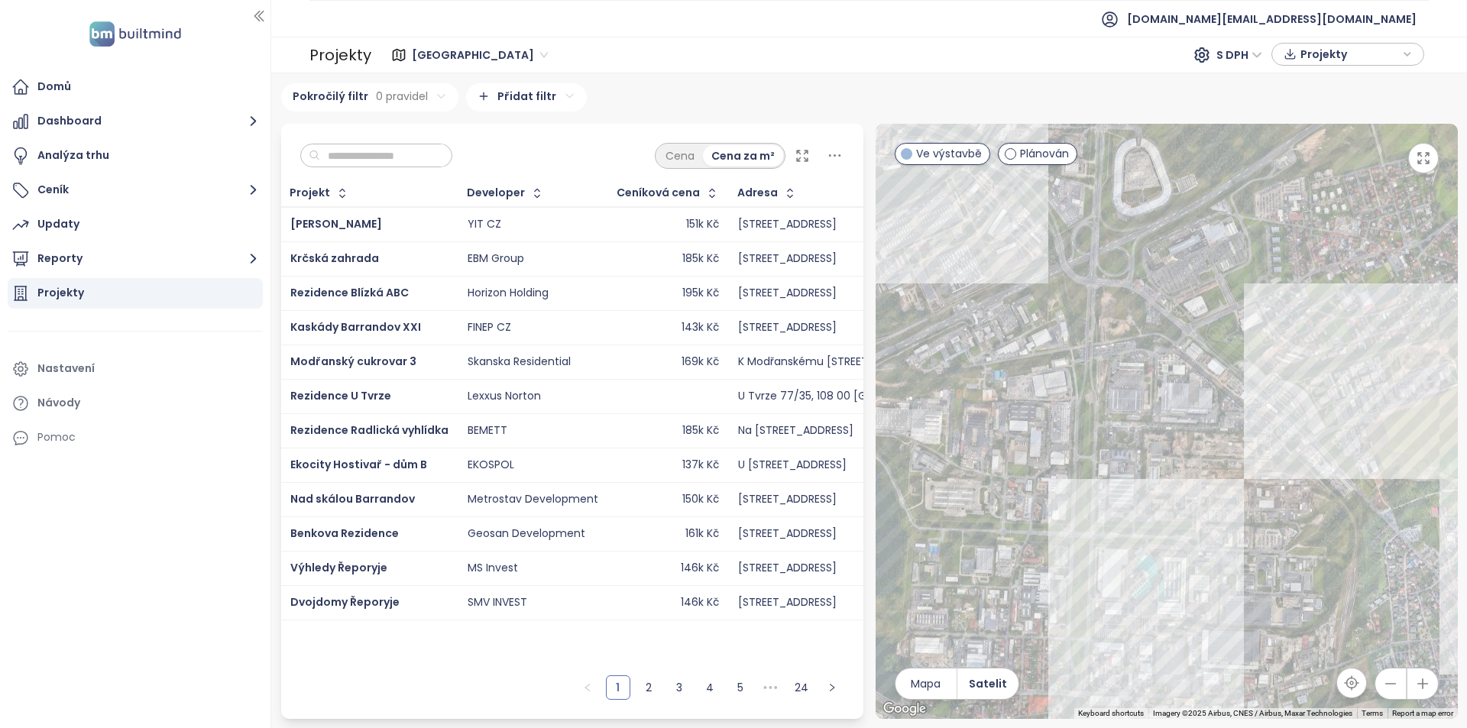
click at [393, 158] on input "text" at bounding box center [382, 155] width 124 height 23
paste input "**********"
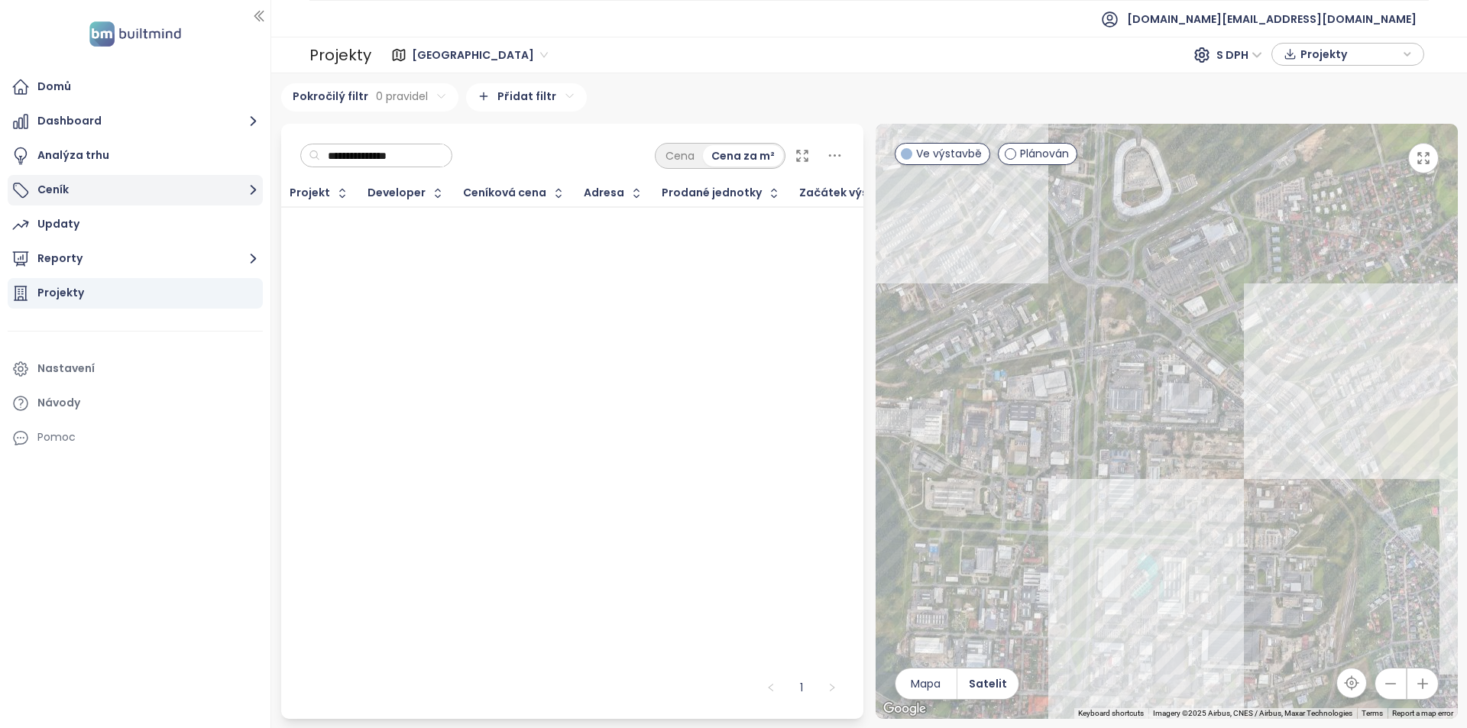
drag, startPoint x: 387, startPoint y: 157, endPoint x: 210, endPoint y: 180, distance: 178.0
click at [210, 180] on section "Domů Dashboard Analýza trhu Ceník Updaty Reporty Projekty Nastavení Návody Pomo…" at bounding box center [733, 364] width 1467 height 728
type input "*****"
click at [433, 150] on input "*****" at bounding box center [382, 155] width 124 height 23
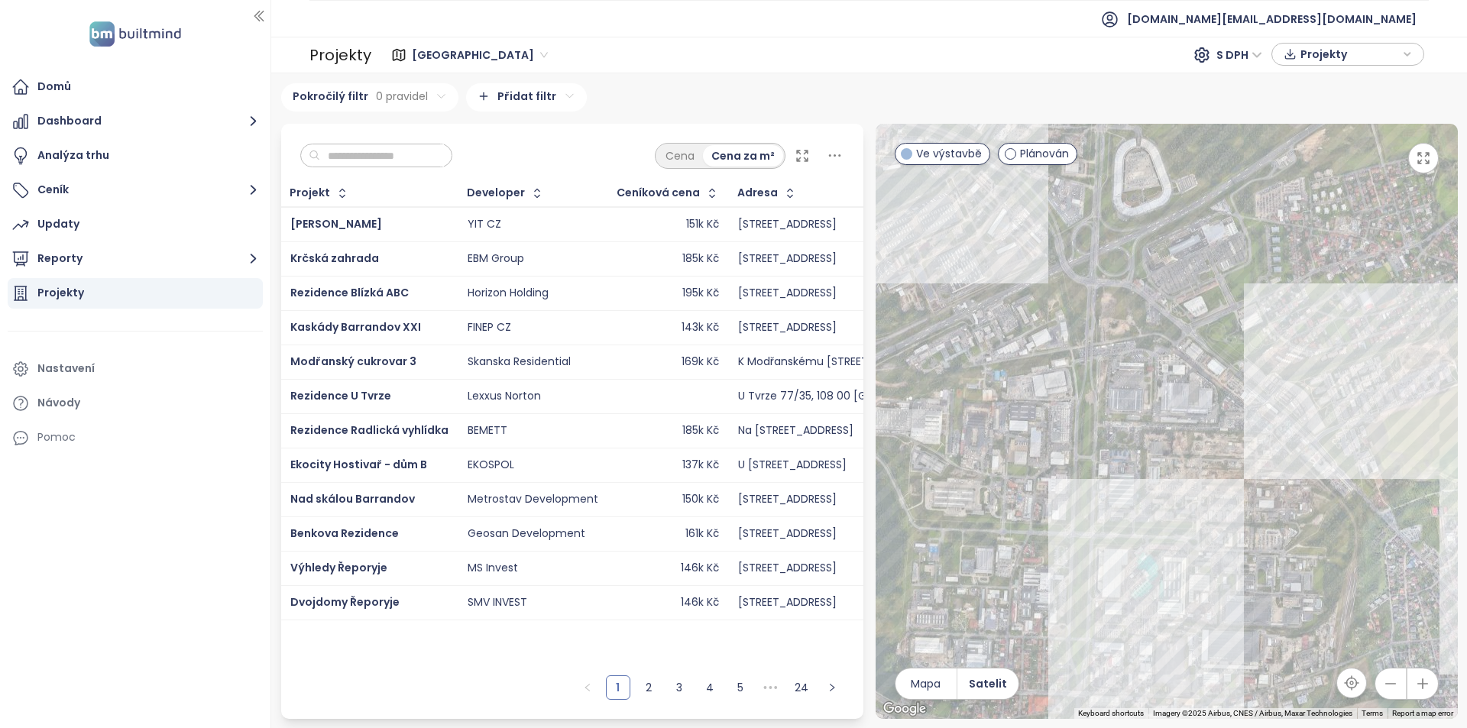
click at [382, 90] on html "Domů Dashboard Analýza trhu Ceník Updaty Reporty Projekty Nastavení Návody Pomo…" at bounding box center [733, 364] width 1467 height 728
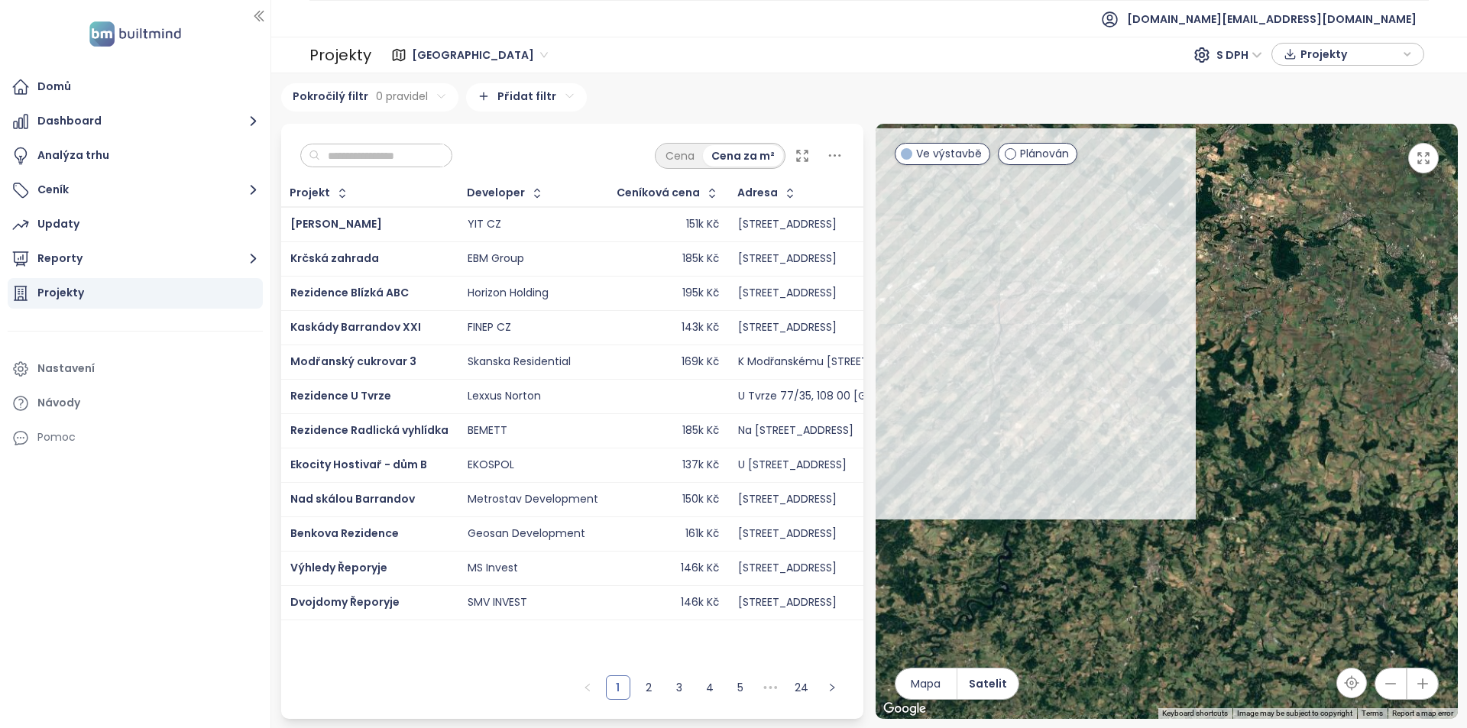
click at [423, 51] on span "[GEOGRAPHIC_DATA]" at bounding box center [480, 55] width 136 height 23
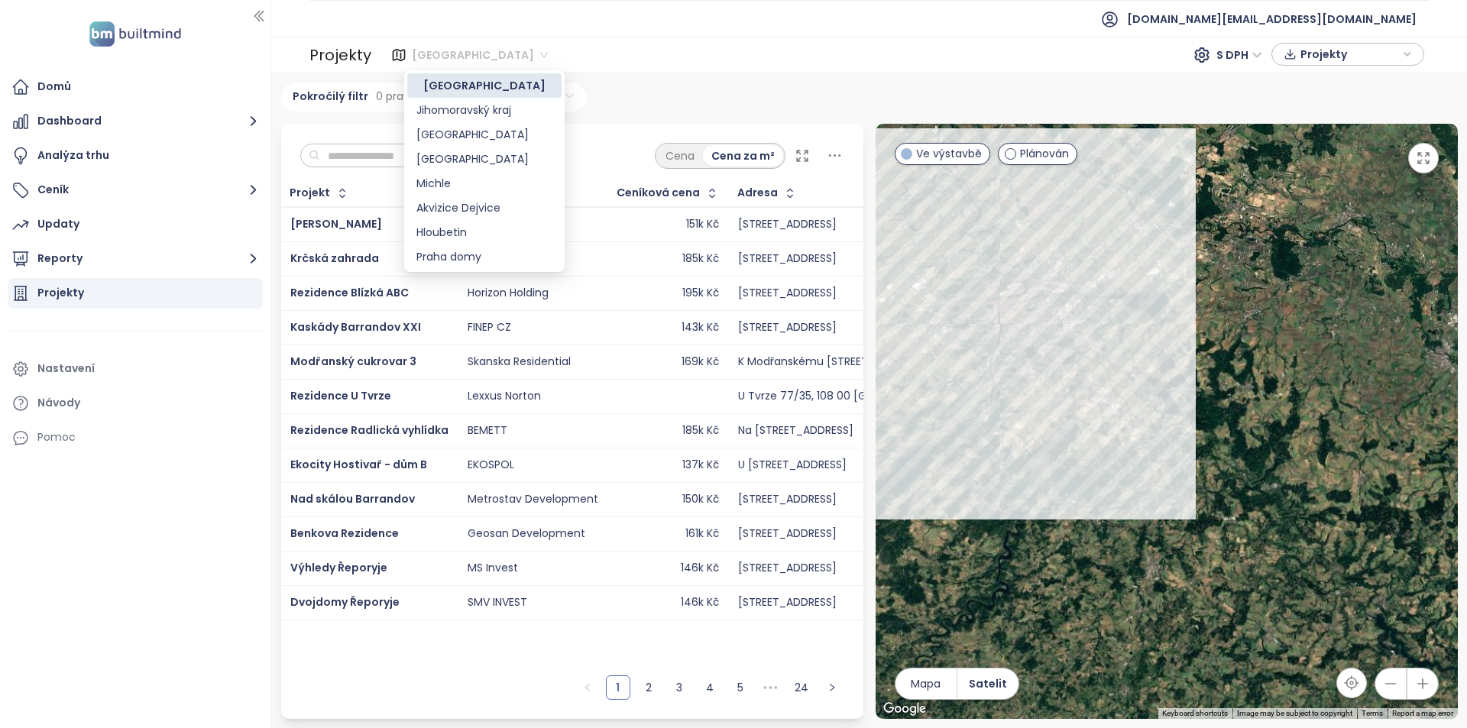
click at [445, 86] on div "[GEOGRAPHIC_DATA]" at bounding box center [484, 85] width 136 height 17
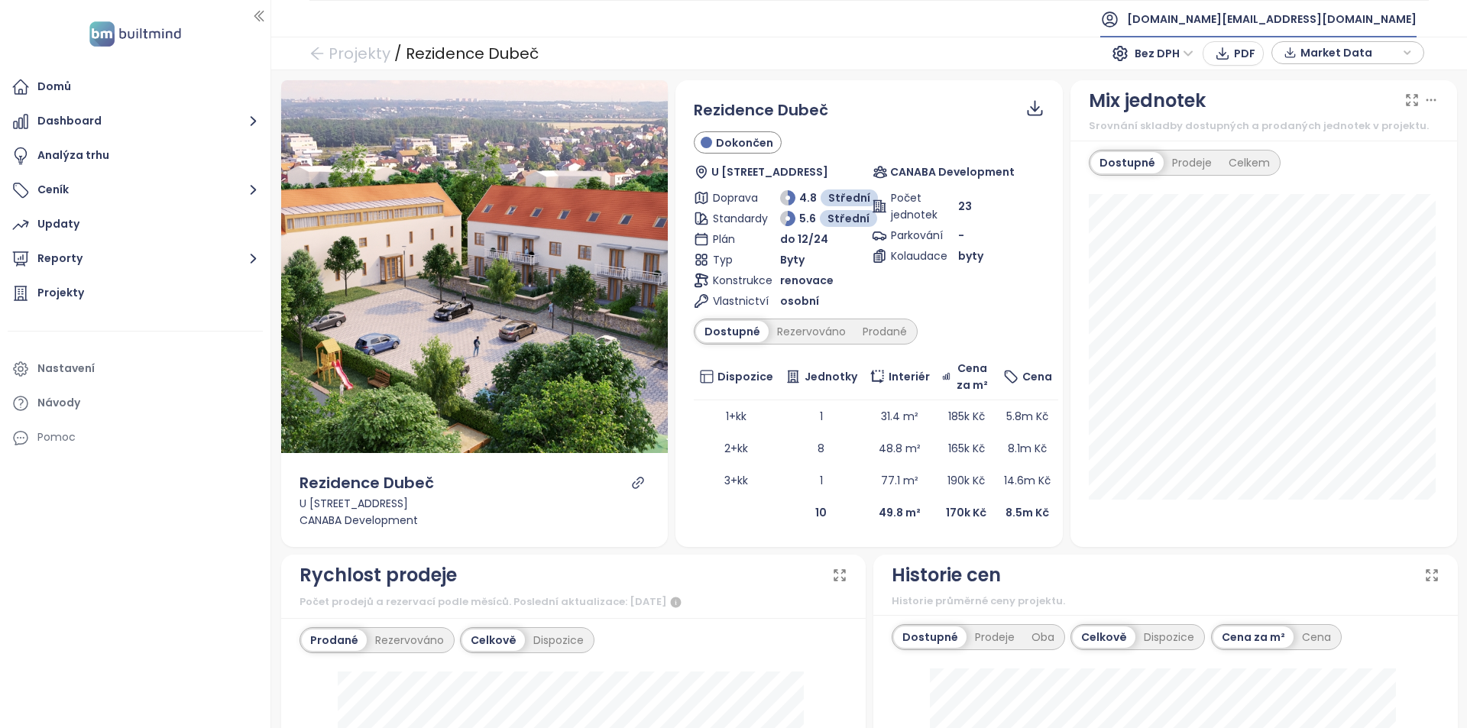
click at [1287, 18] on span "[DOMAIN_NAME][EMAIL_ADDRESS][DOMAIN_NAME]" at bounding box center [1272, 19] width 290 height 37
click at [1285, 58] on span "Odhlásit se" at bounding box center [1276, 61] width 60 height 15
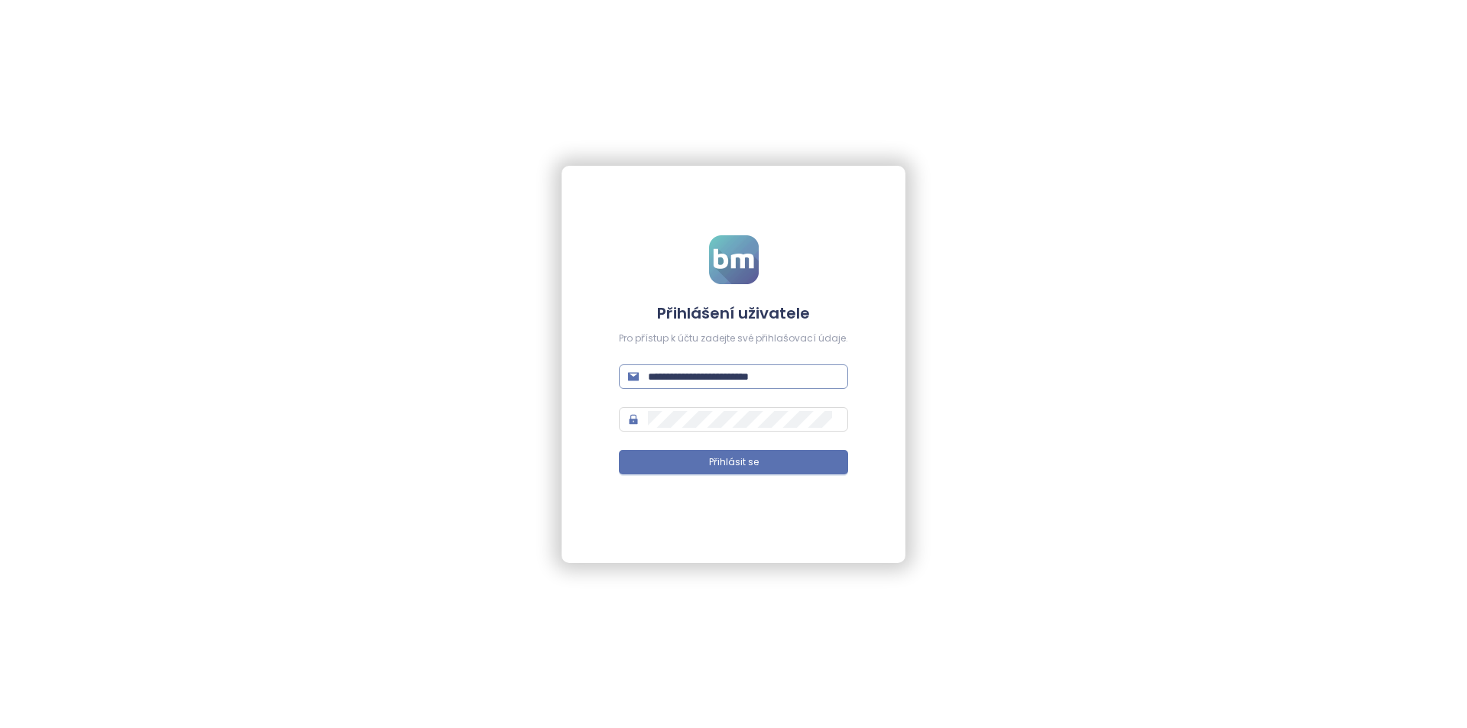
click at [704, 384] on input "**********" at bounding box center [743, 376] width 191 height 17
drag, startPoint x: 704, startPoint y: 384, endPoint x: 728, endPoint y: 364, distance: 31.5
click at [704, 384] on input "**********" at bounding box center [743, 376] width 191 height 17
type input "**********"
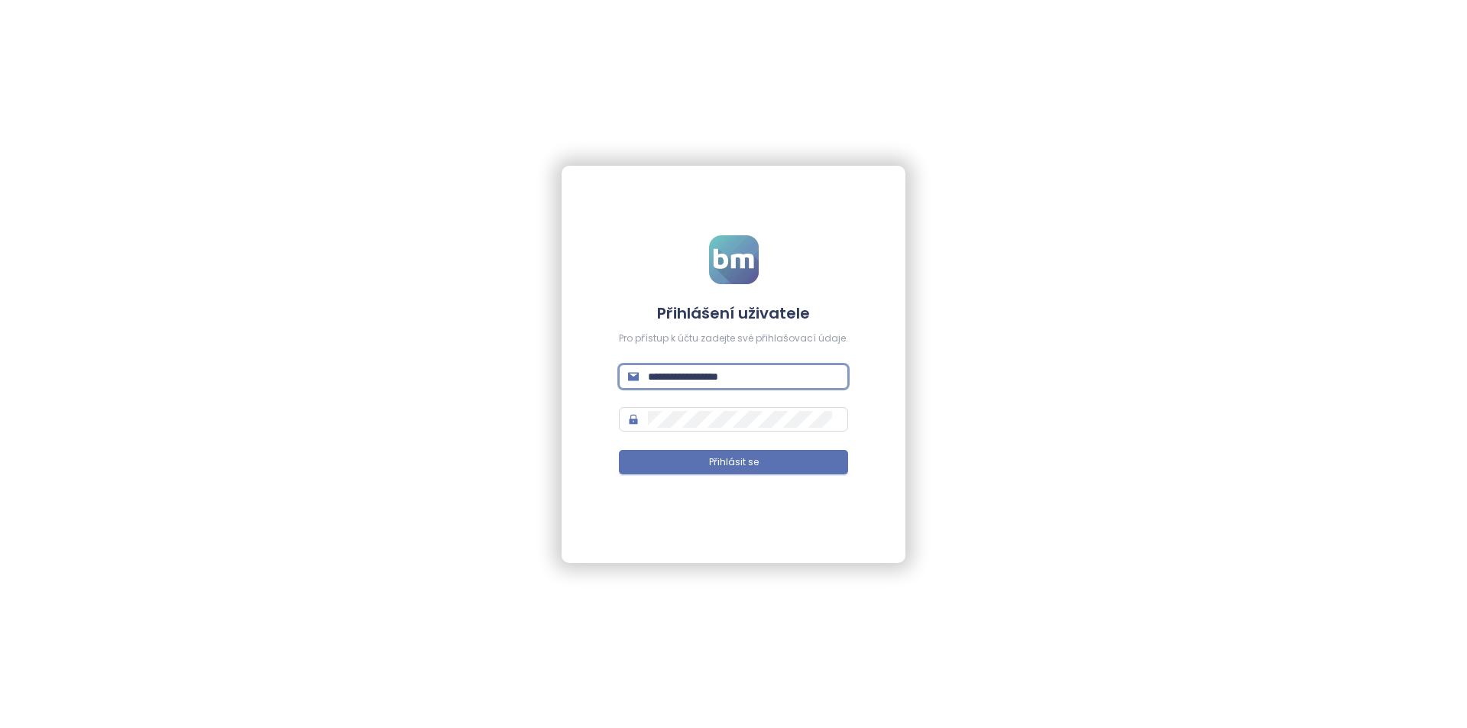
click at [619, 450] on button "Přihlásit se" at bounding box center [733, 462] width 229 height 24
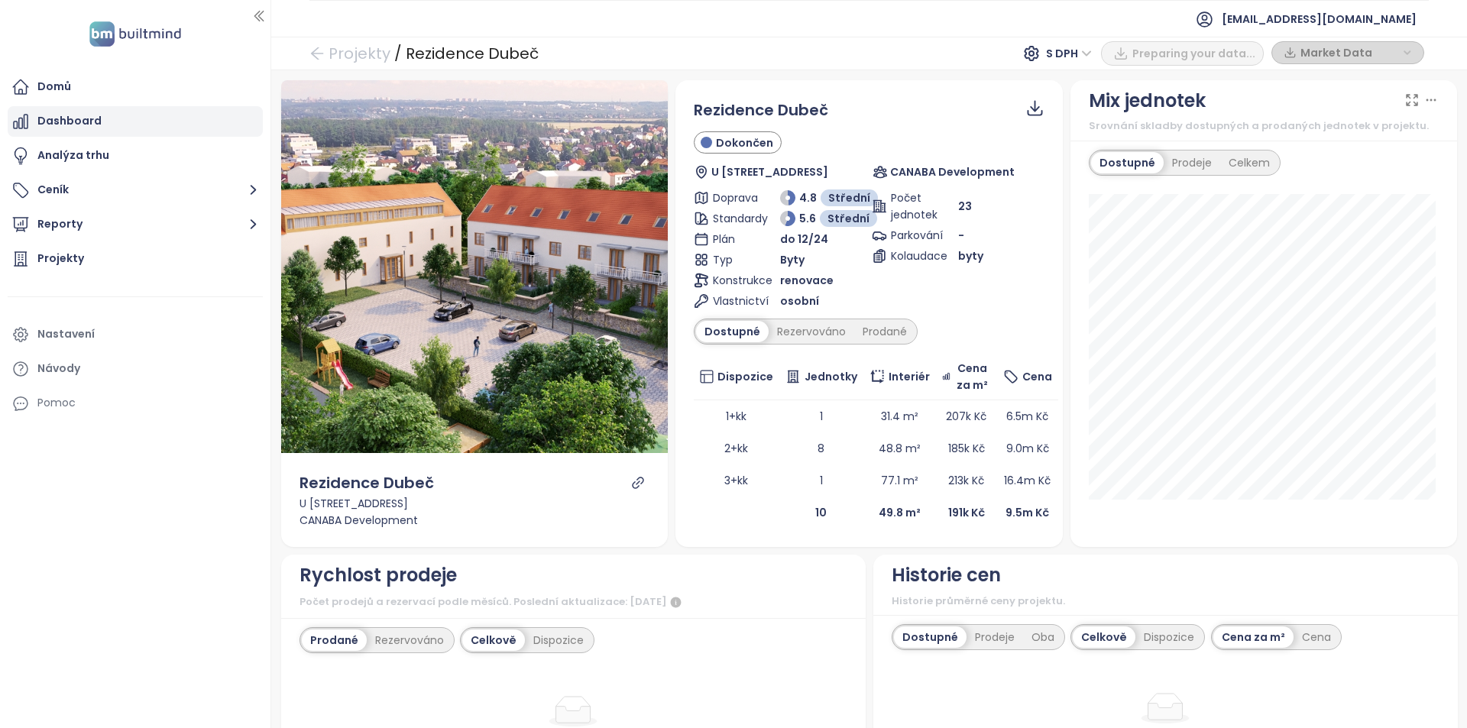
click at [95, 128] on div "Dashboard" at bounding box center [69, 121] width 64 height 19
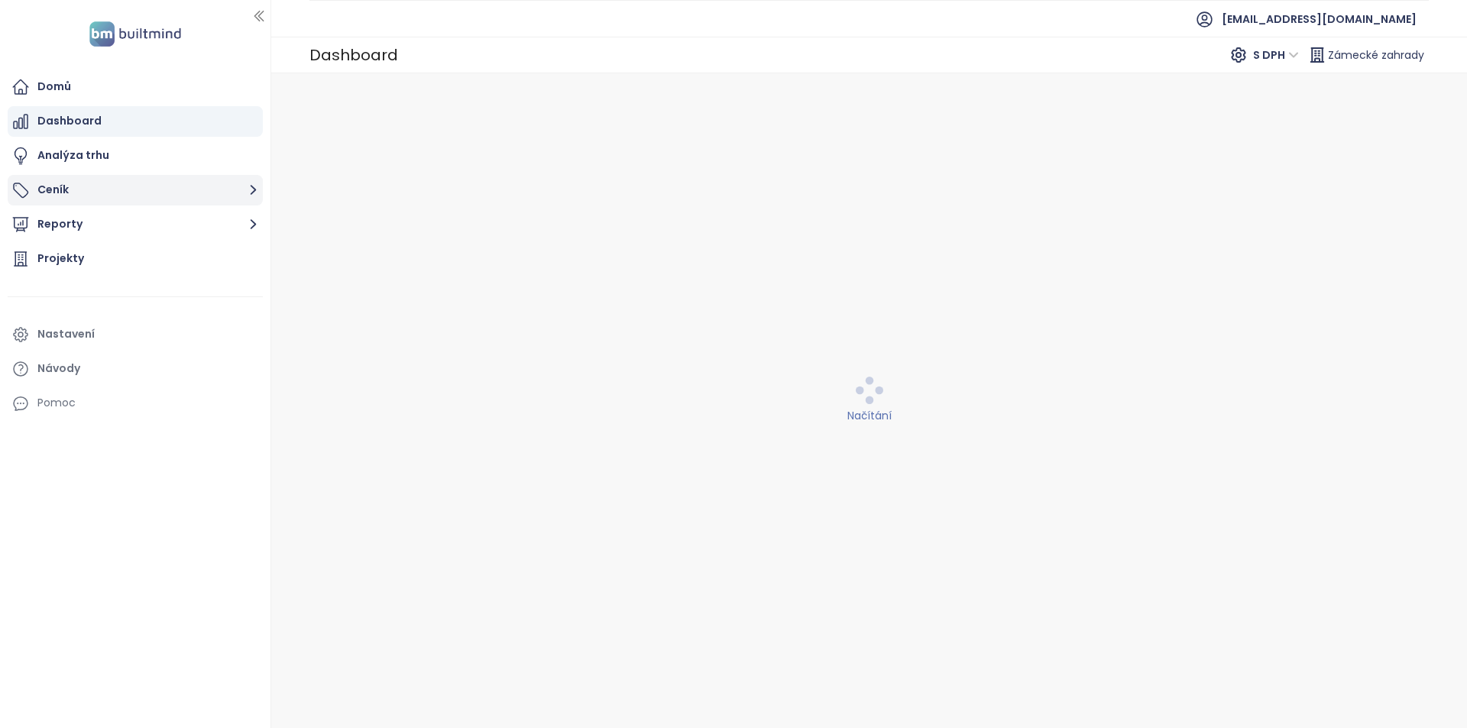
click at [79, 186] on button "Ceník" at bounding box center [135, 190] width 255 height 31
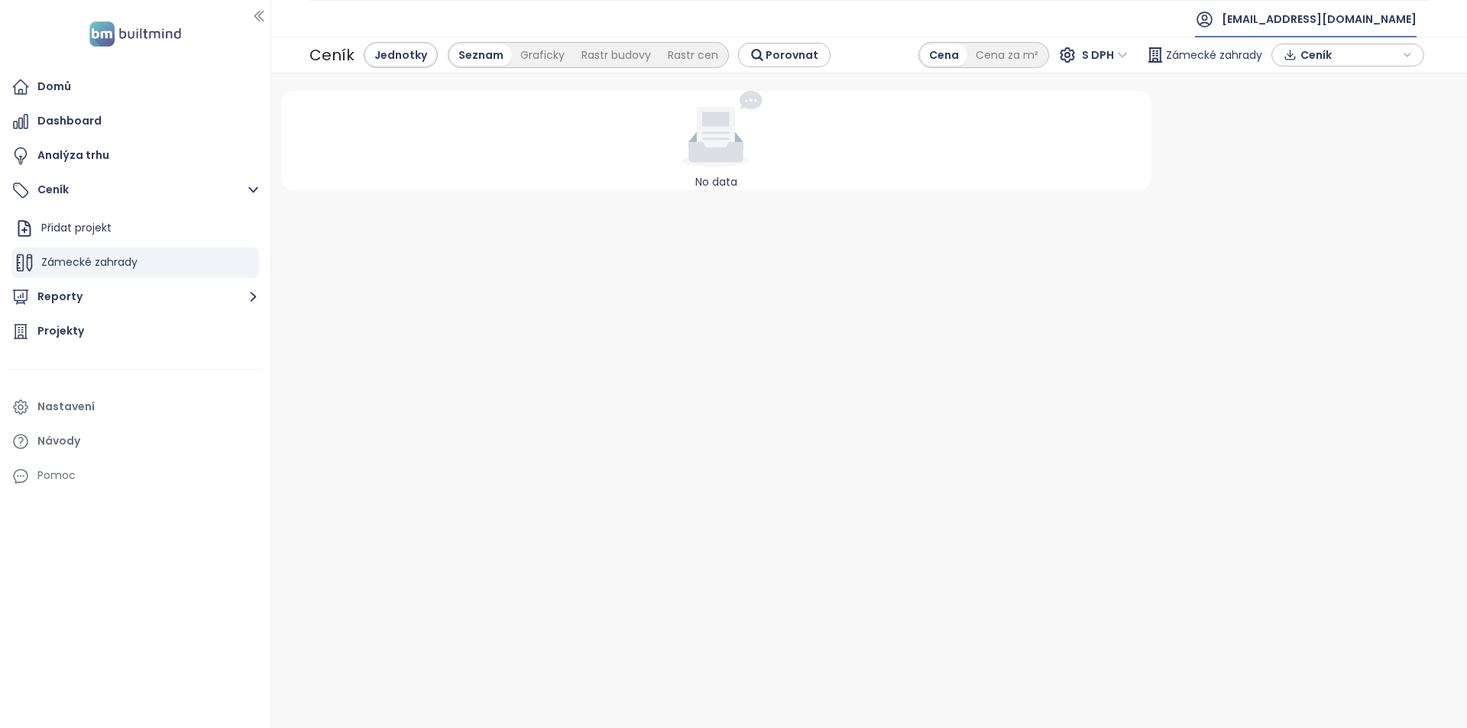
click at [1310, 31] on span "nestera@nestera.cz" at bounding box center [1319, 19] width 195 height 37
click at [50, 125] on div "Dashboard" at bounding box center [69, 121] width 64 height 19
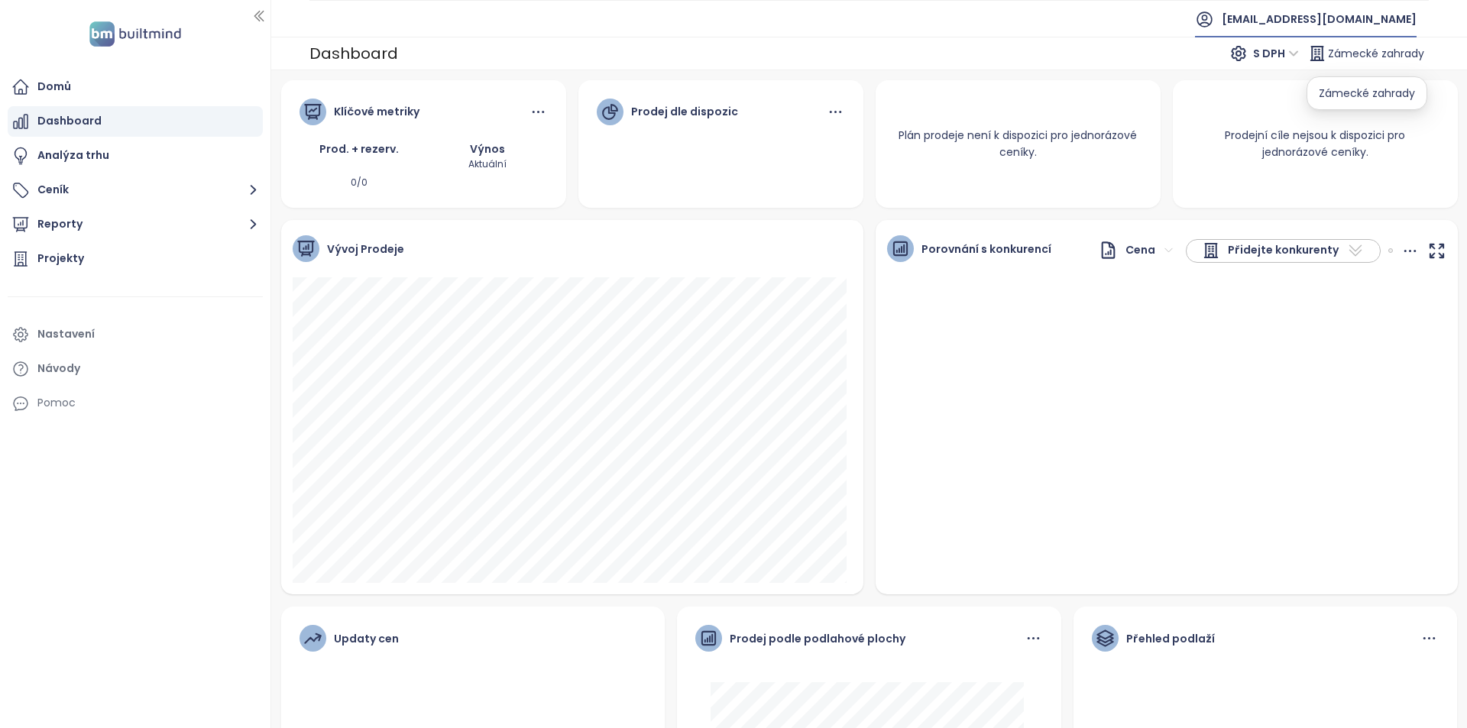
click at [1349, 24] on span "nestera@nestera.cz" at bounding box center [1319, 19] width 195 height 37
click at [1358, 59] on li "Odhlásit se" at bounding box center [1348, 62] width 130 height 31
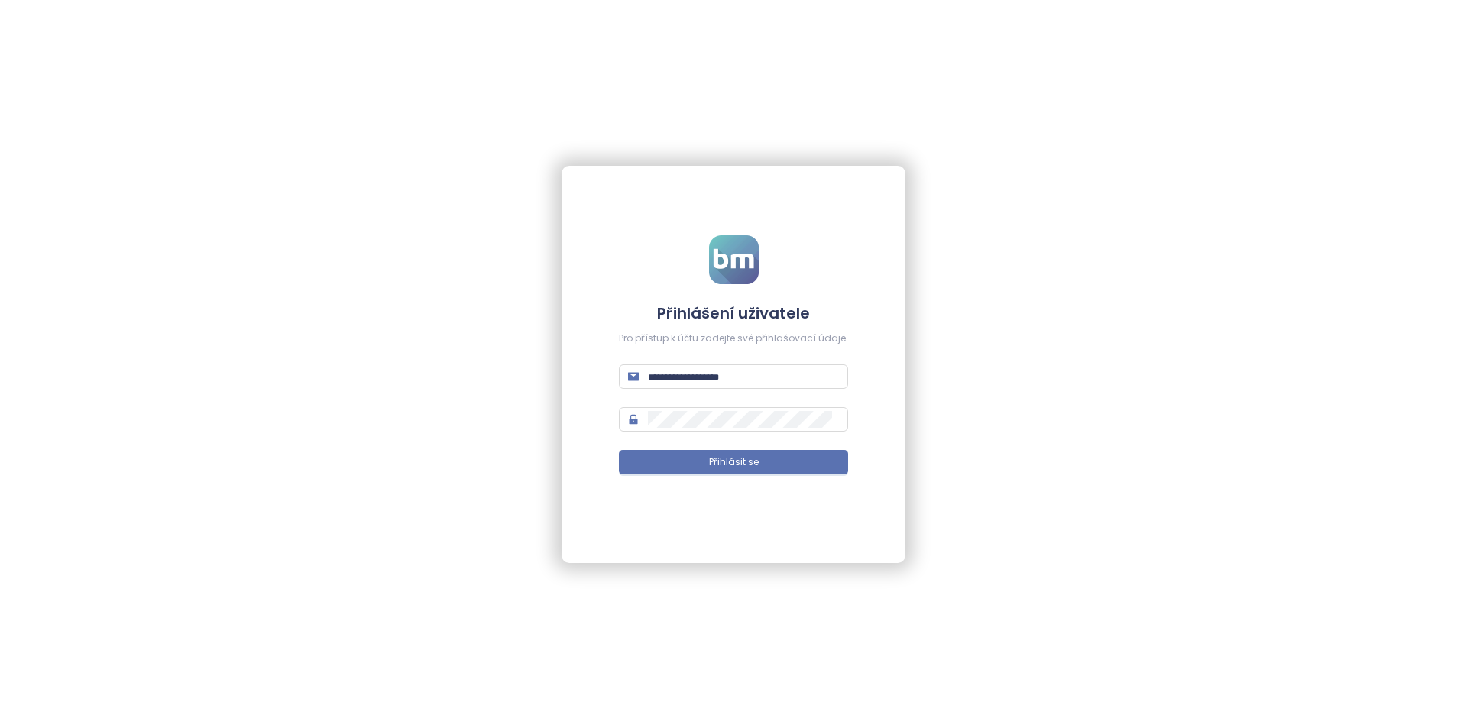
type input "**********"
click at [522, 634] on div "**********" at bounding box center [733, 364] width 1467 height 728
click at [750, 384] on input "**********" at bounding box center [743, 376] width 191 height 17
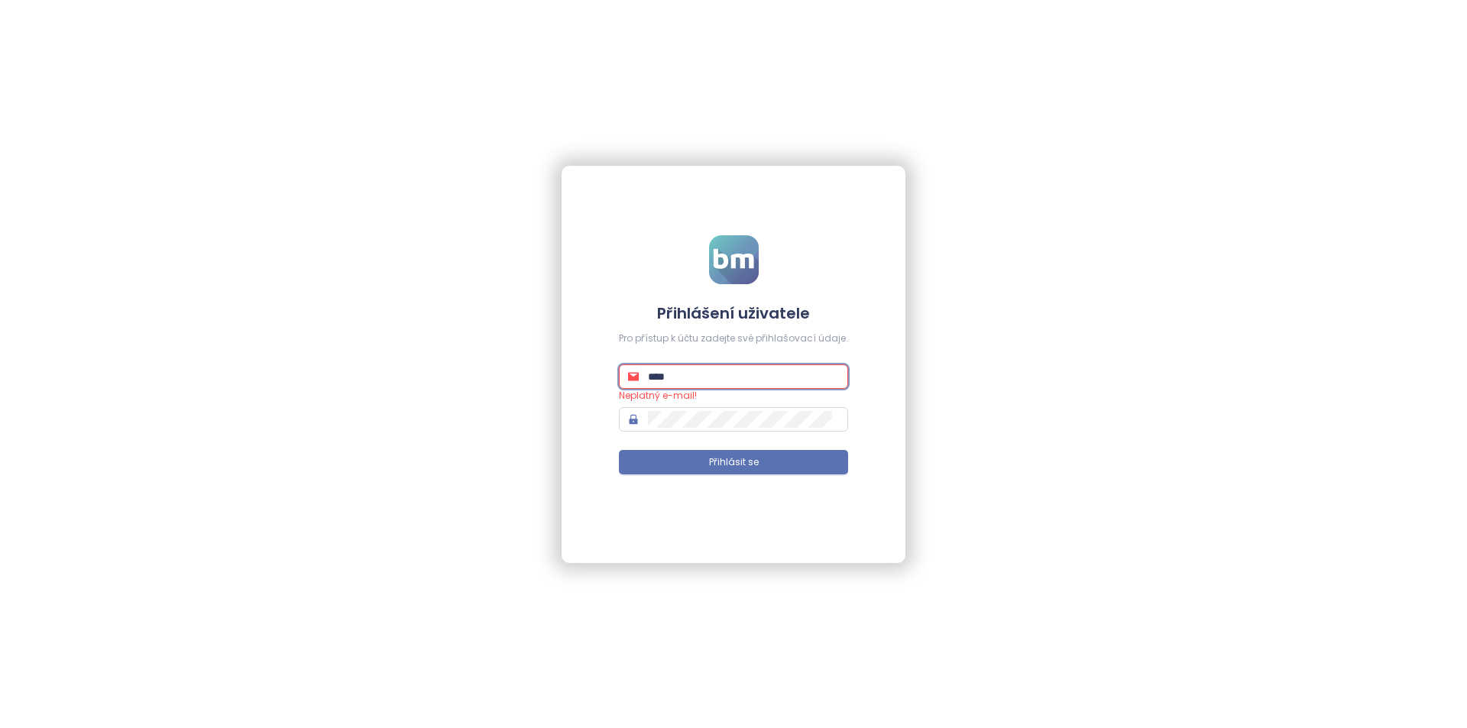
type input "**********"
click at [619, 450] on button "Přihlásit se" at bounding box center [733, 462] width 229 height 24
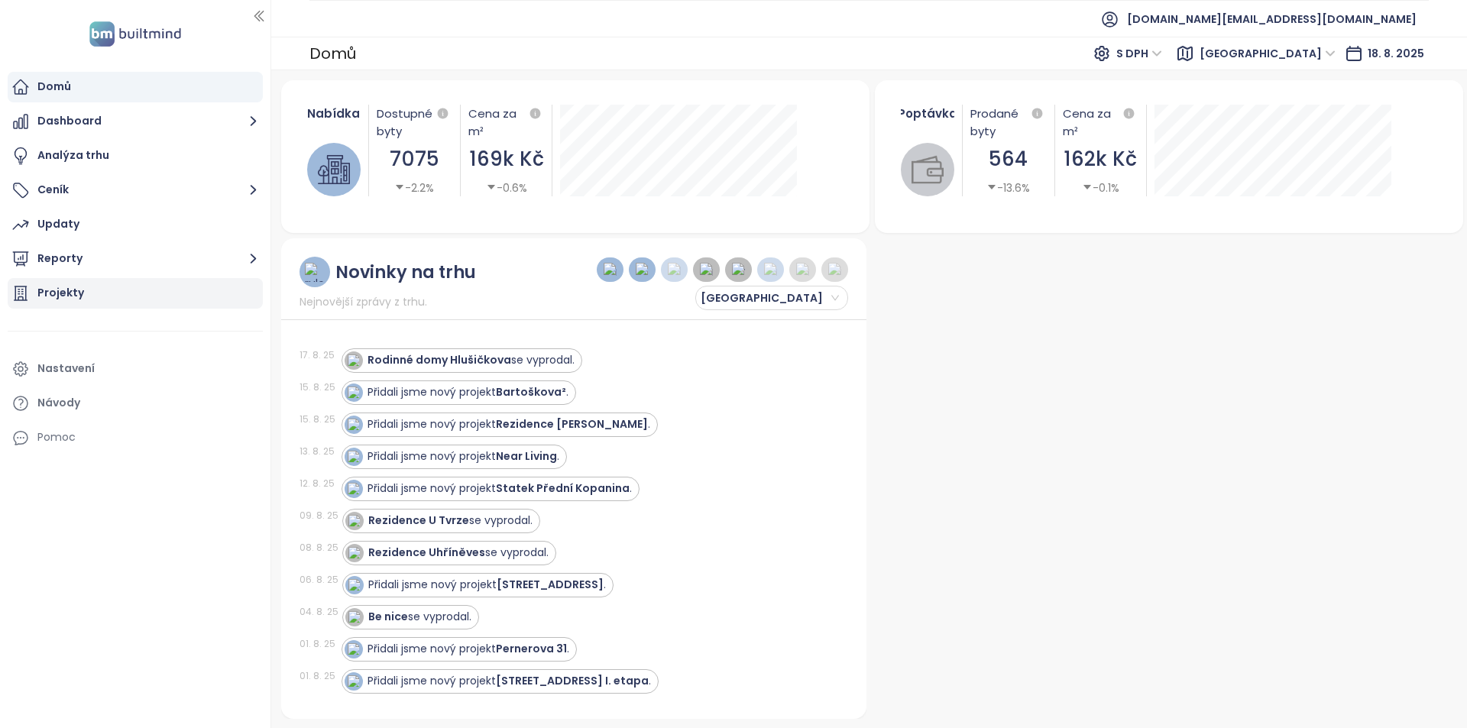
click at [89, 283] on div "Projekty" at bounding box center [135, 293] width 255 height 31
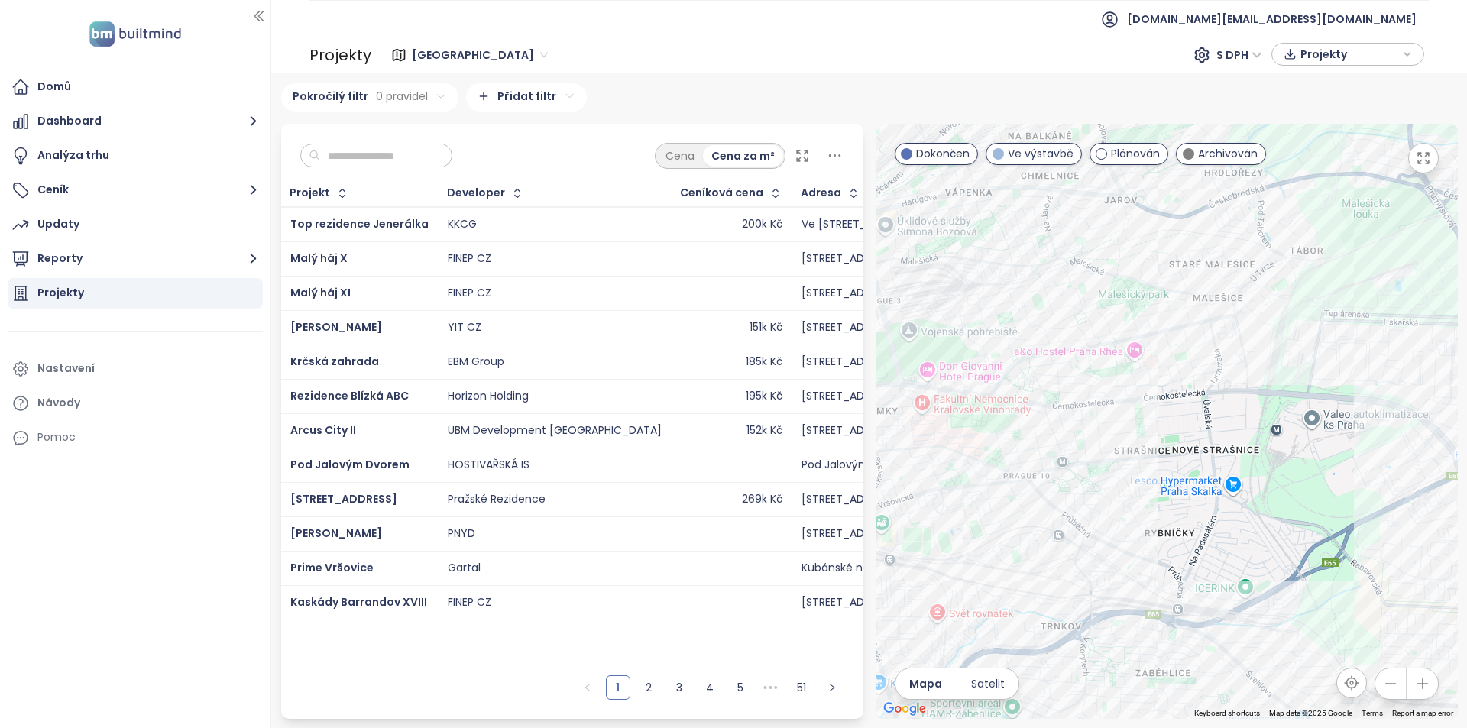
drag, startPoint x: 1119, startPoint y: 274, endPoint x: 1015, endPoint y: 615, distance: 356.8
click at [1015, 615] on div at bounding box center [1167, 421] width 582 height 595
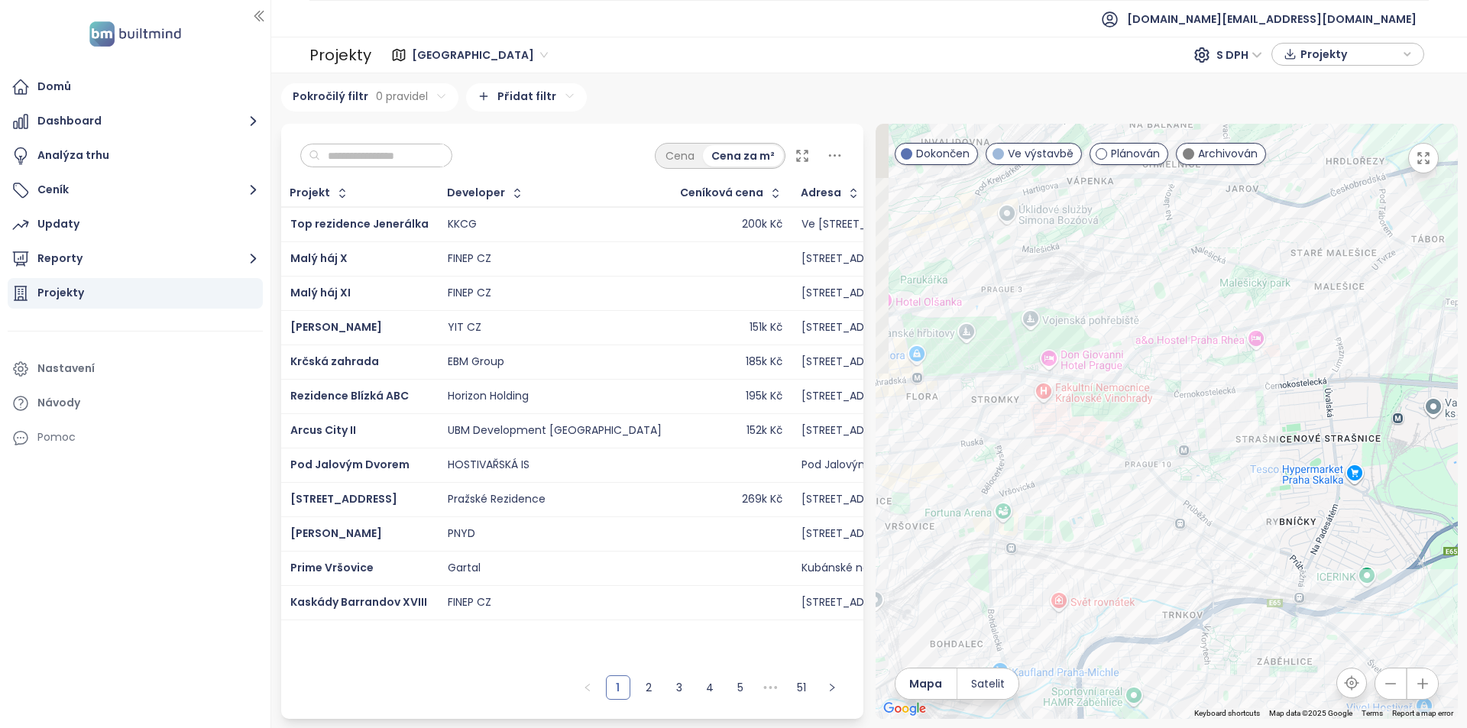
drag, startPoint x: 1085, startPoint y: 549, endPoint x: 1284, endPoint y: 526, distance: 200.0
click at [1284, 526] on div at bounding box center [1167, 421] width 582 height 595
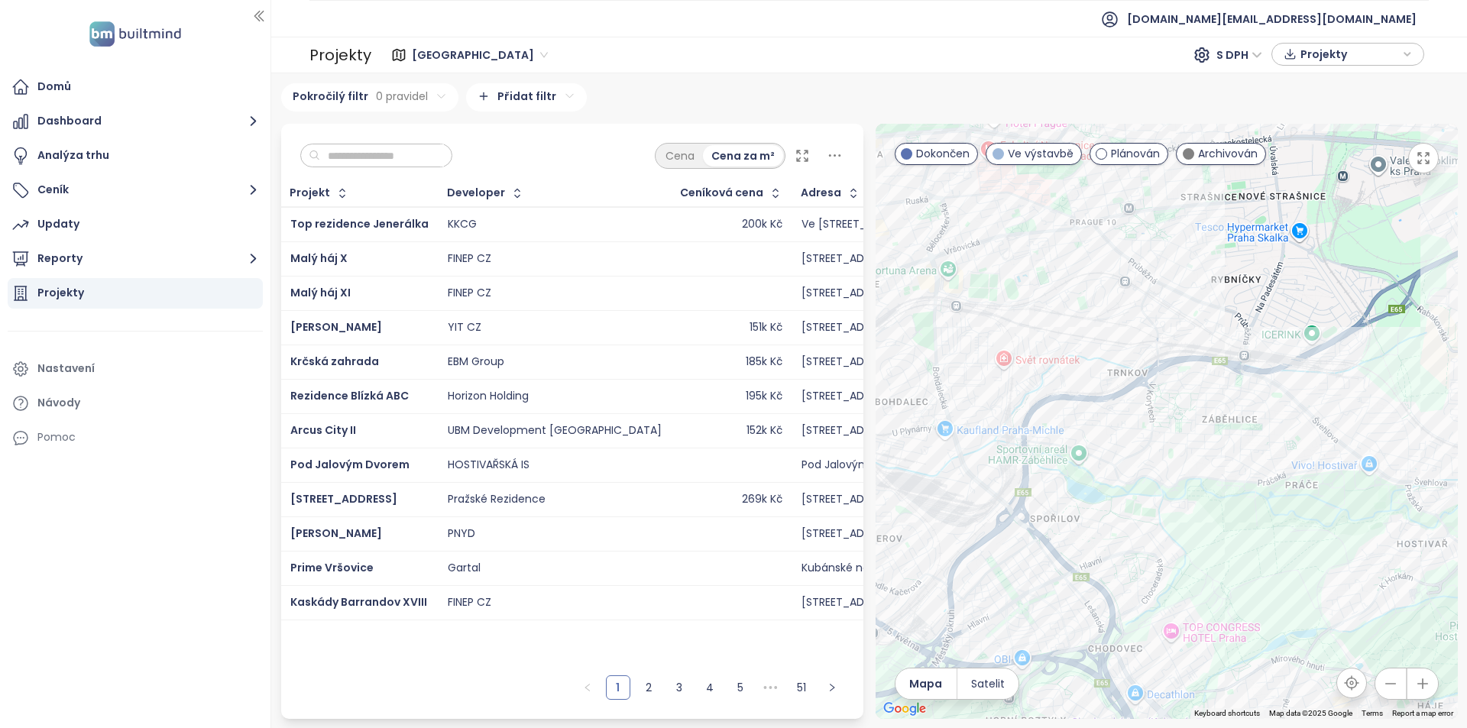
drag, startPoint x: 1287, startPoint y: 513, endPoint x: 1004, endPoint y: 282, distance: 365.4
click at [1004, 282] on div at bounding box center [1167, 421] width 582 height 595
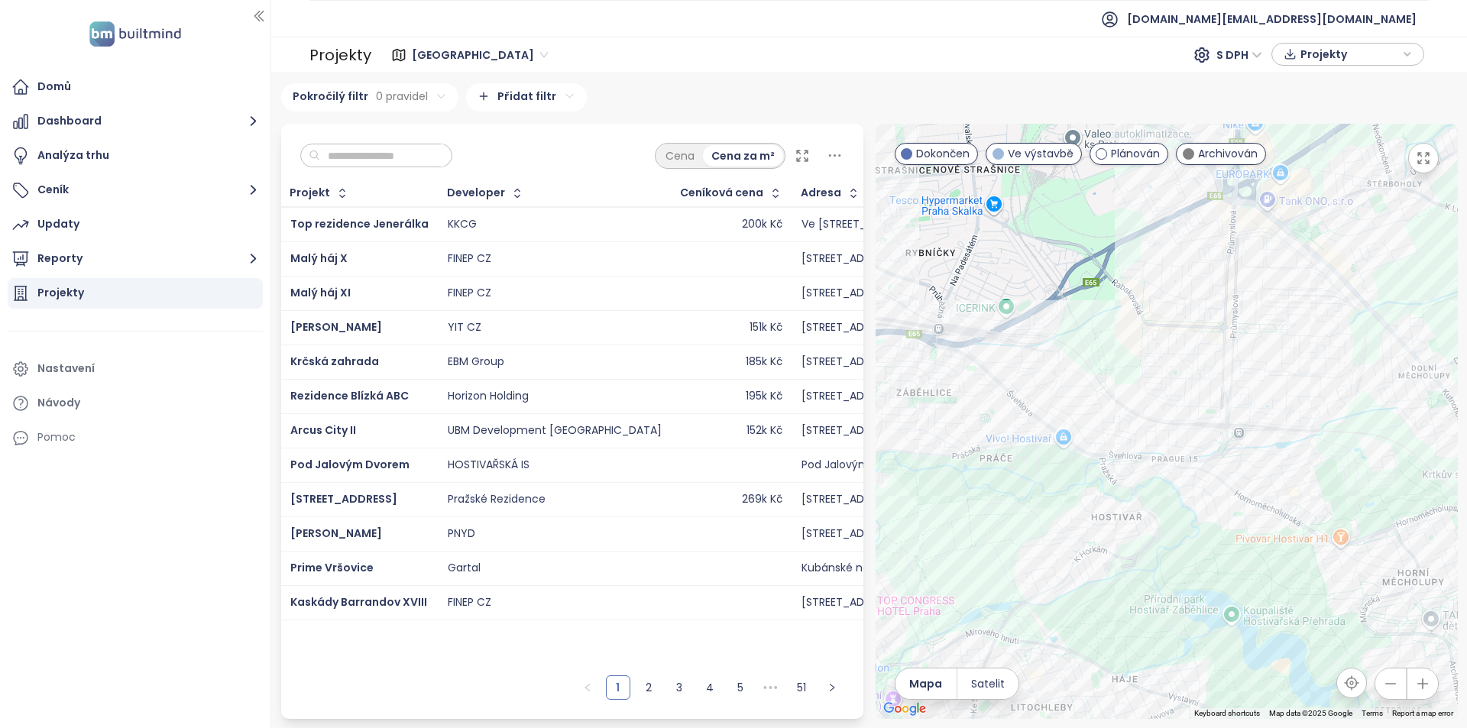
drag, startPoint x: 1241, startPoint y: 444, endPoint x: 979, endPoint y: 488, distance: 265.8
click at [979, 488] on div at bounding box center [1167, 421] width 582 height 595
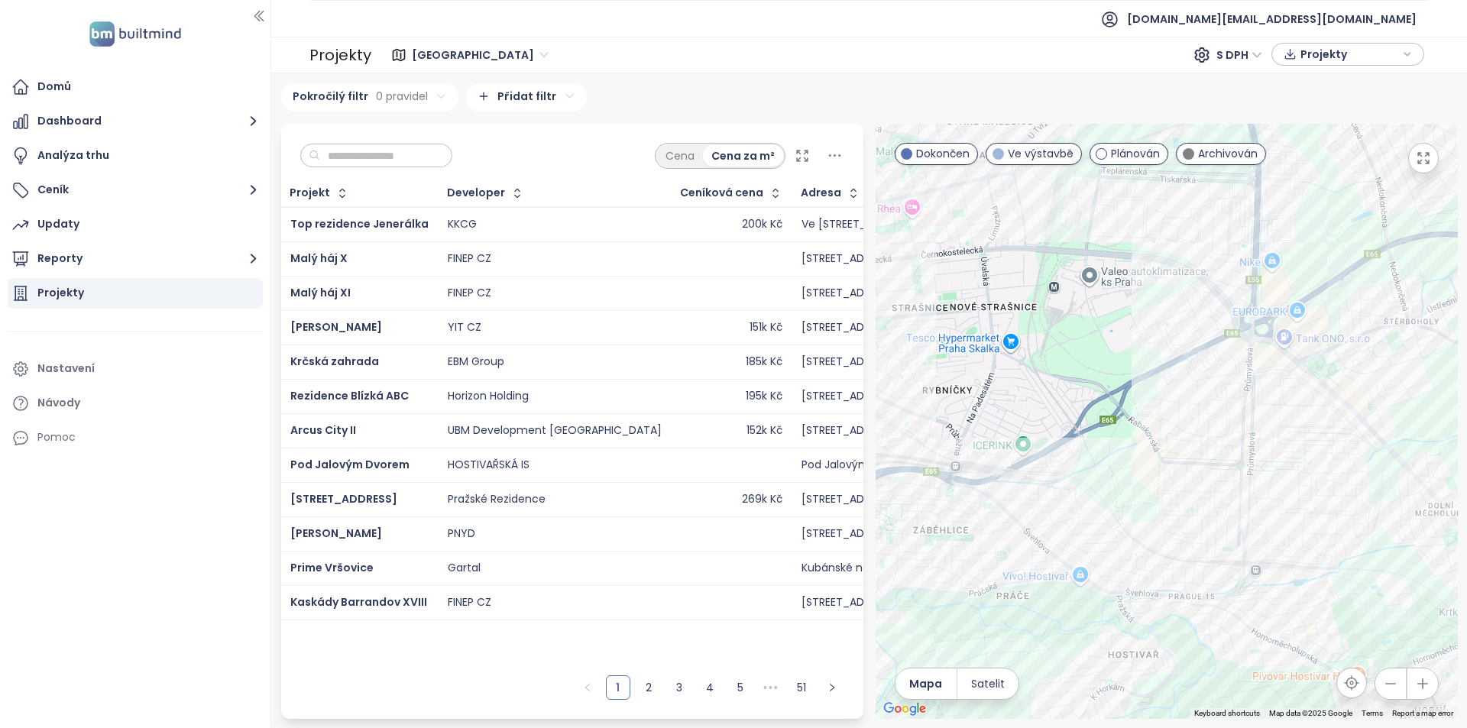
drag, startPoint x: 1226, startPoint y: 485, endPoint x: 1238, endPoint y: 620, distance: 135.7
click at [1239, 621] on div at bounding box center [1167, 421] width 582 height 595
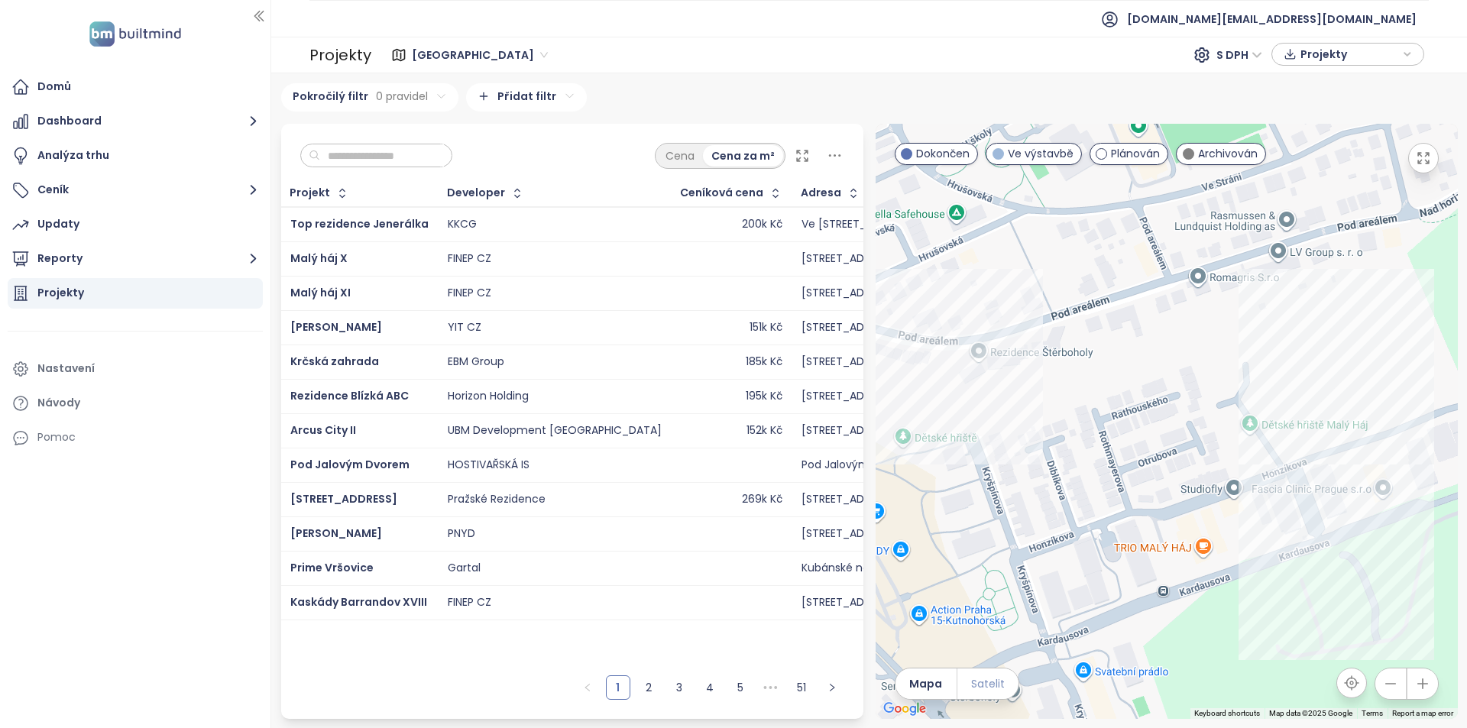
click at [982, 683] on span "Satelit" at bounding box center [988, 683] width 34 height 17
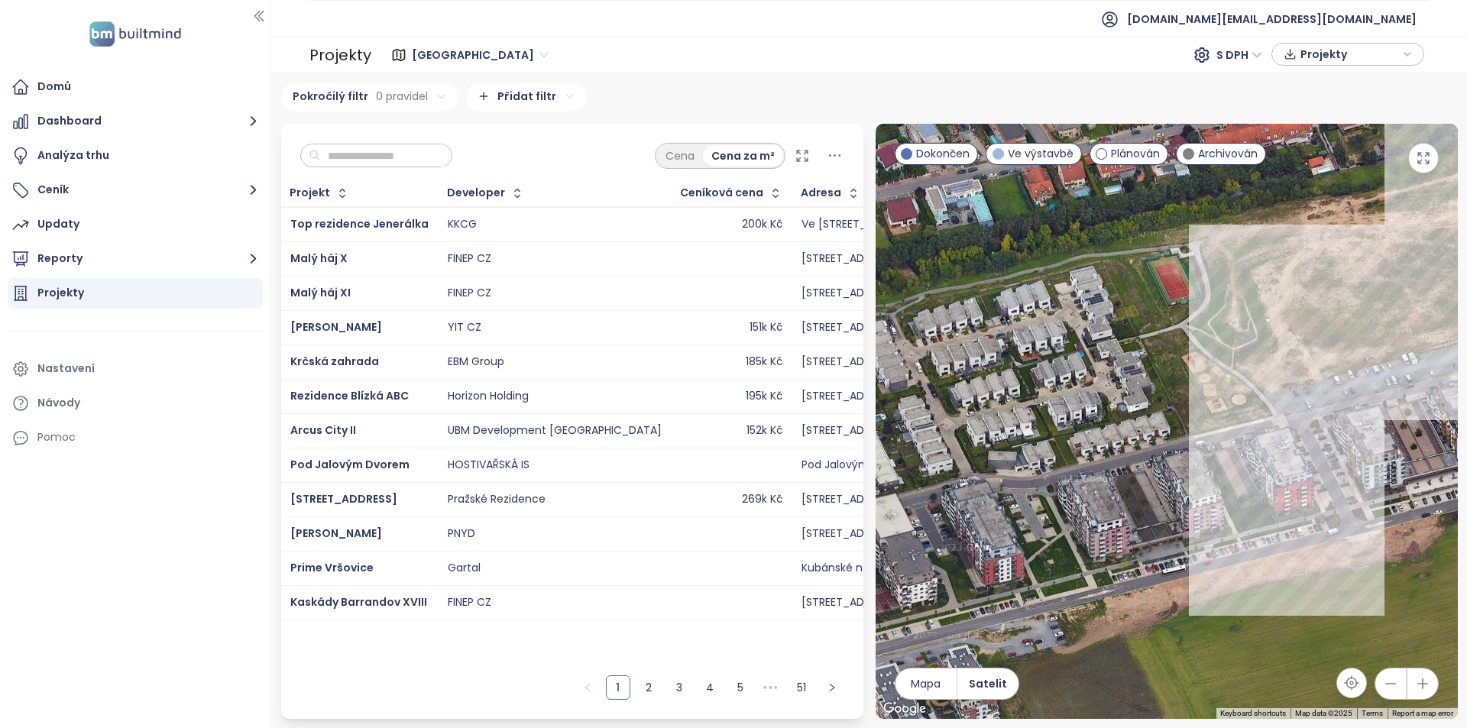
drag, startPoint x: 1274, startPoint y: 552, endPoint x: 996, endPoint y: 657, distance: 297.2
click at [996, 657] on div at bounding box center [1167, 421] width 582 height 595
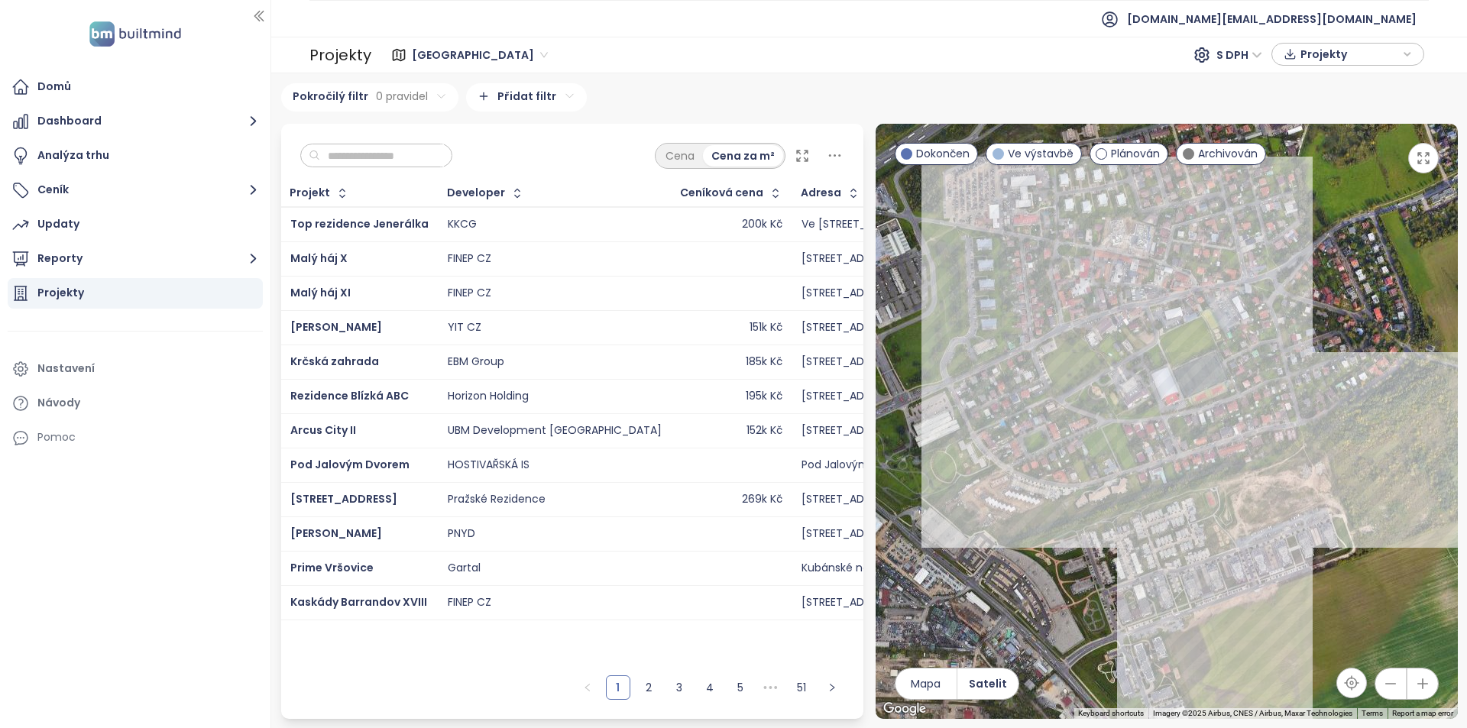
drag, startPoint x: 1294, startPoint y: 479, endPoint x: 1284, endPoint y: 507, distance: 29.7
click at [1284, 507] on div at bounding box center [1167, 421] width 582 height 595
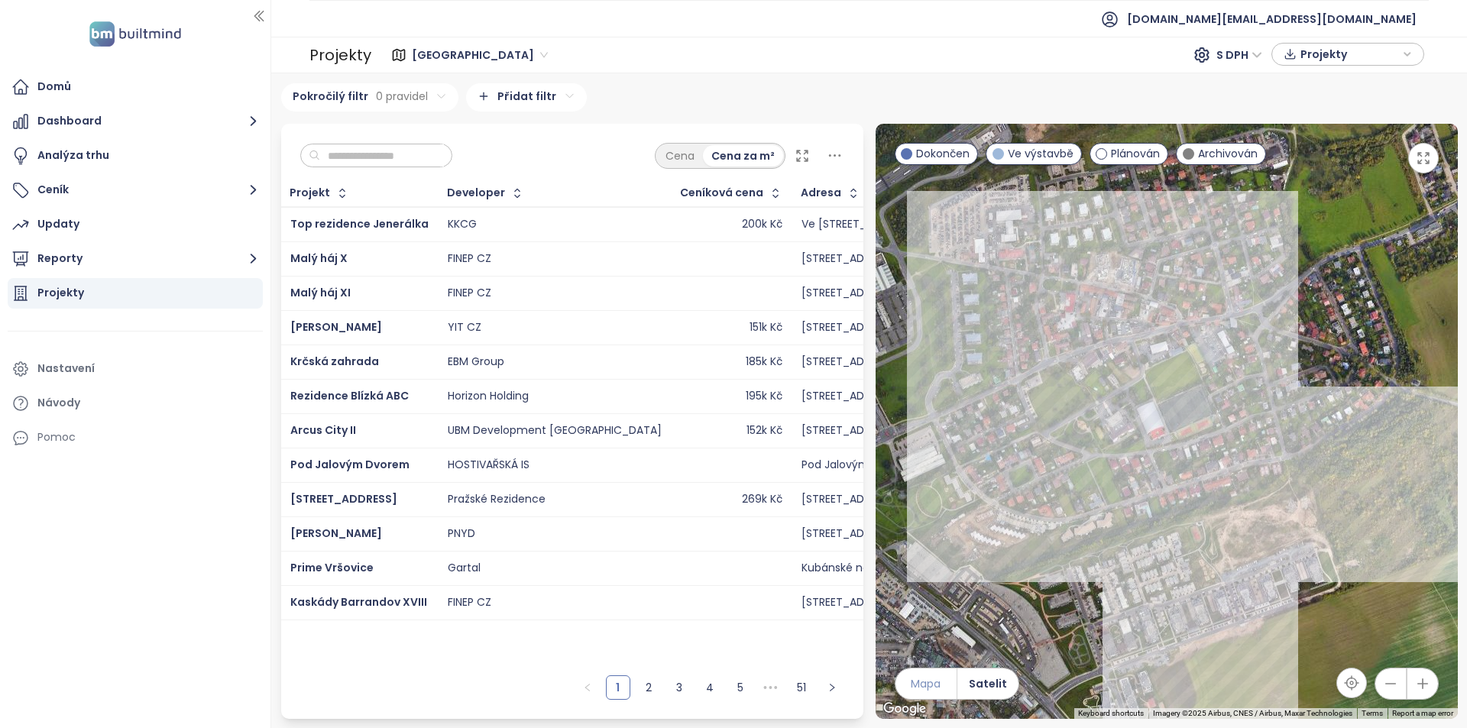
click at [935, 682] on span "Mapa" at bounding box center [926, 683] width 30 height 17
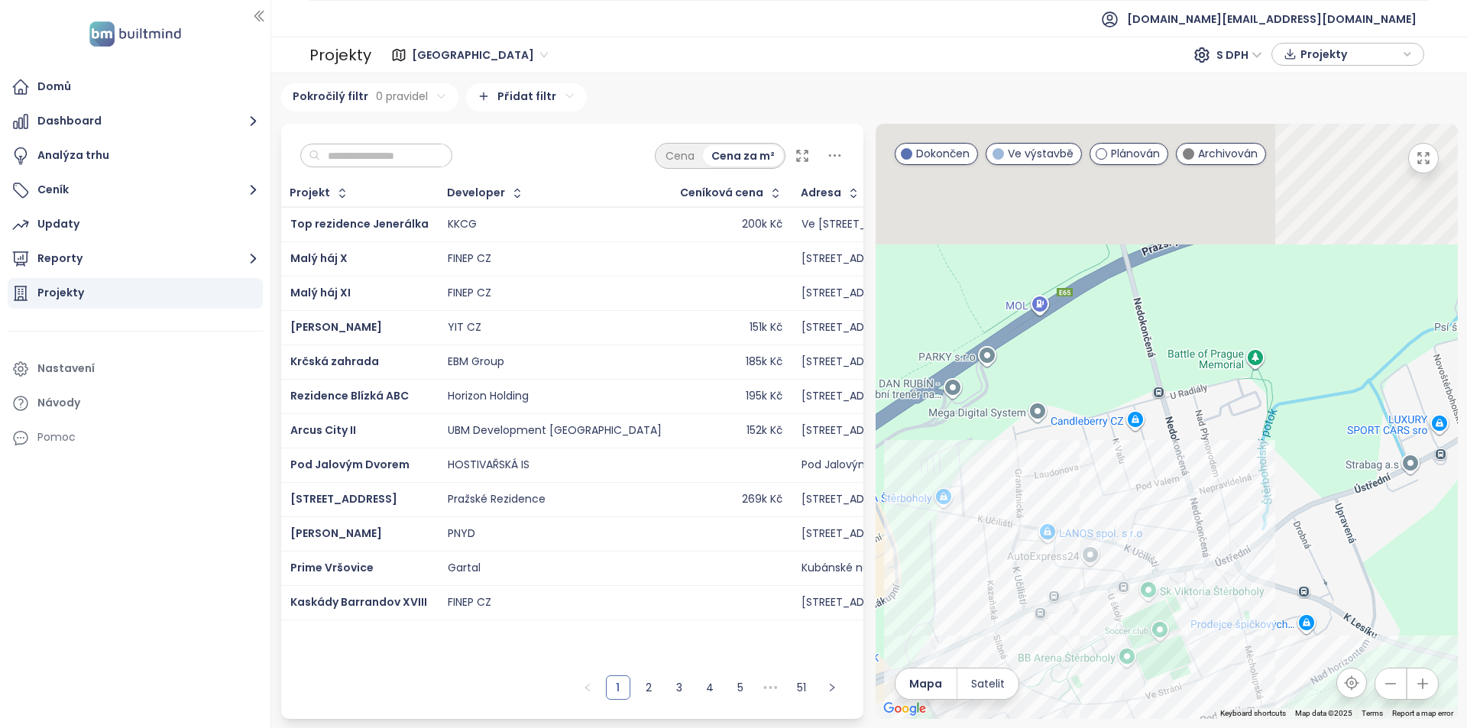
click at [1149, 541] on div at bounding box center [1167, 421] width 582 height 595
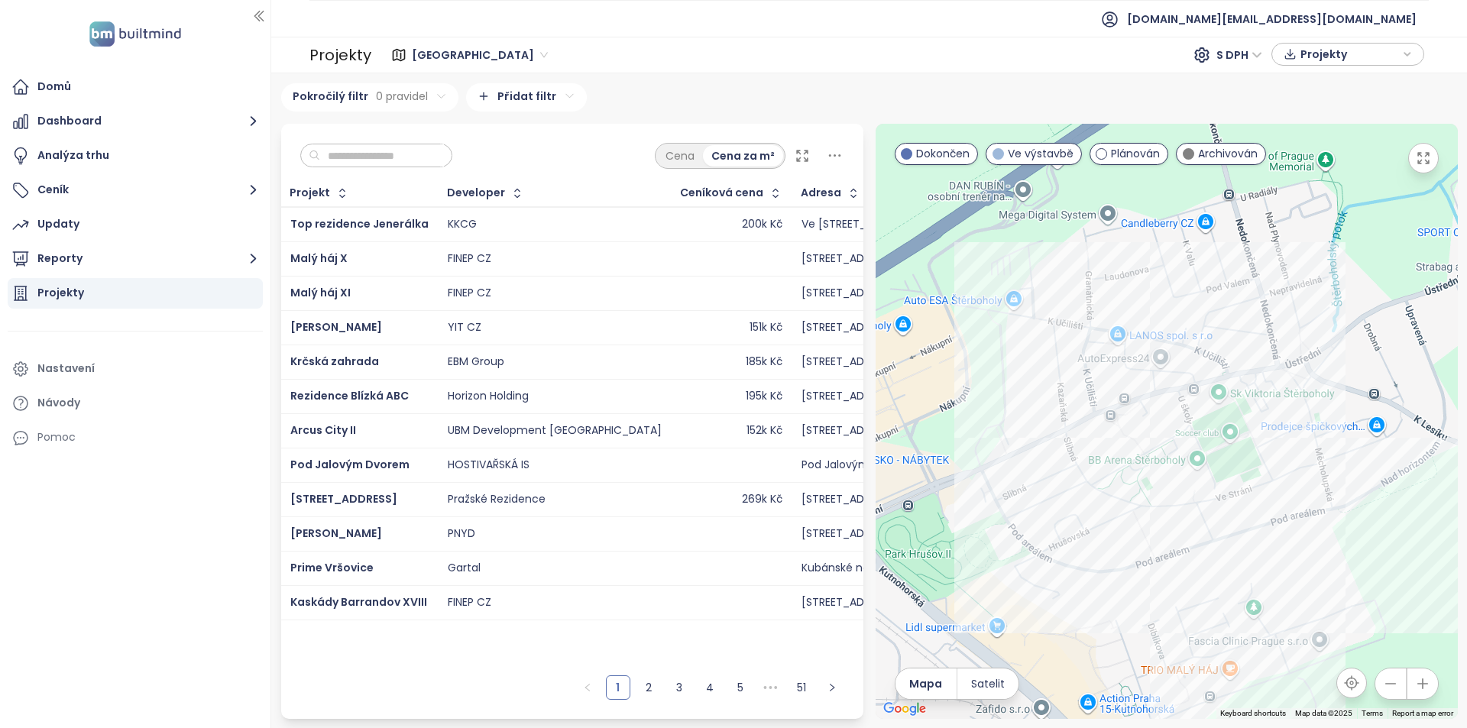
drag, startPoint x: 1150, startPoint y: 538, endPoint x: 1297, endPoint y: 130, distance: 433.6
click at [1297, 130] on div at bounding box center [1167, 421] width 582 height 595
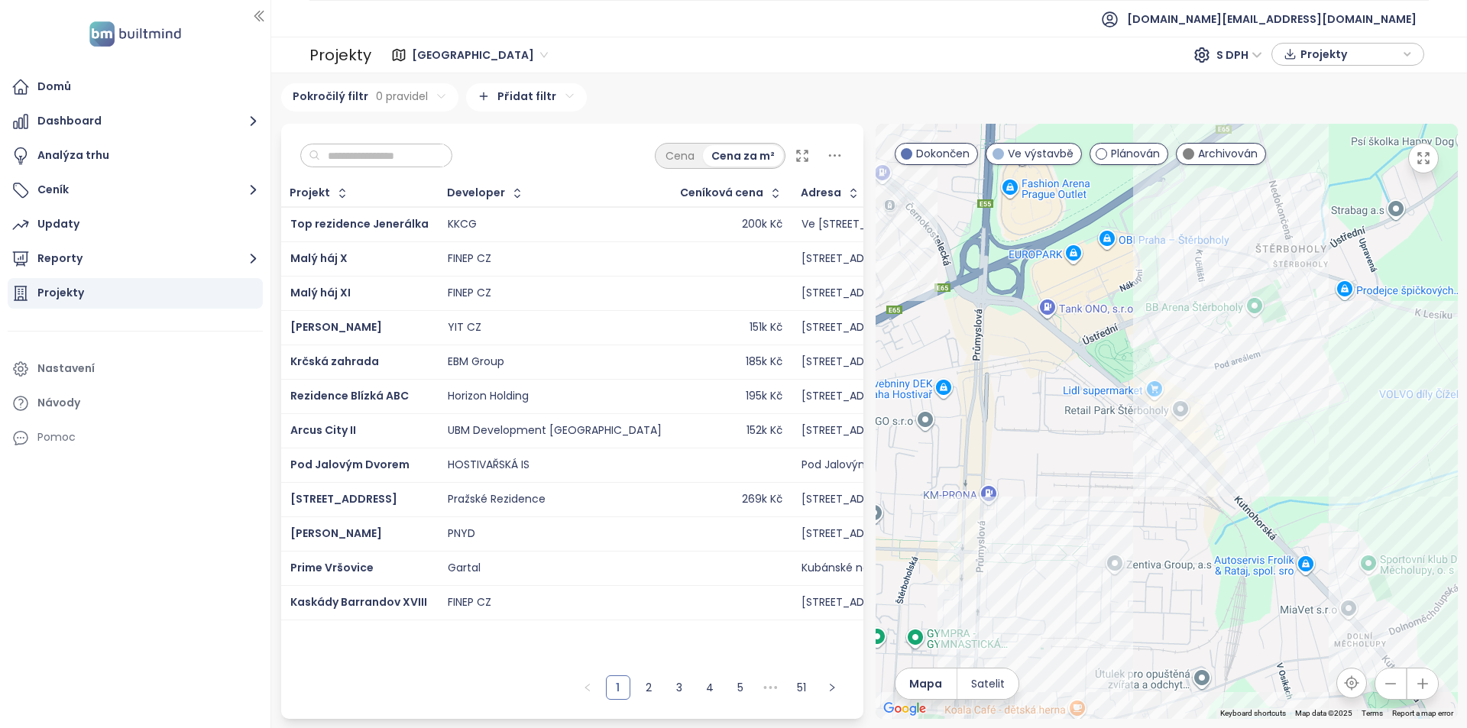
click at [416, 168] on div "Cena Cena za m²" at bounding box center [572, 152] width 582 height 57
click at [417, 152] on input "text" at bounding box center [382, 155] width 124 height 23
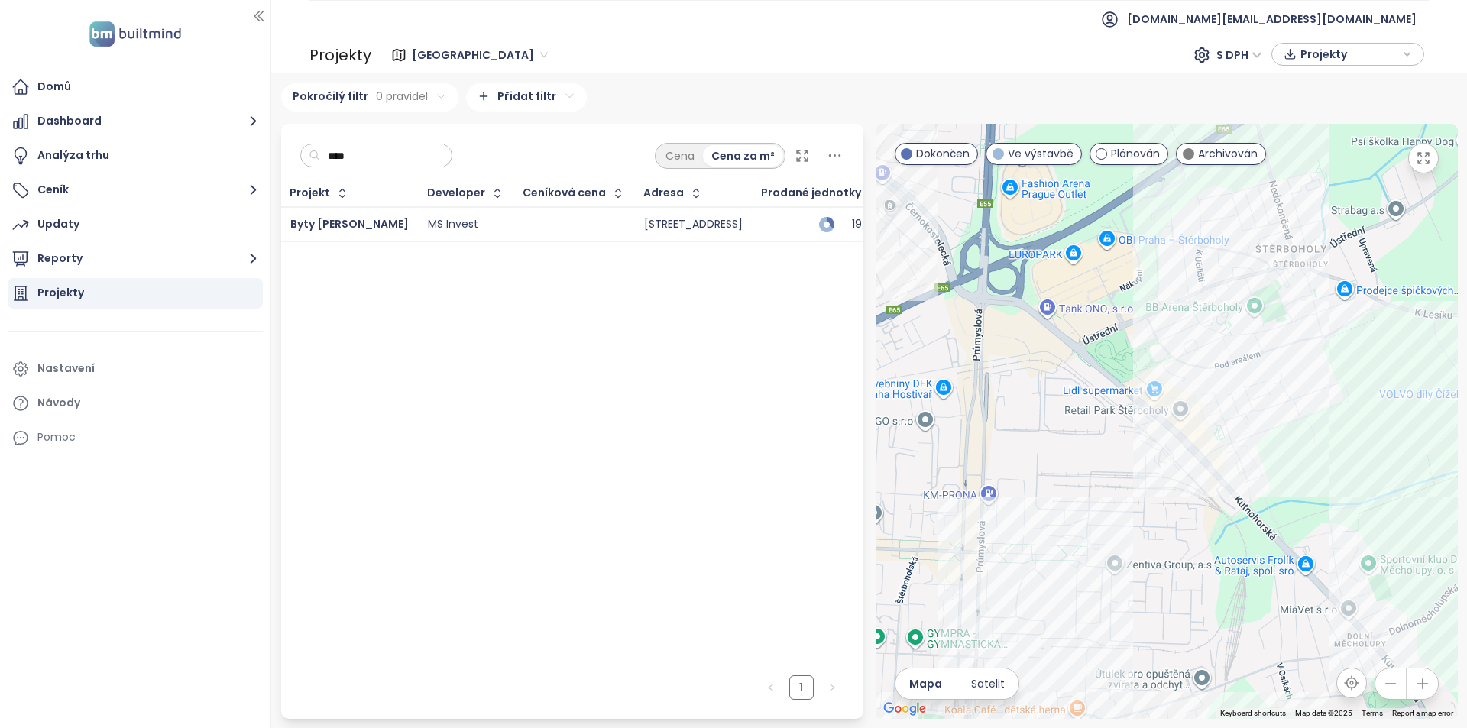
type input "****"
click at [523, 219] on div at bounding box center [574, 224] width 102 height 18
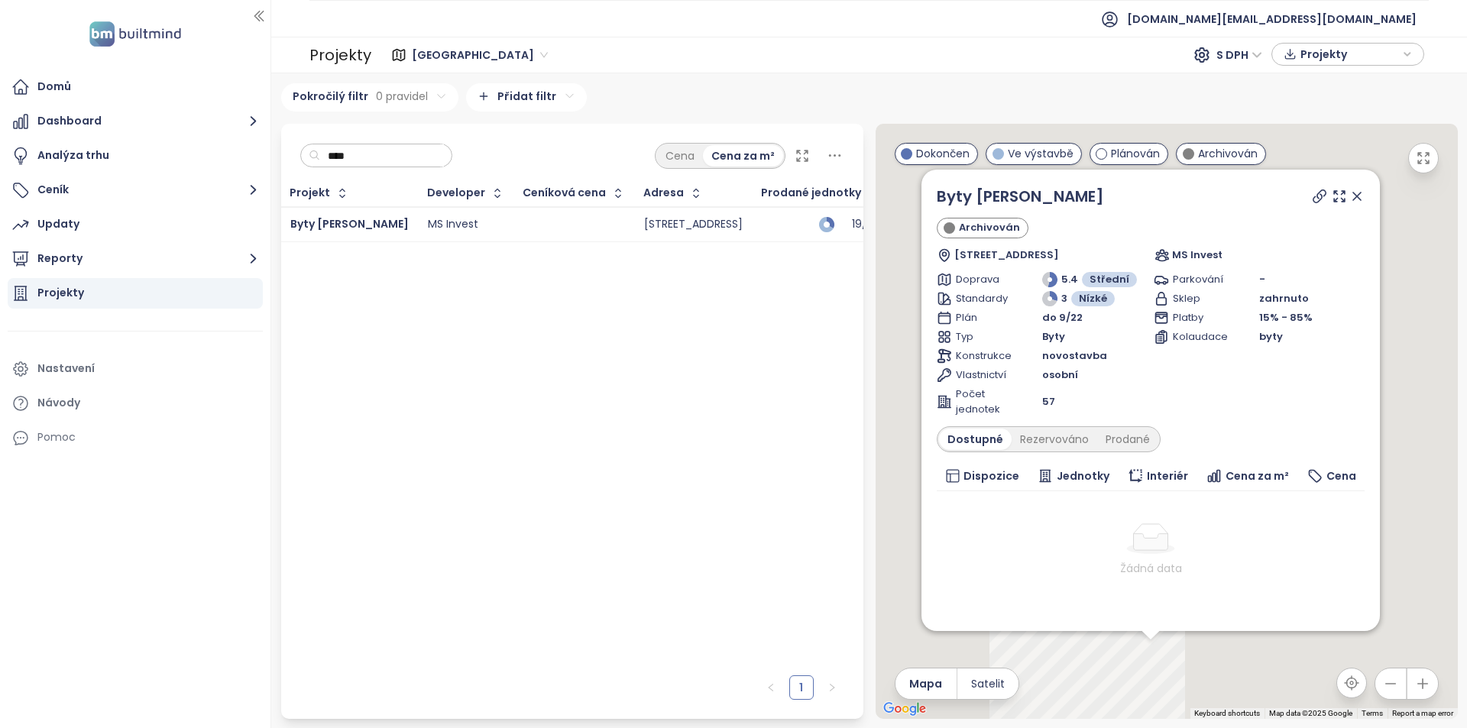
click at [465, 235] on td "MS Invest" at bounding box center [467, 224] width 96 height 35
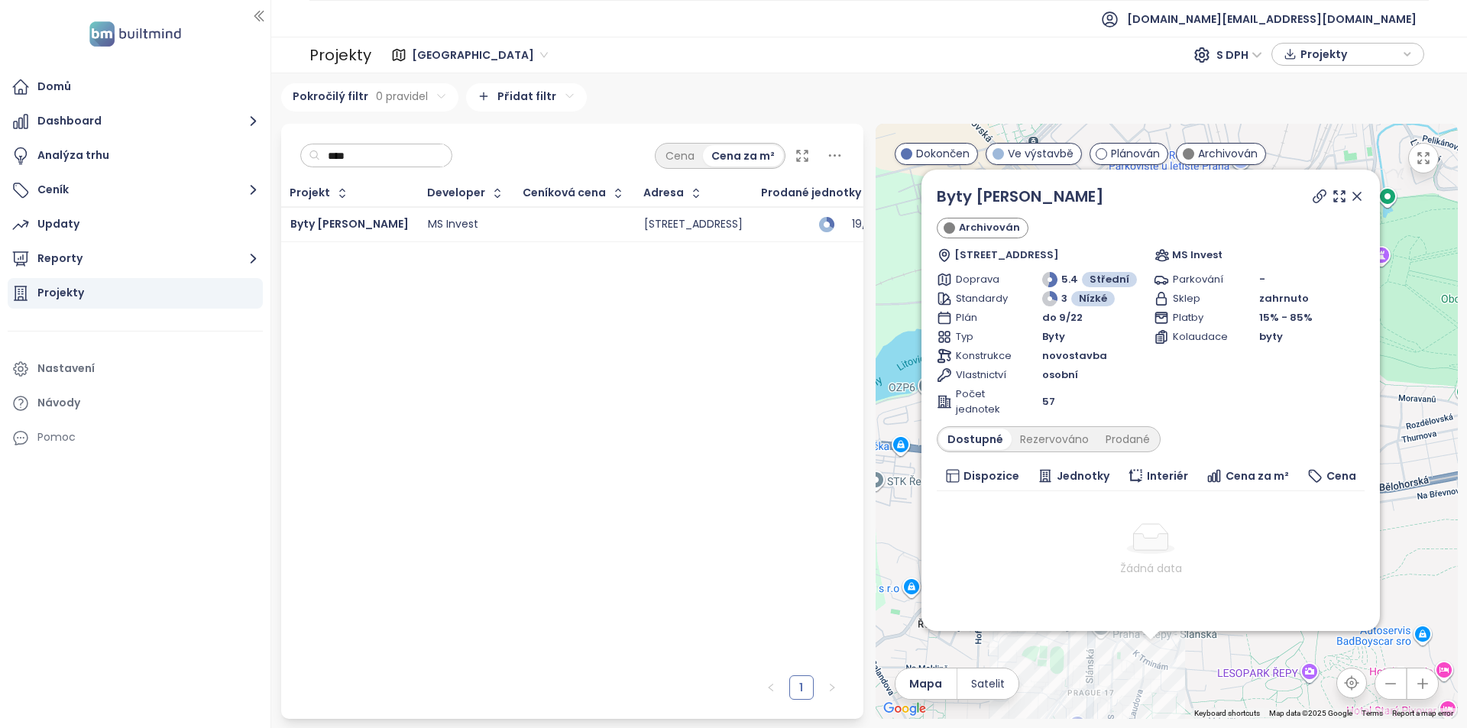
click at [1353, 199] on icon at bounding box center [1357, 197] width 8 height 8
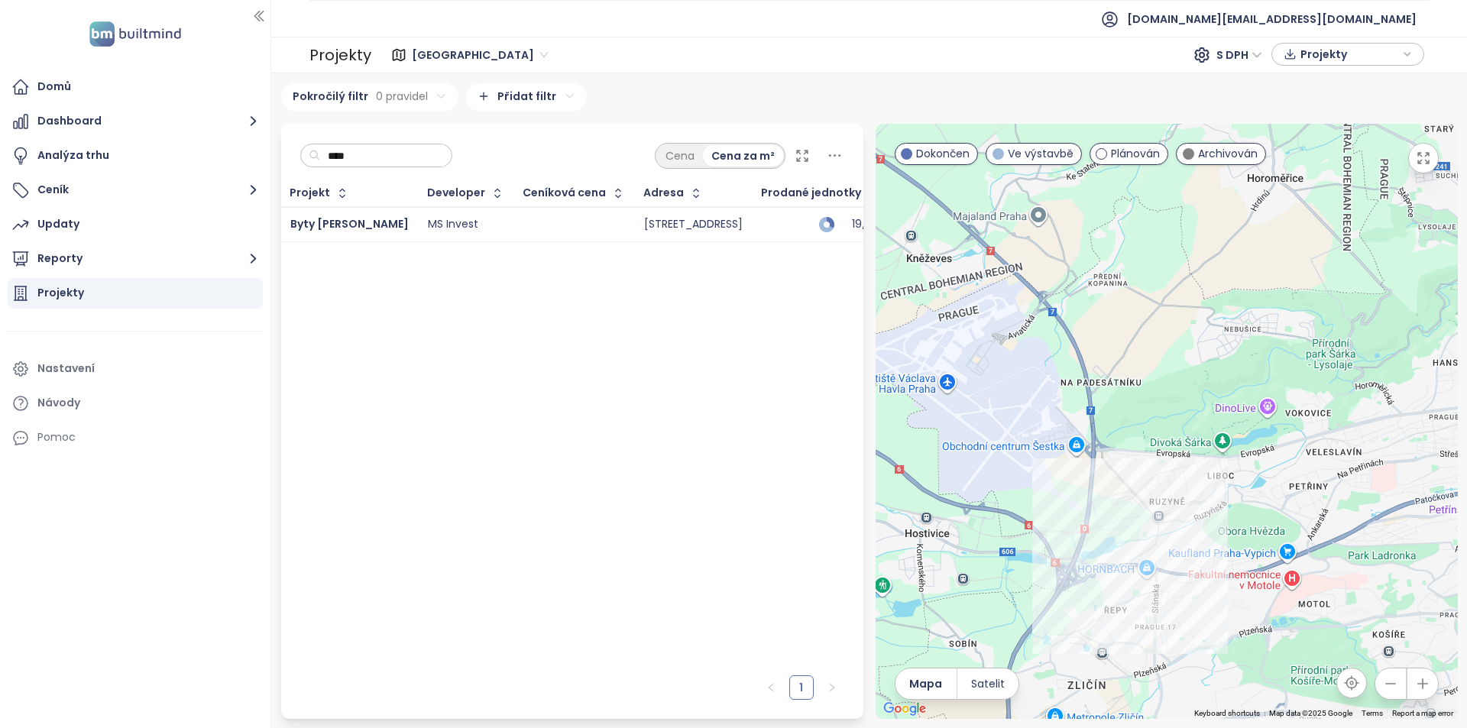
drag, startPoint x: 1214, startPoint y: 607, endPoint x: 1132, endPoint y: 521, distance: 119.4
click at [1132, 521] on div at bounding box center [1167, 421] width 582 height 595
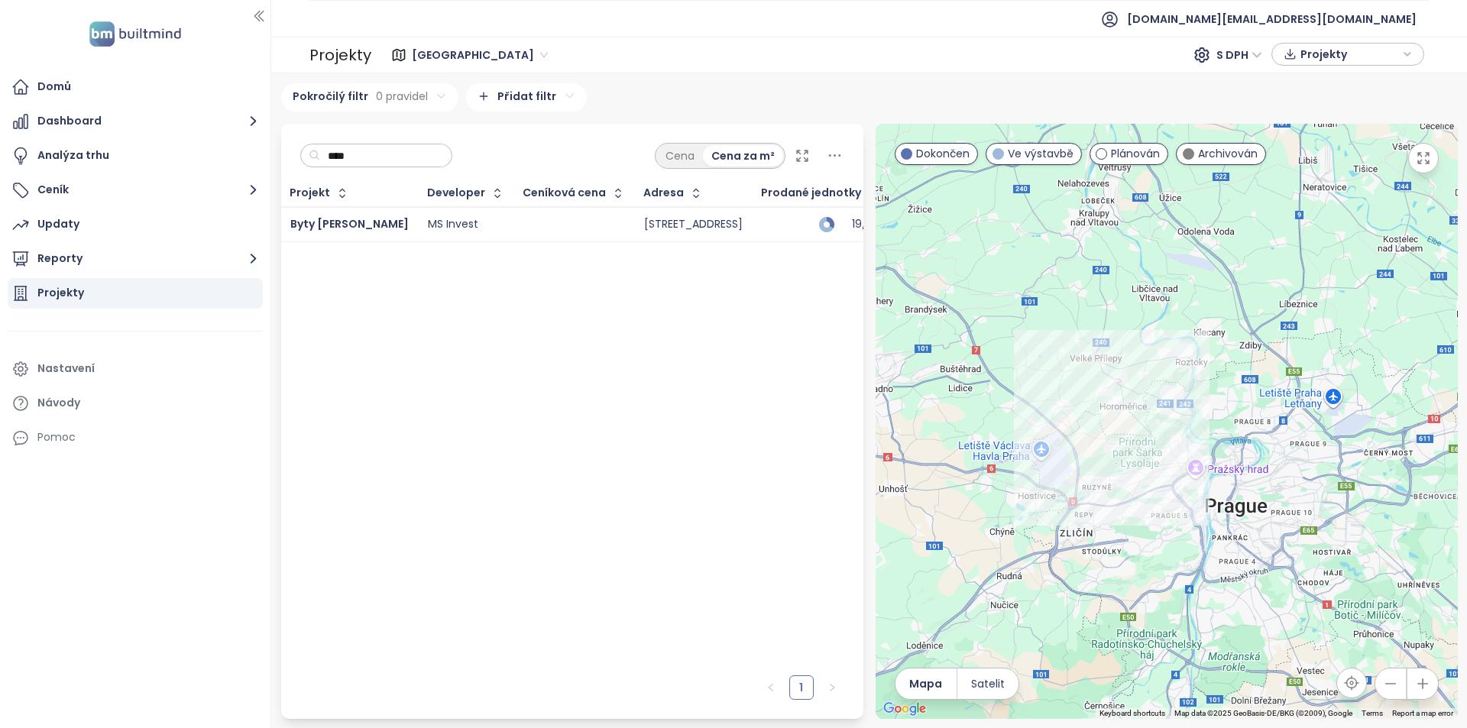
click at [419, 166] on input "****" at bounding box center [382, 155] width 124 height 23
click at [444, 157] on input "****" at bounding box center [382, 155] width 124 height 23
